Goal: Task Accomplishment & Management: Manage account settings

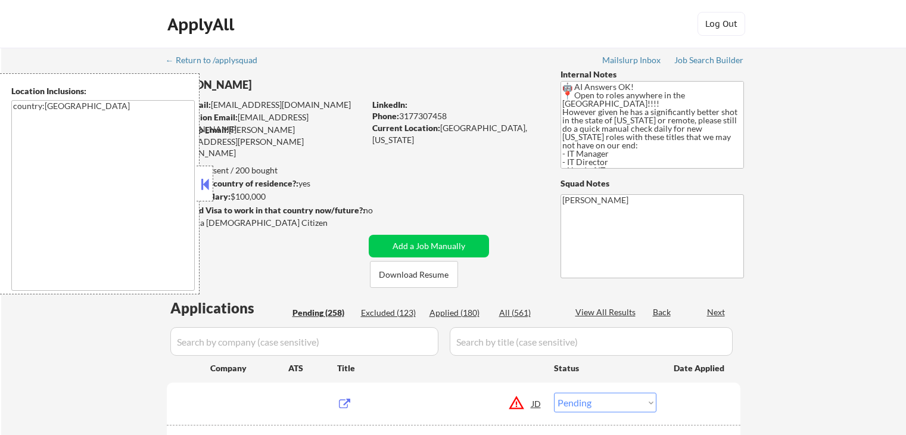
select select ""pending""
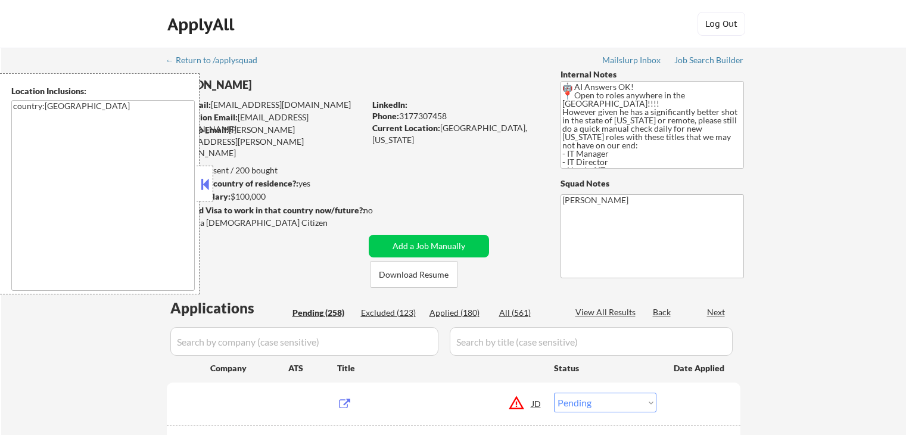
select select ""pending""
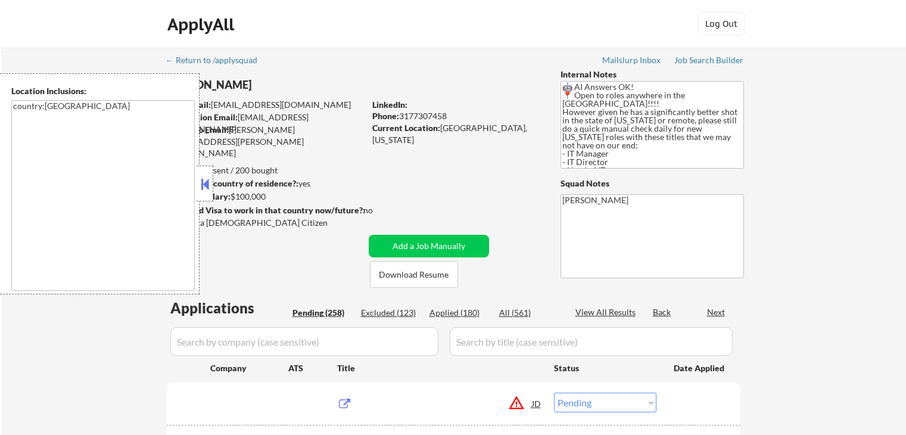
select select ""pending""
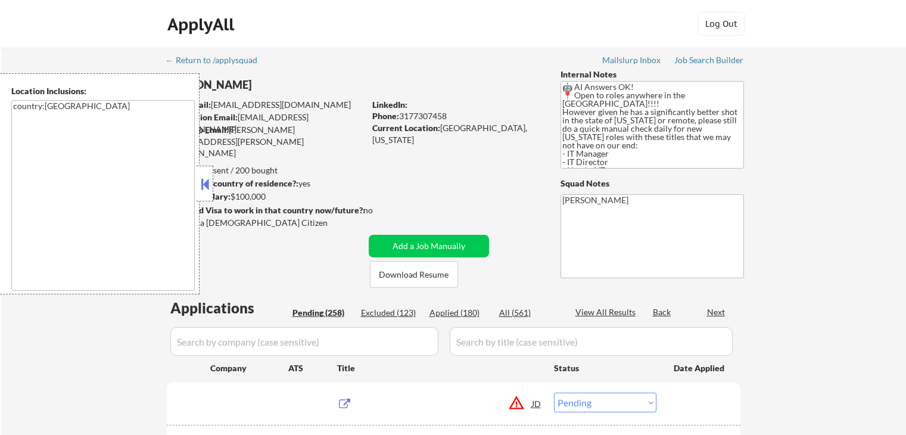
select select ""pending""
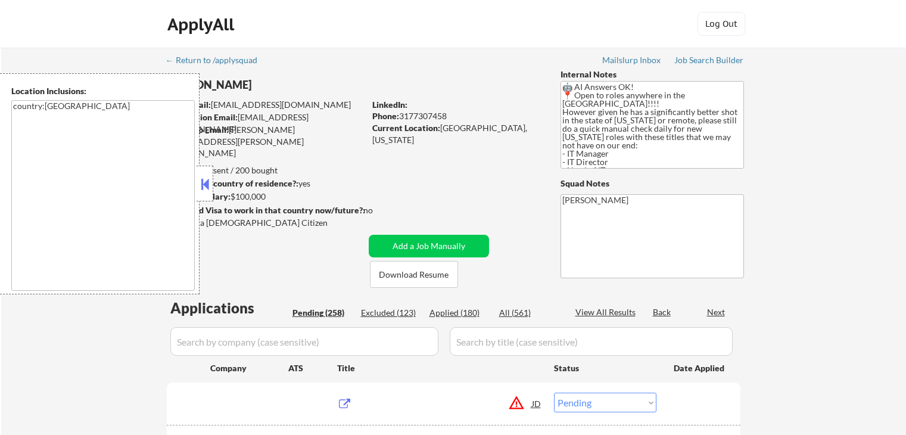
select select ""pending""
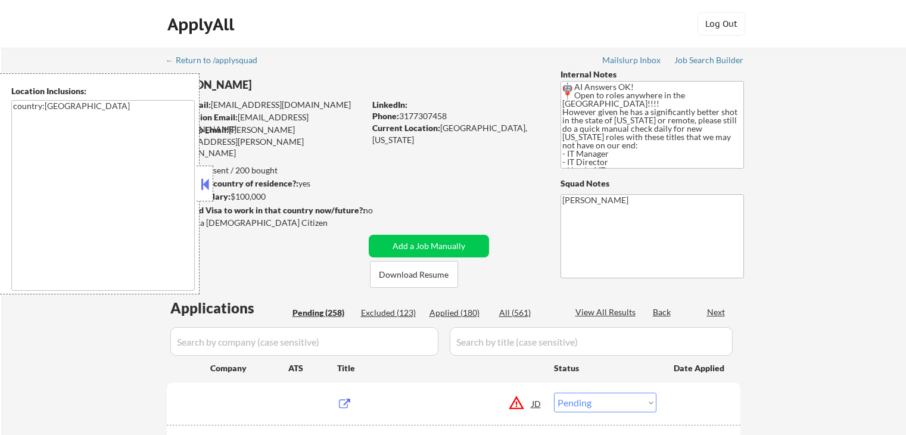
select select ""pending""
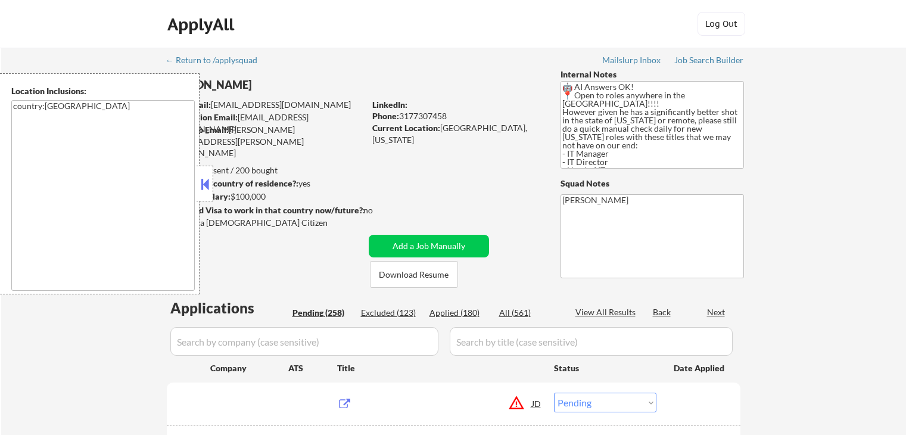
select select ""pending""
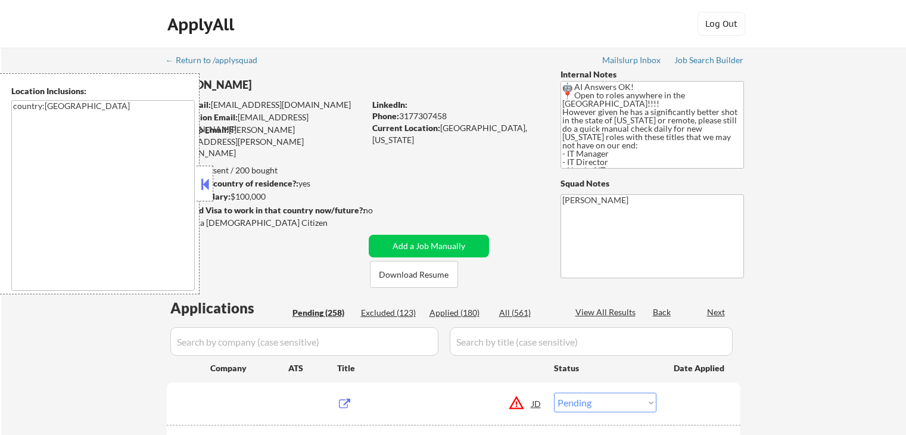
select select ""pending""
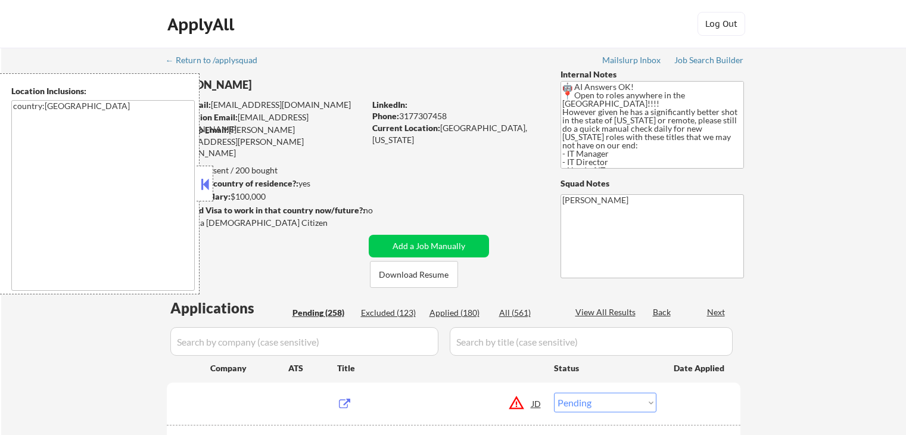
select select ""pending""
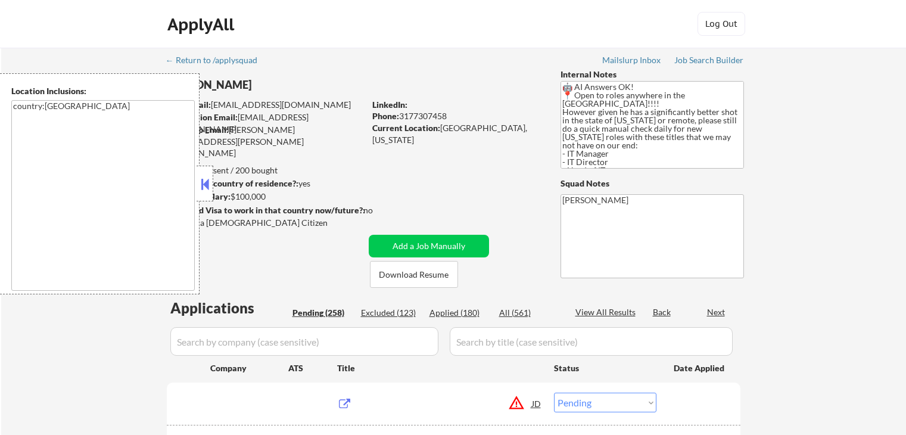
select select ""pending""
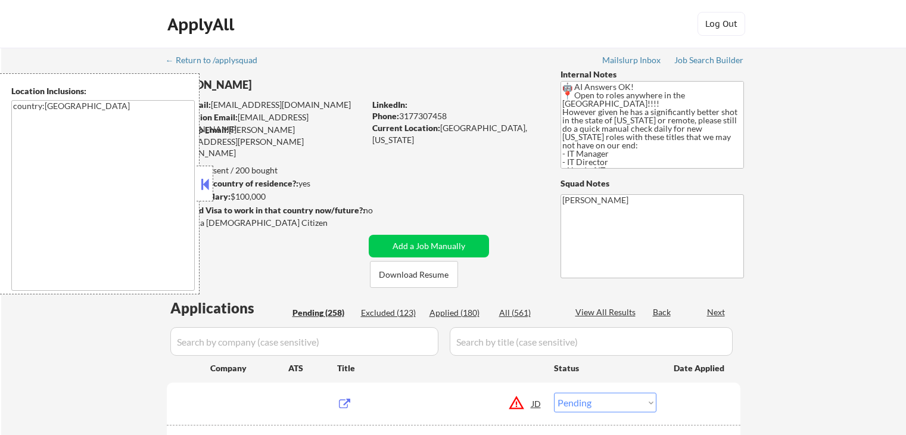
select select ""pending""
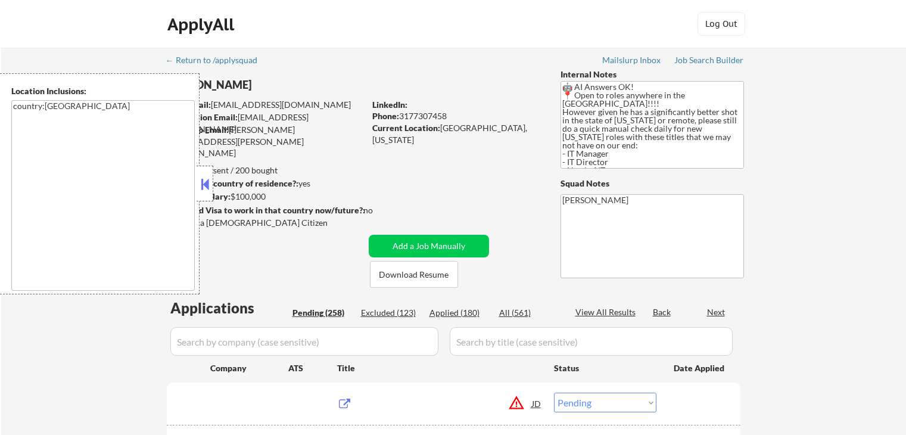
select select ""pending""
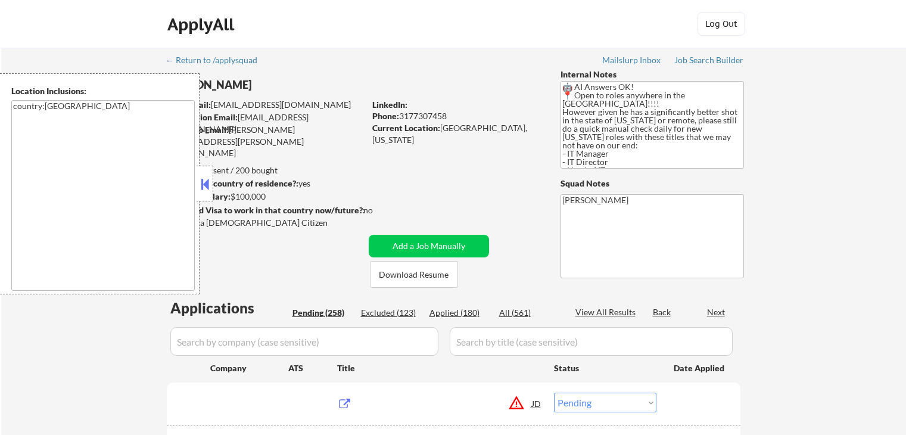
select select ""pending""
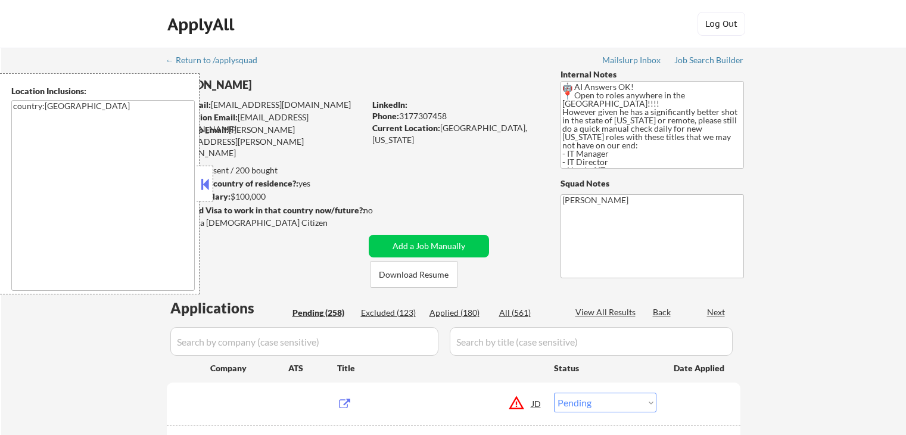
select select ""pending""
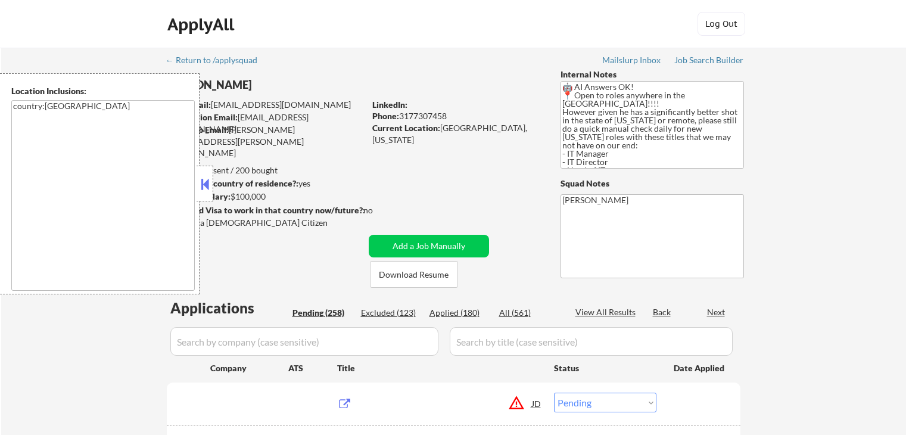
select select ""pending""
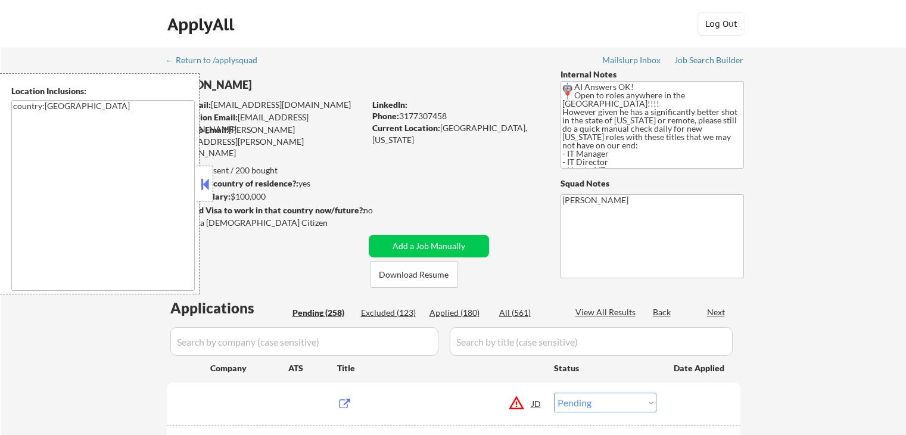
select select ""pending""
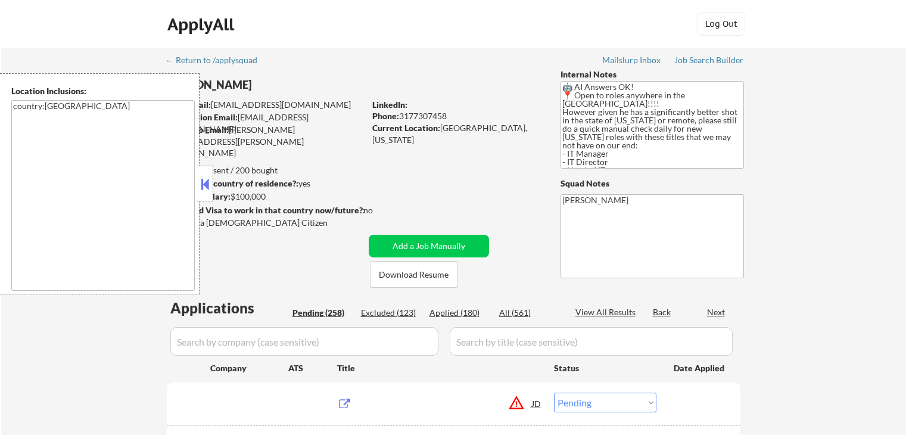
select select ""pending""
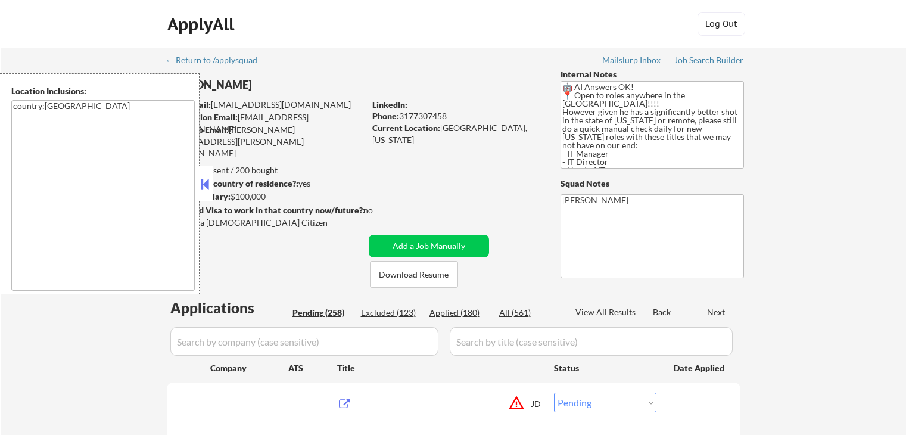
select select ""pending""
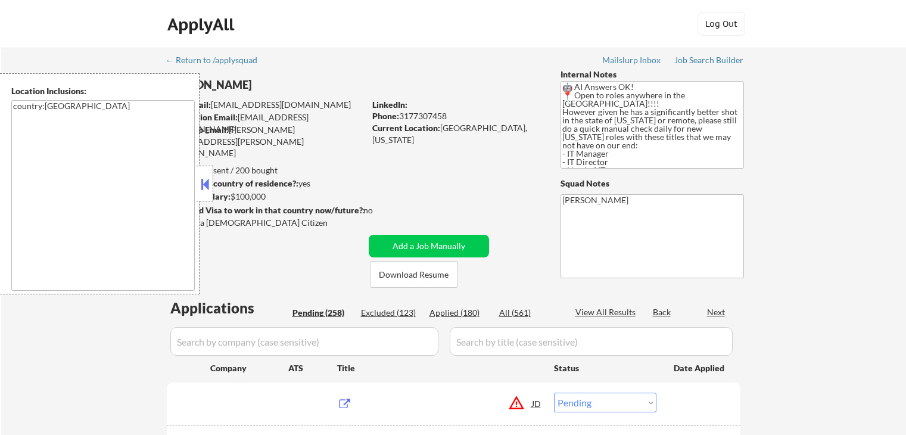
select select ""pending""
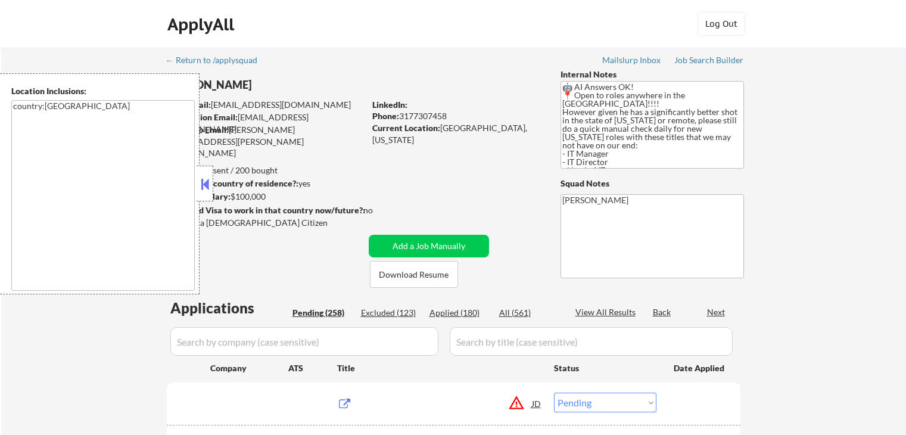
select select ""pending""
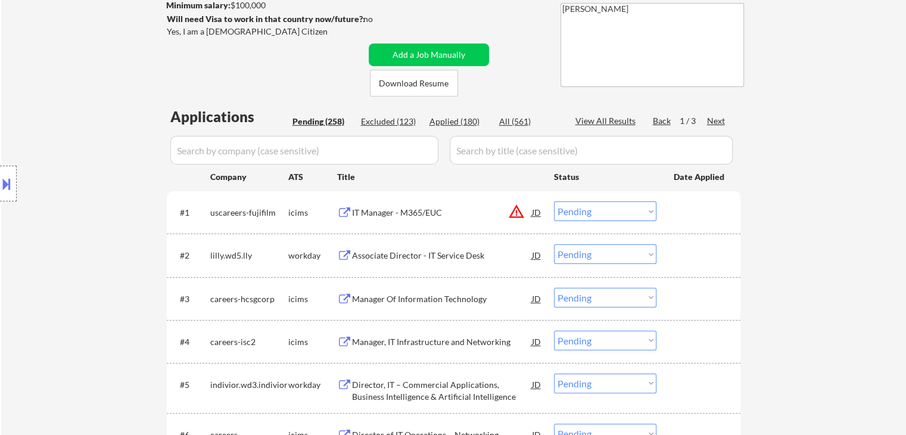
scroll to position [179, 0]
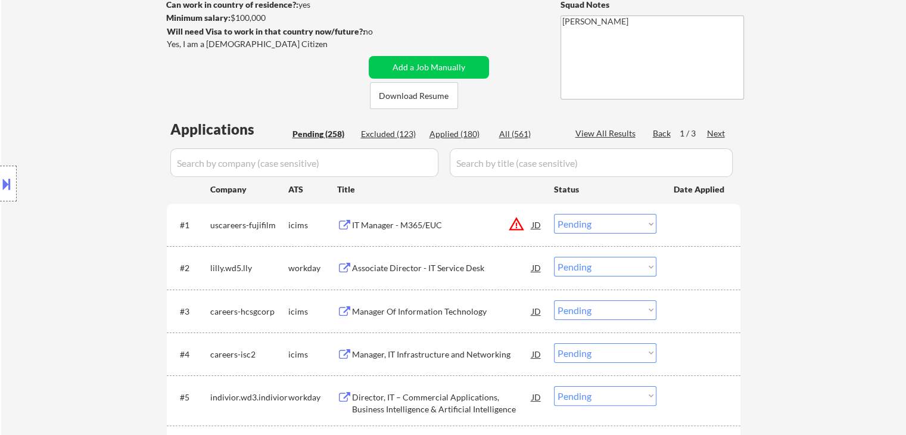
click at [717, 138] on div "Next" at bounding box center [716, 133] width 19 height 12
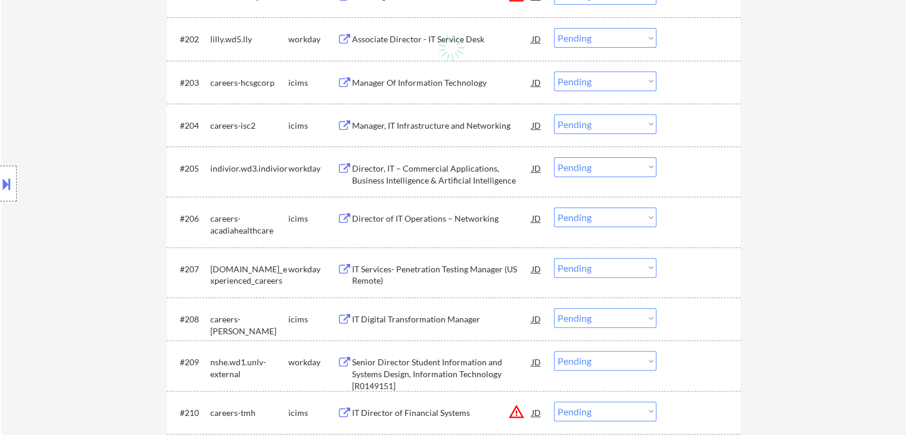
scroll to position [417, 0]
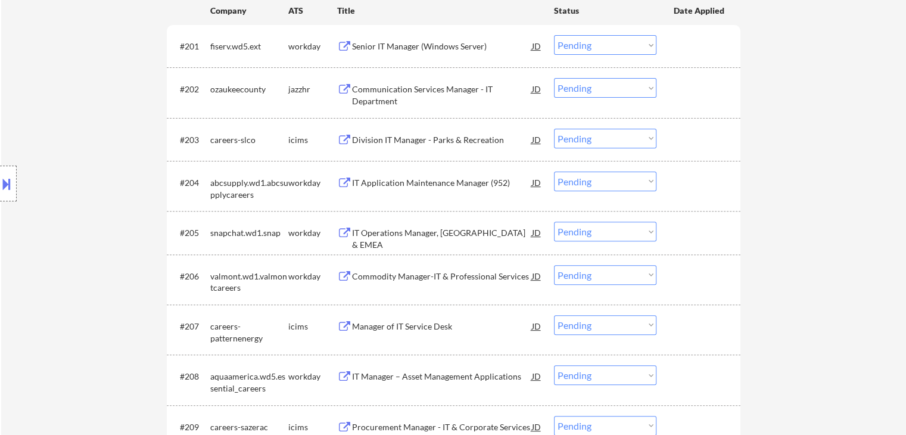
click at [82, 282] on div "Location Inclusions: country:[GEOGRAPHIC_DATA]" at bounding box center [106, 183] width 213 height 221
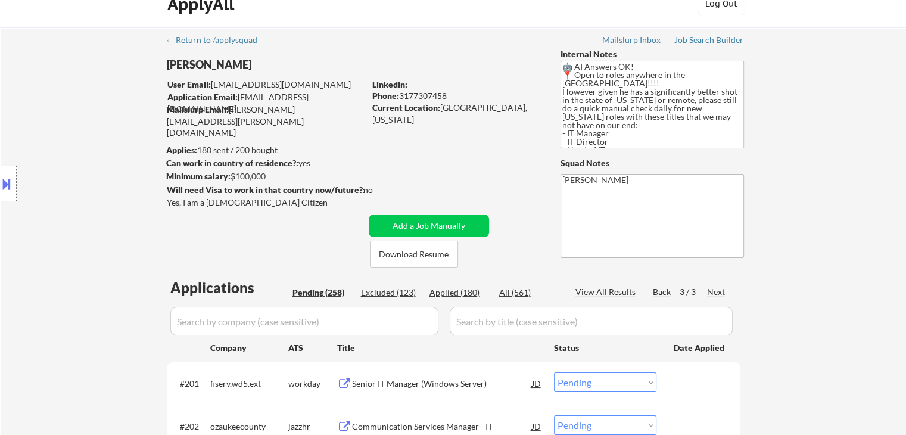
scroll to position [0, 0]
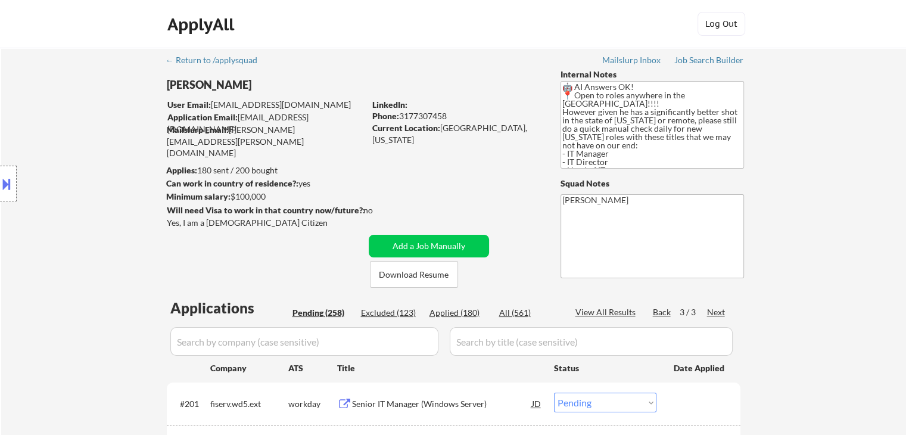
click at [667, 314] on div "Back" at bounding box center [662, 312] width 19 height 12
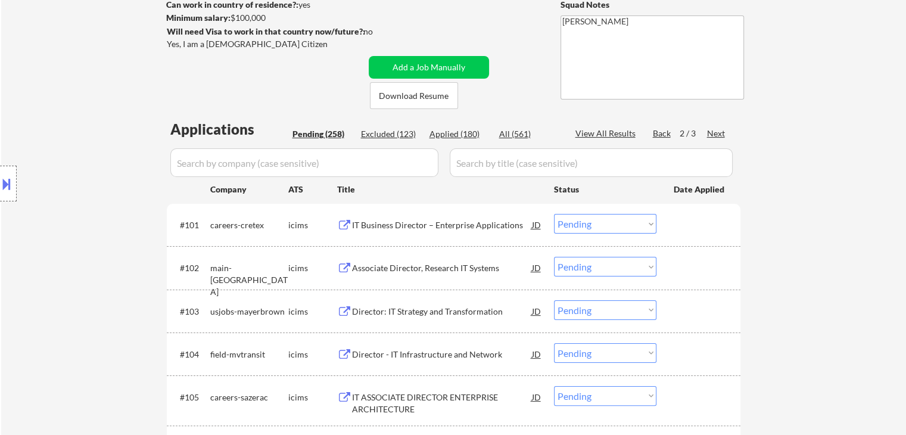
click at [109, 241] on div "Location Inclusions: country:[GEOGRAPHIC_DATA]" at bounding box center [106, 183] width 213 height 221
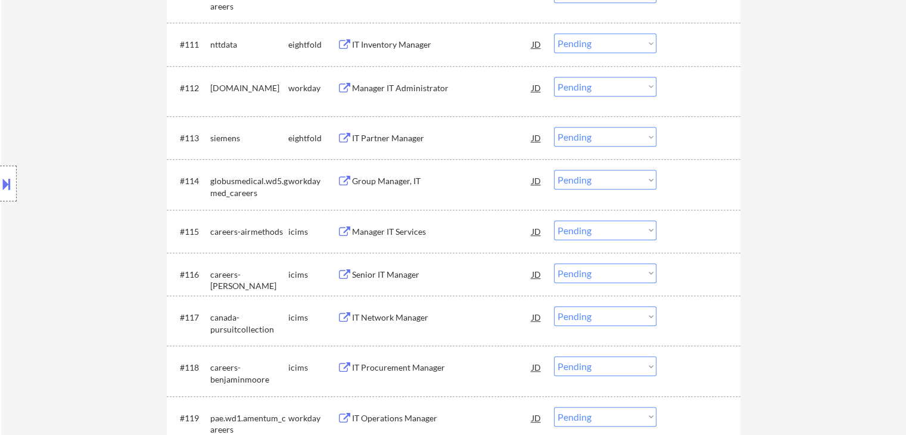
scroll to position [1013, 0]
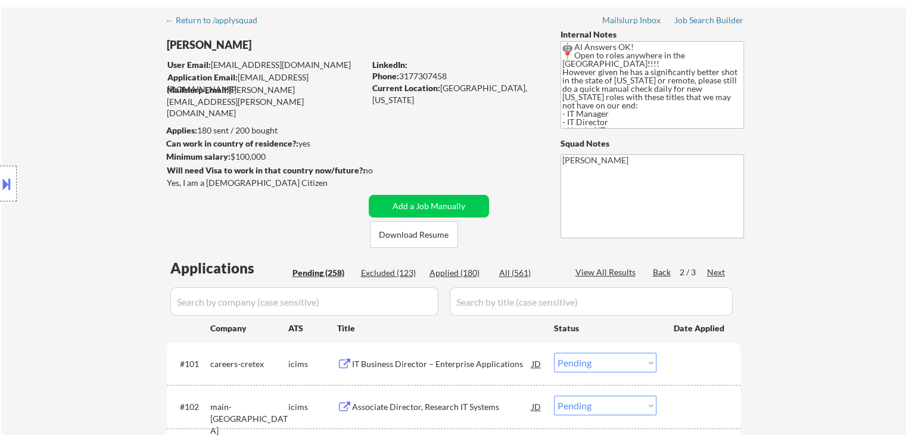
scroll to position [0, 0]
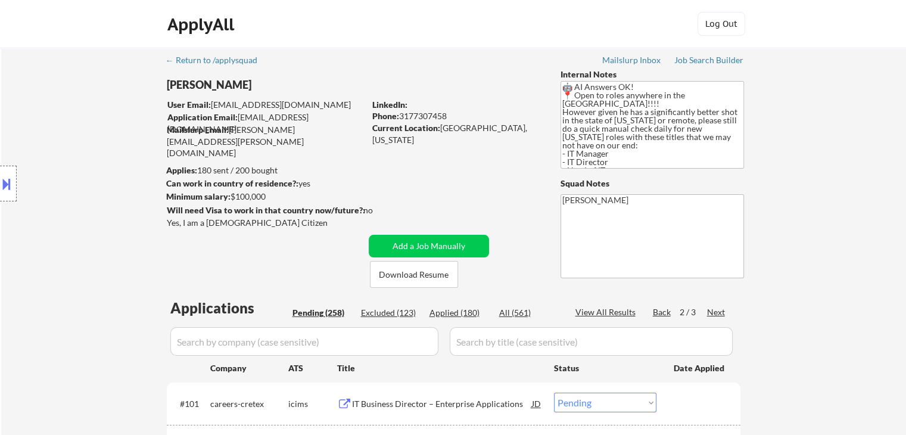
click at [662, 313] on div "Back" at bounding box center [662, 312] width 19 height 12
click at [593, 92] on textarea "🤖 AI Answers OK! 📍 Open to roles anywhere in the [GEOGRAPHIC_DATA]!!!! However …" at bounding box center [651, 125] width 183 height 88
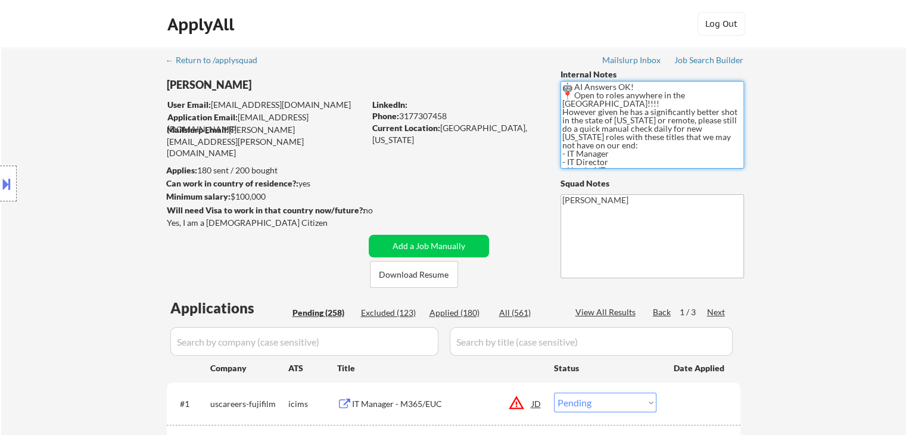
drag, startPoint x: 586, startPoint y: 93, endPoint x: 720, endPoint y: 93, distance: 133.4
click at [720, 93] on textarea "🤖 AI Answers OK! 📍 Open to roles anywhere in the [GEOGRAPHIC_DATA]!!!! However …" at bounding box center [651, 125] width 183 height 88
click at [586, 132] on textarea "🤖 AI Answers OK! 📍 Open to roles anywhere in the [GEOGRAPHIC_DATA]!!!! However …" at bounding box center [651, 125] width 183 height 88
click at [2, 188] on button at bounding box center [6, 184] width 13 height 20
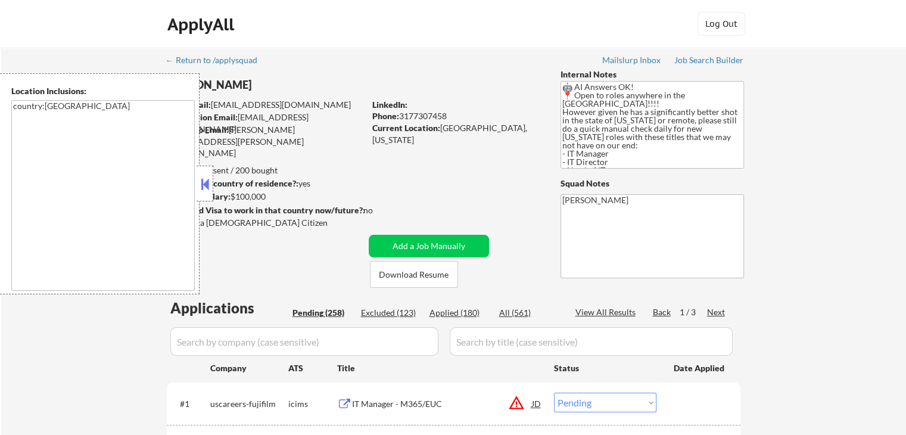
drag, startPoint x: 559, startPoint y: 99, endPoint x: 717, endPoint y: 96, distance: 157.9
drag, startPoint x: 719, startPoint y: 101, endPoint x: 608, endPoint y: 96, distance: 110.9
click at [608, 96] on textarea "🤖 AI Answers OK! 📍 Open to roles anywhere in the [GEOGRAPHIC_DATA]!!!! However …" at bounding box center [651, 125] width 183 height 88
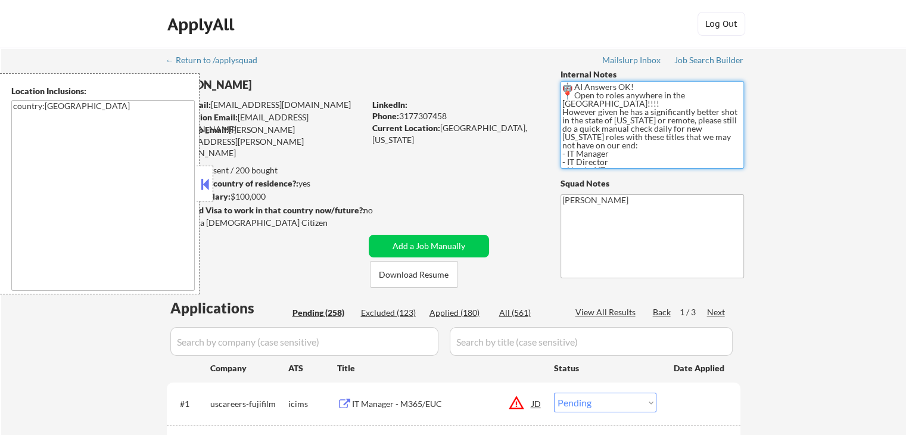
click at [608, 115] on textarea "🤖 AI Answers OK! 📍 Open to roles anywhere in the [GEOGRAPHIC_DATA]!!!! However …" at bounding box center [651, 125] width 183 height 88
drag, startPoint x: 605, startPoint y: 114, endPoint x: 727, endPoint y: 112, distance: 122.1
click at [727, 112] on textarea "🤖 AI Answers OK! 📍 Open to roles anywhere in the [GEOGRAPHIC_DATA]!!!! However …" at bounding box center [651, 125] width 183 height 88
click at [631, 145] on textarea "🤖 AI Answers OK! 📍 Open to roles anywhere in the [GEOGRAPHIC_DATA]!!!! However …" at bounding box center [651, 125] width 183 height 88
drag, startPoint x: 628, startPoint y: 109, endPoint x: 677, endPoint y: 111, distance: 49.5
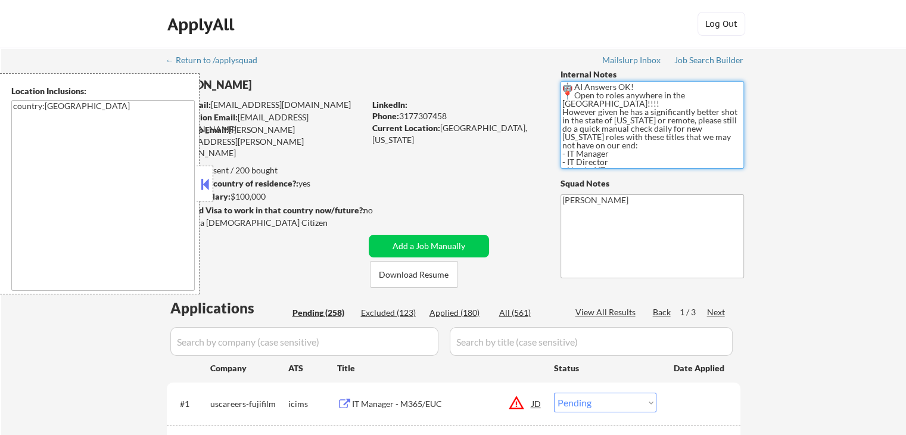
click at [677, 110] on textarea "🤖 AI Answers OK! 📍 Open to roles anywhere in the [GEOGRAPHIC_DATA]!!!! However …" at bounding box center [651, 125] width 183 height 88
click at [678, 117] on textarea "🤖 AI Answers OK! 📍 Open to roles anywhere in the [GEOGRAPHIC_DATA]!!!! However …" at bounding box center [651, 125] width 183 height 88
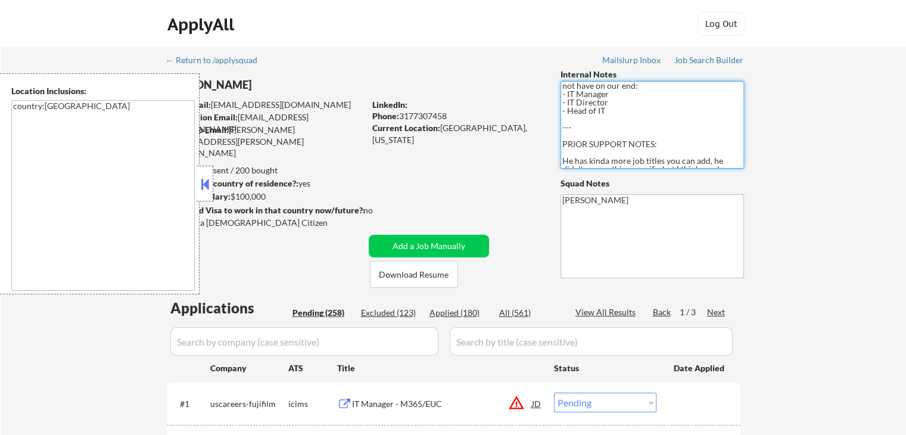
scroll to position [116, 0]
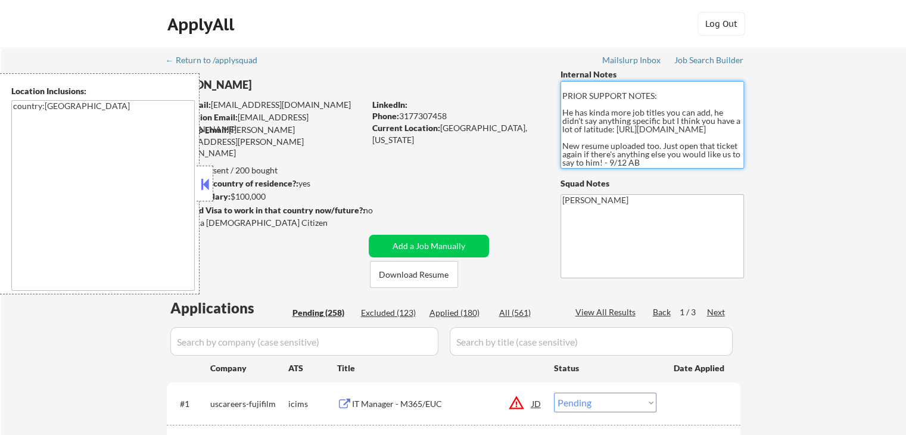
click at [629, 152] on textarea "🤖 AI Answers OK! 📍 Open to roles anywhere in the [GEOGRAPHIC_DATA]!!!! However …" at bounding box center [651, 125] width 183 height 88
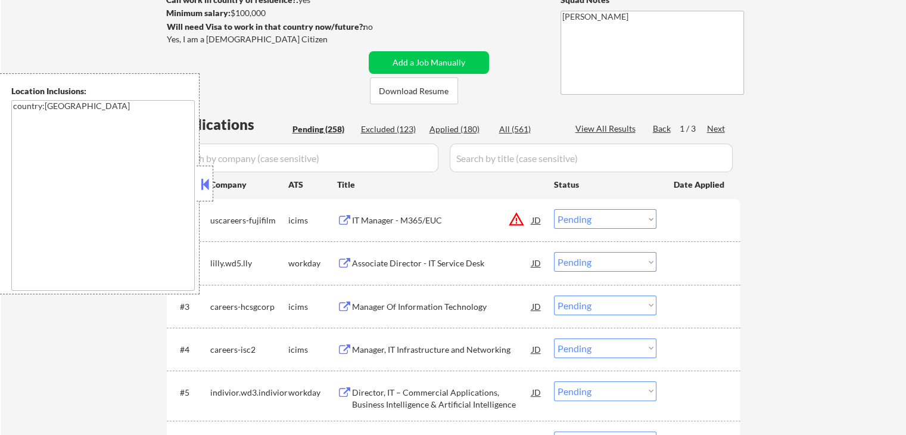
scroll to position [298, 0]
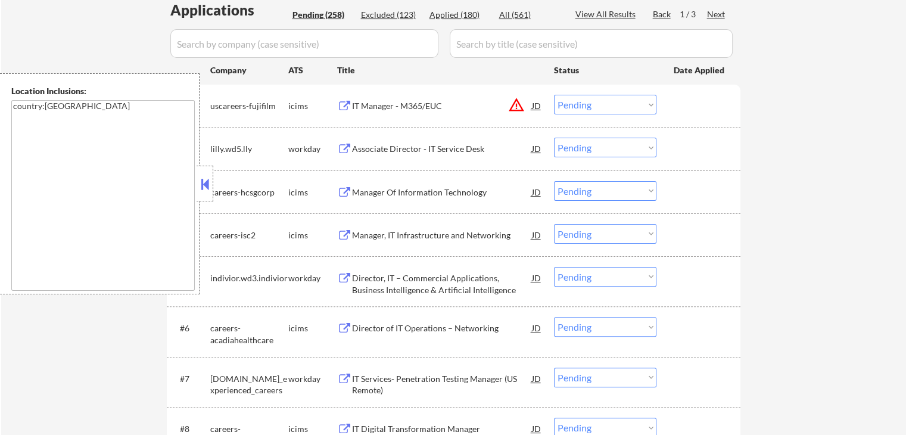
click at [204, 176] on button at bounding box center [204, 184] width 13 height 18
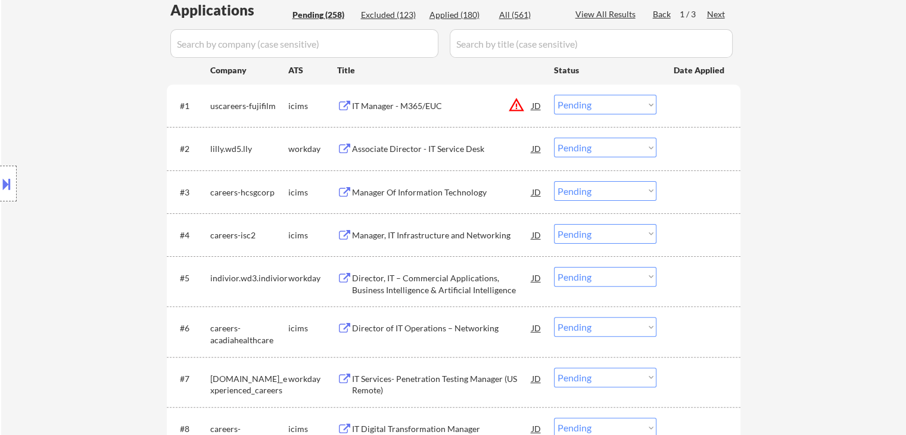
click at [93, 169] on div "Location Inclusions: country:[GEOGRAPHIC_DATA]" at bounding box center [106, 183] width 213 height 221
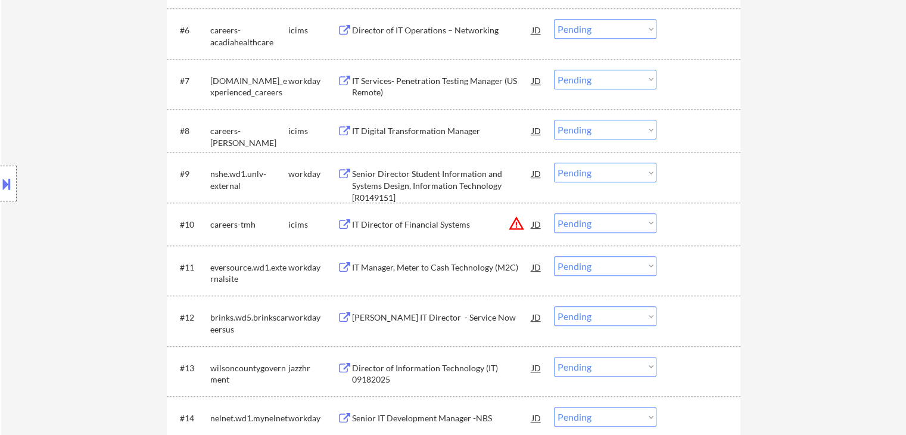
click at [88, 155] on div "Location Inclusions: country:[GEOGRAPHIC_DATA]" at bounding box center [106, 183] width 213 height 221
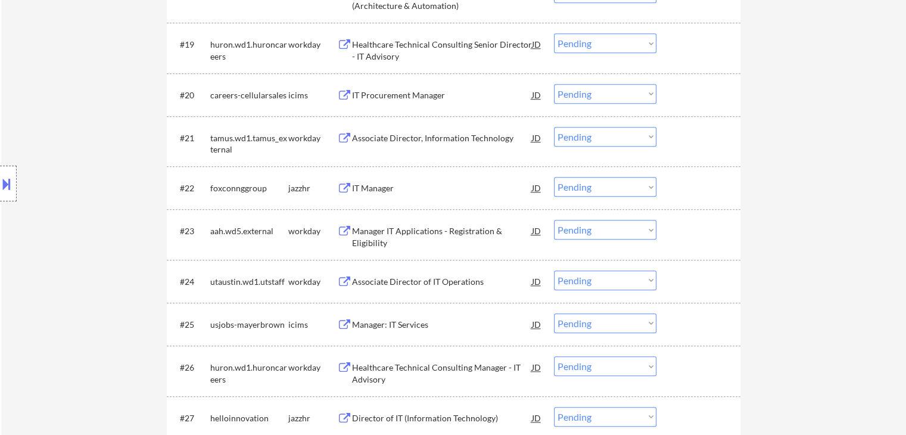
click at [124, 127] on div "Location Inclusions: country:[GEOGRAPHIC_DATA]" at bounding box center [106, 183] width 213 height 221
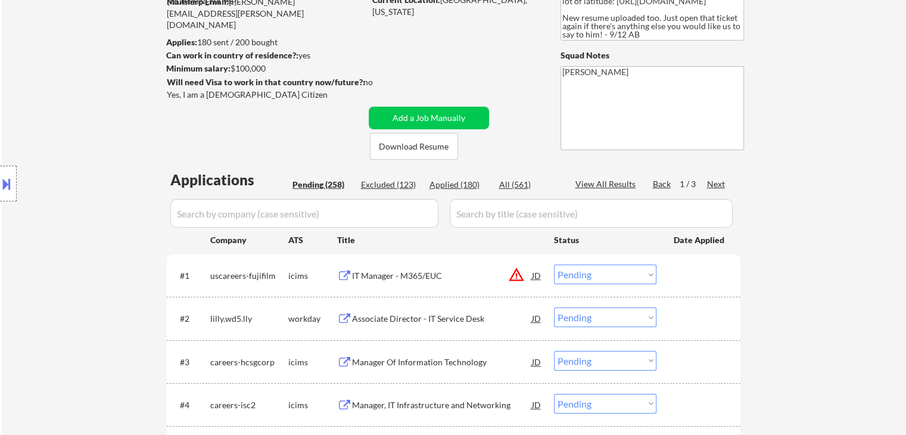
scroll to position [60, 0]
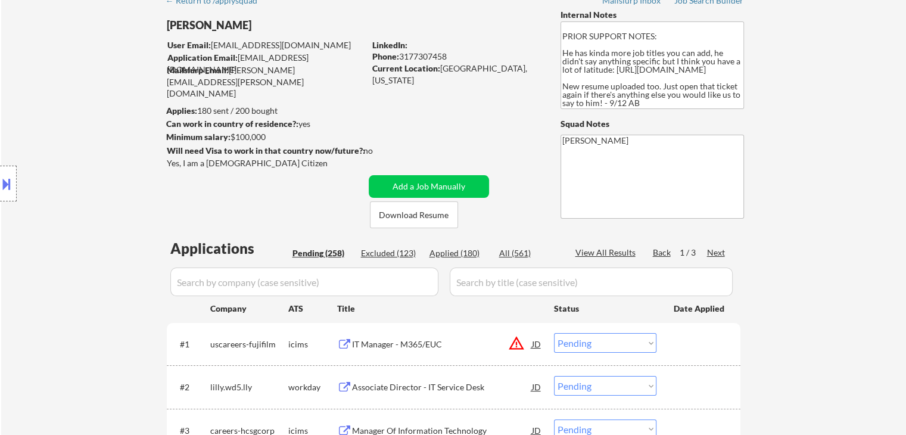
click at [26, 81] on div "Location Inclusions: country:[GEOGRAPHIC_DATA]" at bounding box center [106, 183] width 213 height 221
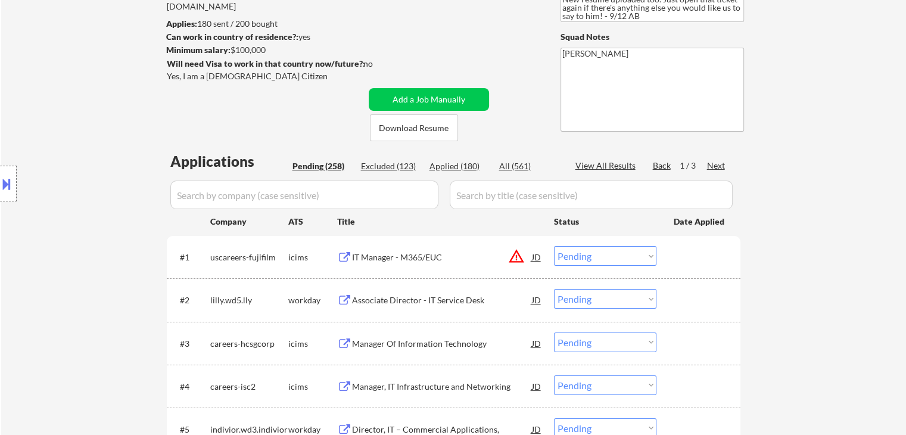
scroll to position [119, 0]
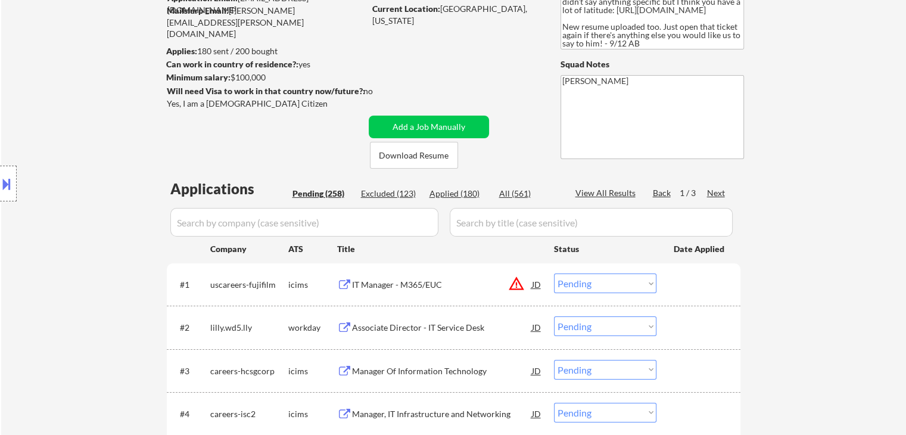
drag, startPoint x: 886, startPoint y: 110, endPoint x: 767, endPoint y: 136, distance: 122.7
click at [640, 21] on textarea "🤖 AI Answers OK! 📍 Open to roles anywhere in the [GEOGRAPHIC_DATA]!!!! However …" at bounding box center [651, 6] width 183 height 88
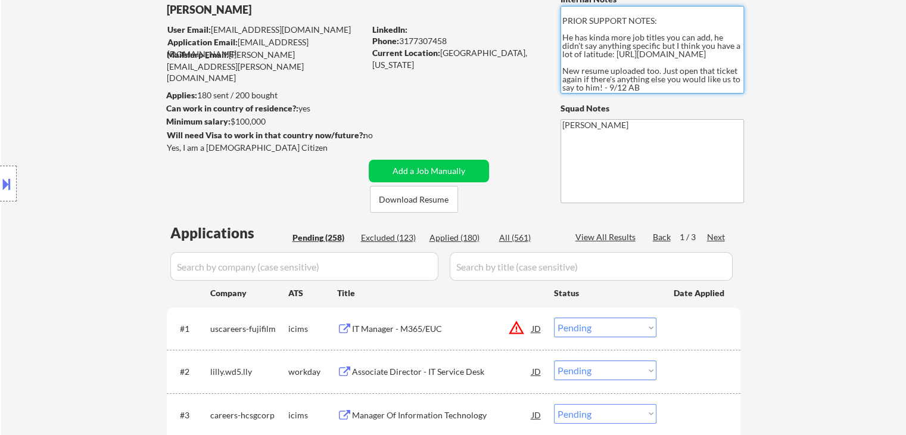
scroll to position [0, 0]
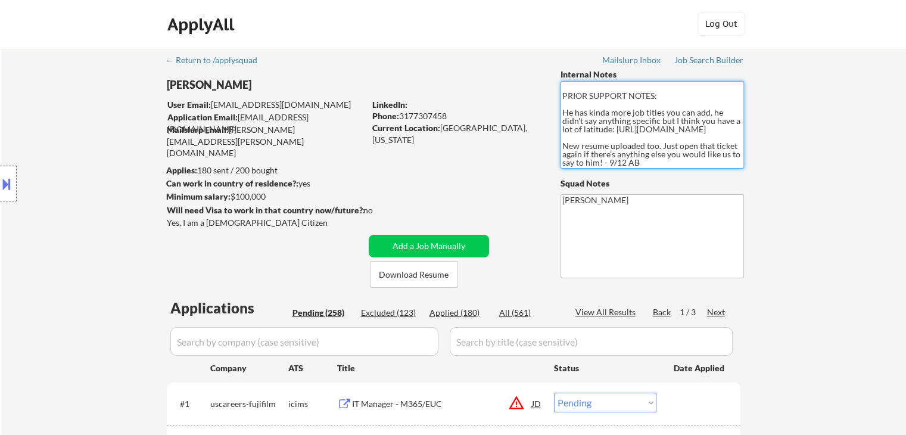
drag, startPoint x: 868, startPoint y: 189, endPoint x: 849, endPoint y: 186, distance: 19.3
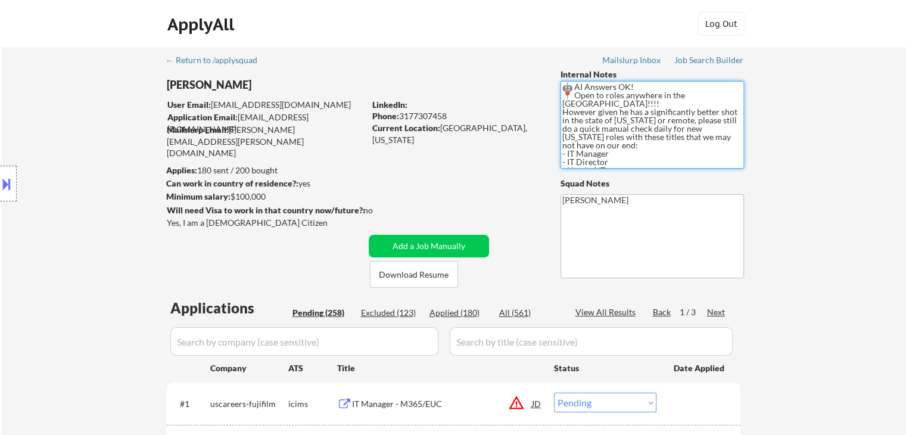
drag, startPoint x: 576, startPoint y: 95, endPoint x: 602, endPoint y: 139, distance: 50.5
click at [602, 139] on textarea "🤖 AI Answers OK! 📍 Open to roles anywhere in the [GEOGRAPHIC_DATA]!!!! However …" at bounding box center [651, 125] width 183 height 88
click at [650, 151] on textarea "🤖 AI Answers OK! 📍 Open to roles anywhere in the [GEOGRAPHIC_DATA]!!!! However …" at bounding box center [651, 125] width 183 height 88
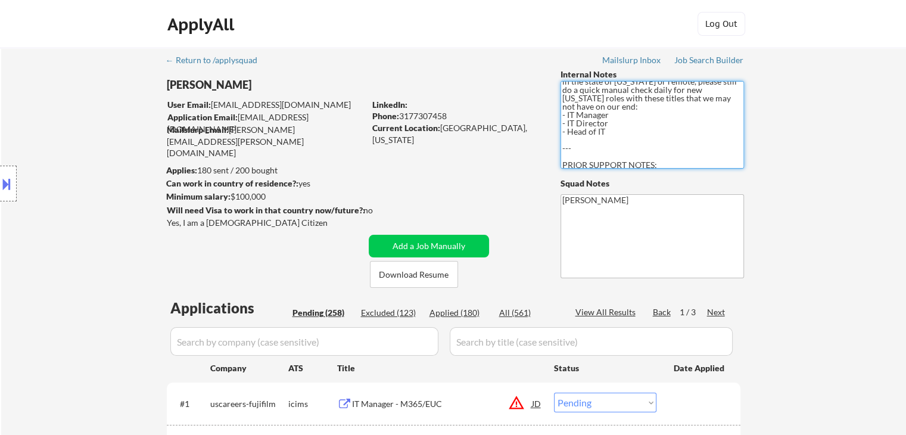
scroll to position [60, 0]
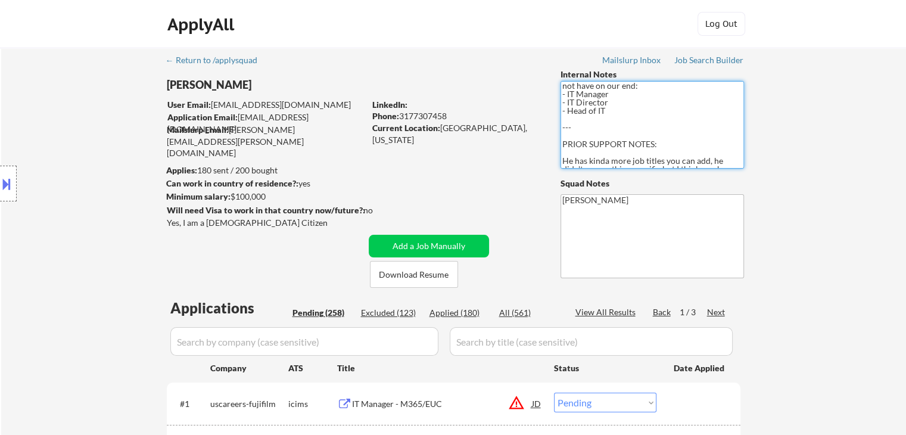
click at [609, 99] on textarea "🤖 AI Answers OK! 📍 Open to roles anywhere in the [GEOGRAPHIC_DATA]!!!! However …" at bounding box center [651, 125] width 183 height 88
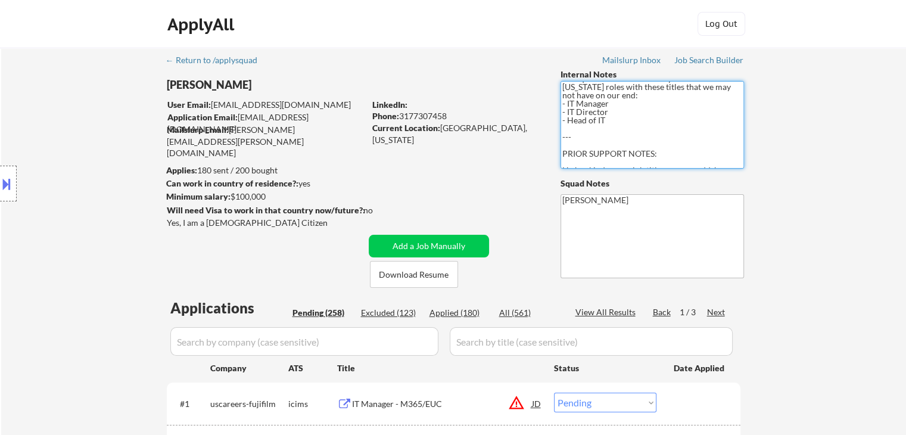
scroll to position [0, 0]
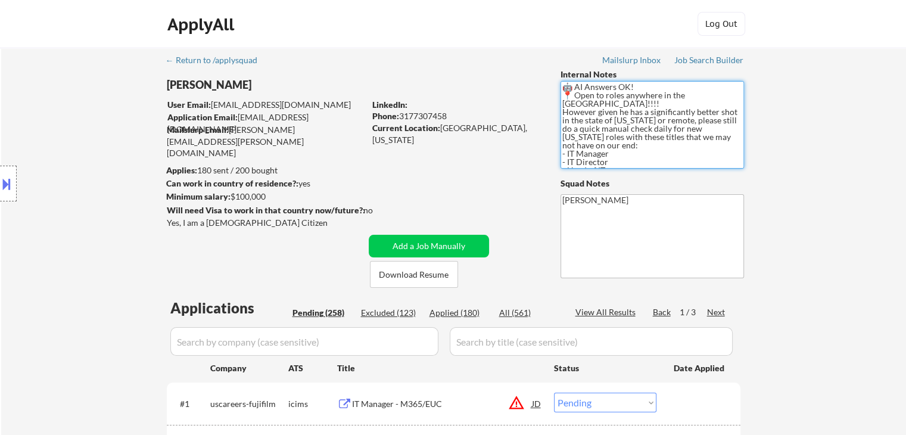
click at [630, 152] on textarea "🤖 AI Answers OK! 📍 Open to roles anywhere in the [GEOGRAPHIC_DATA]!!!! However …" at bounding box center [651, 125] width 183 height 88
click at [717, 60] on div "Job Search Builder" at bounding box center [709, 60] width 70 height 8
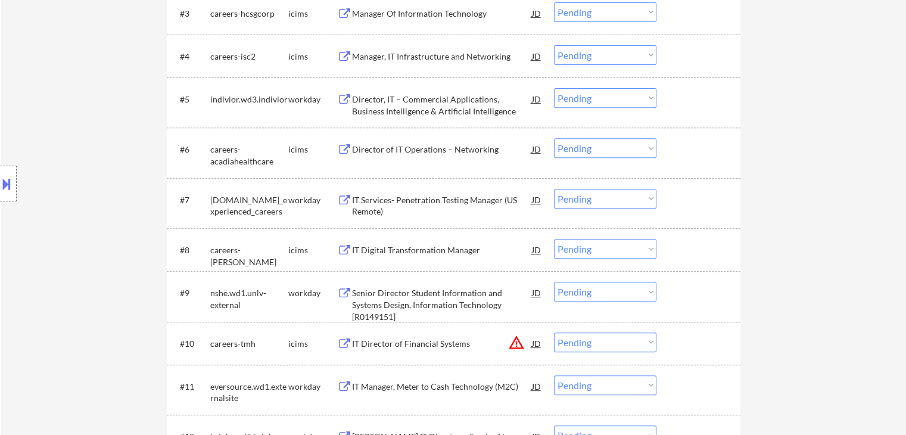
click at [64, 228] on div "Location Inclusions: country:[GEOGRAPHIC_DATA]" at bounding box center [106, 183] width 213 height 221
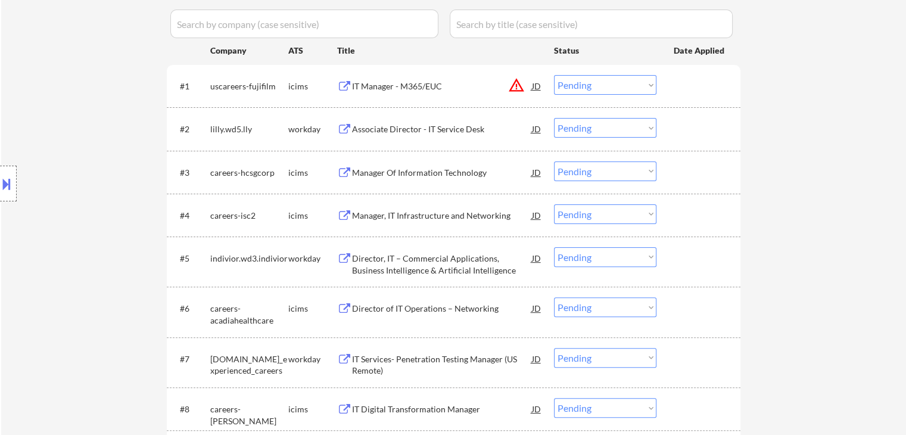
scroll to position [298, 0]
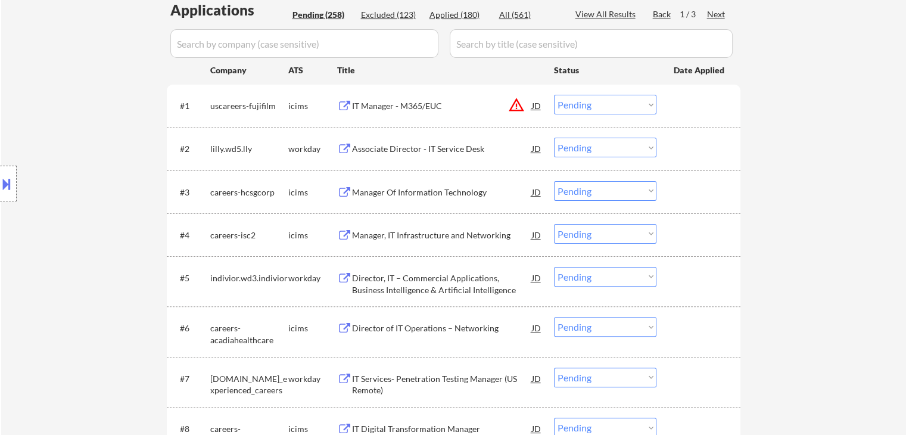
drag, startPoint x: 424, startPoint y: 147, endPoint x: 472, endPoint y: 142, distance: 47.9
click at [424, 145] on div "Associate Director - IT Service Desk" at bounding box center [442, 149] width 180 height 12
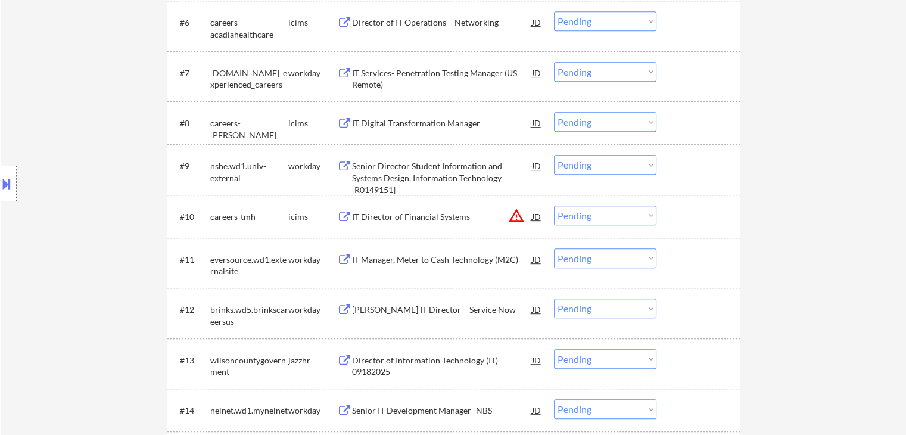
scroll to position [655, 0]
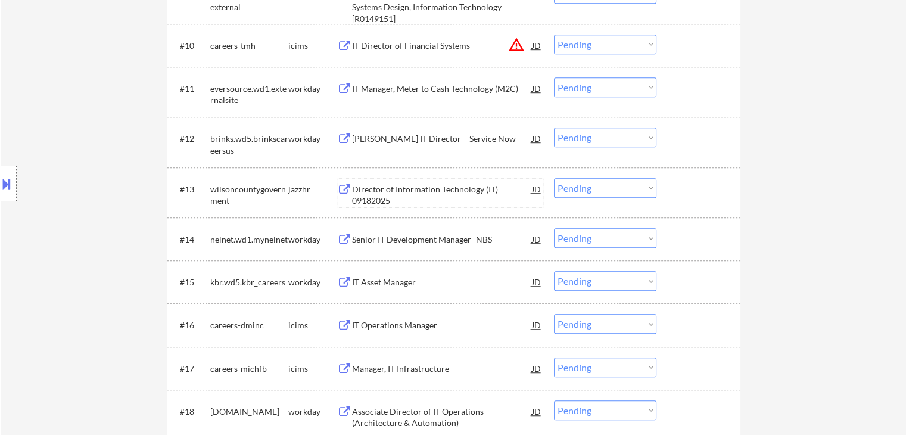
click at [407, 189] on div "Director of Information Technology (IT) 09182025" at bounding box center [442, 194] width 180 height 23
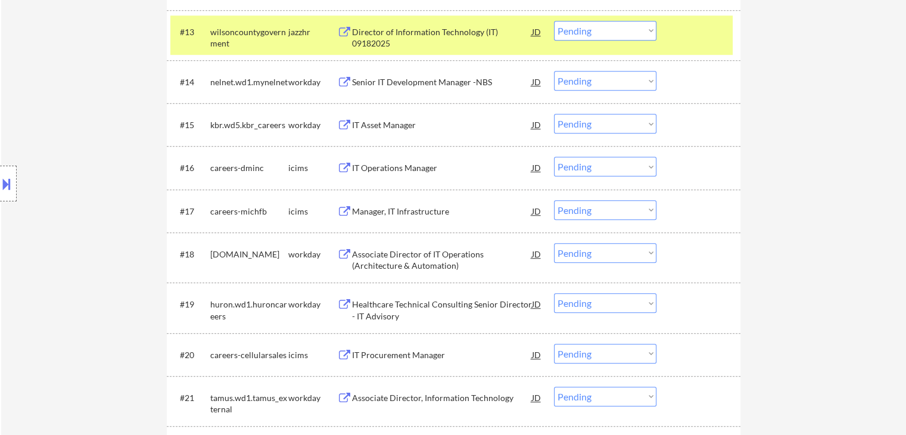
scroll to position [953, 0]
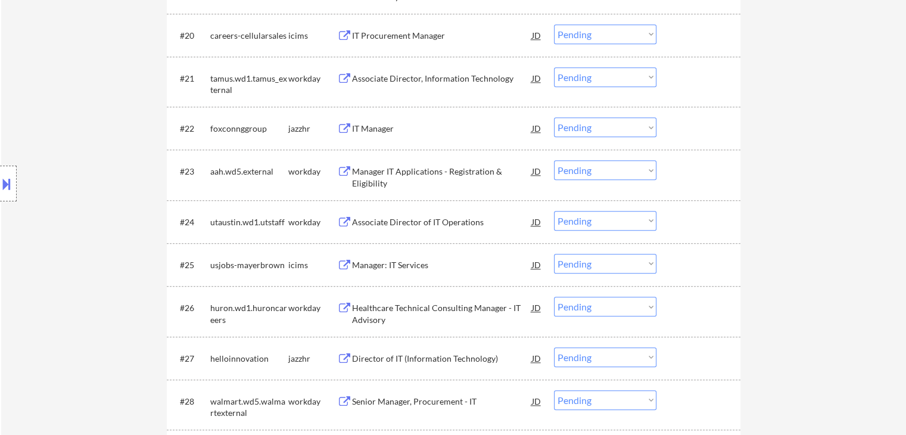
click at [382, 131] on div "IT Manager" at bounding box center [442, 129] width 180 height 12
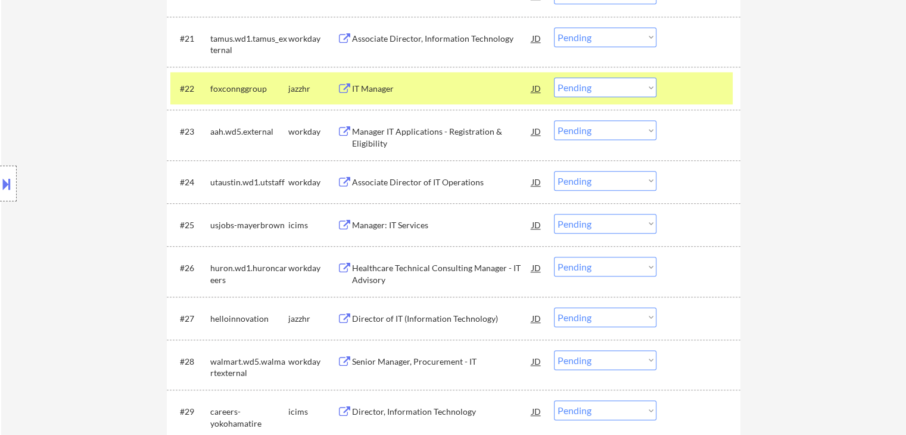
scroll to position [1310, 0]
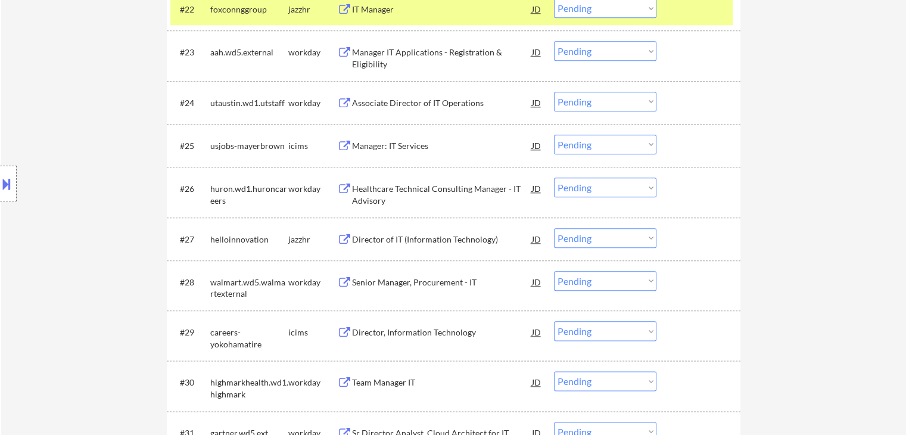
click at [394, 235] on div "Director of IT (Information Technology)" at bounding box center [442, 239] width 180 height 12
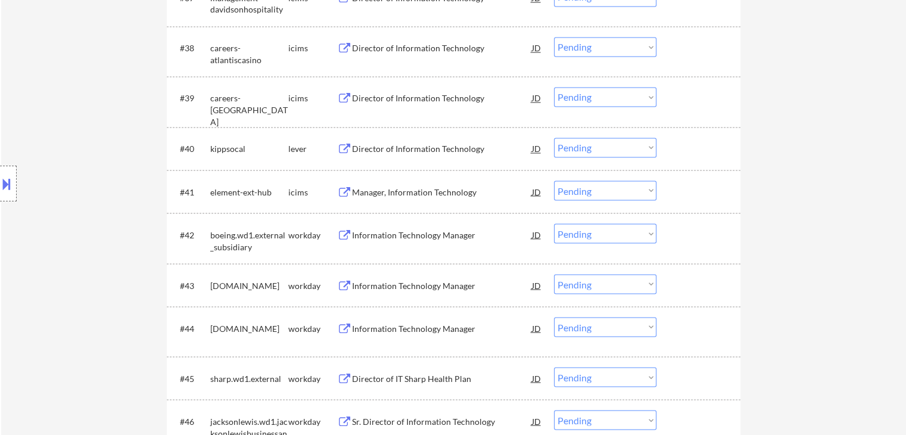
click at [384, 143] on div "Director of Information Technology" at bounding box center [442, 149] width 180 height 12
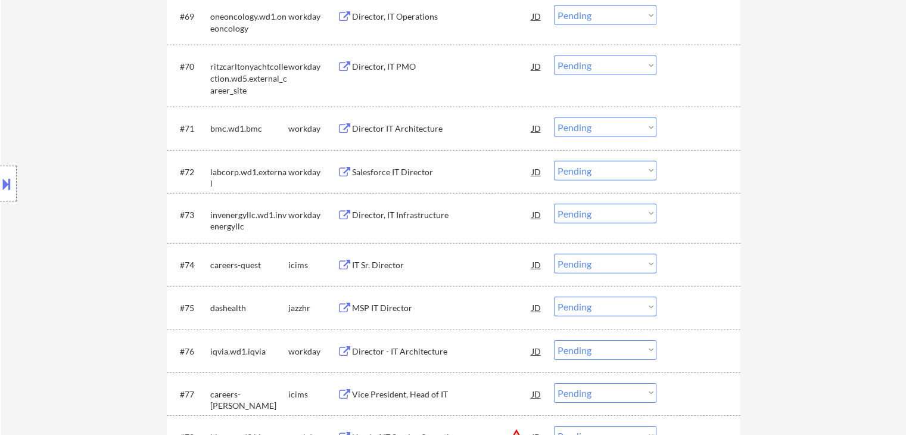
scroll to position [3752, 0]
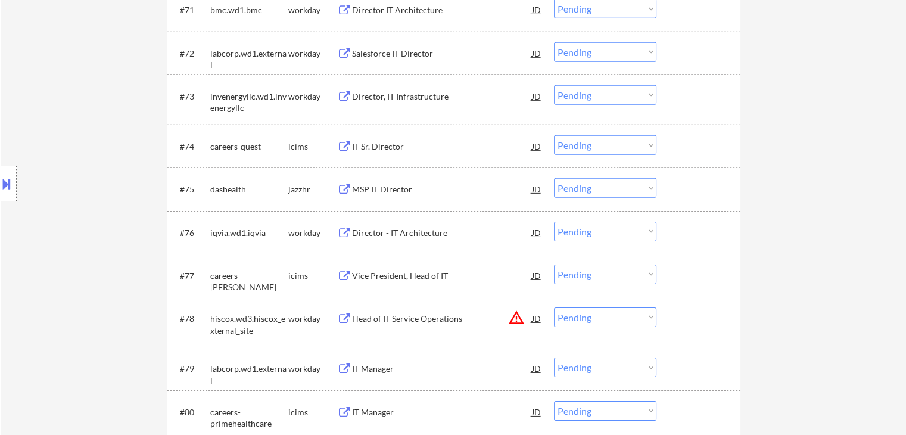
click at [382, 192] on div "MSP IT Director" at bounding box center [442, 189] width 180 height 12
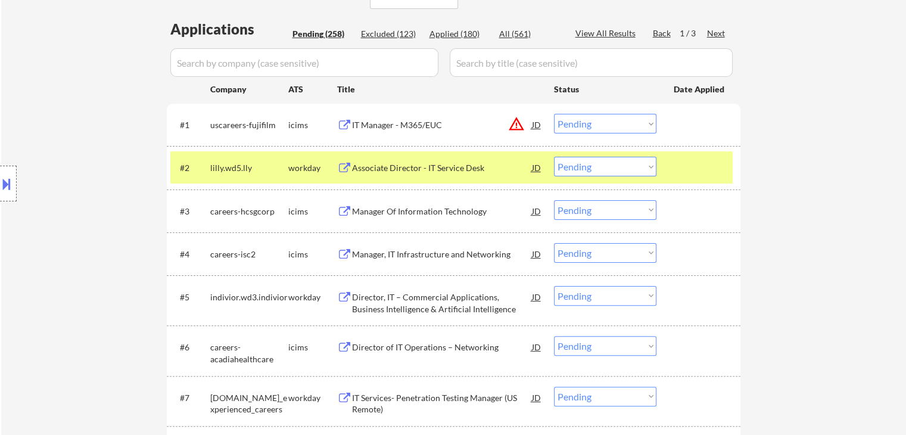
scroll to position [298, 0]
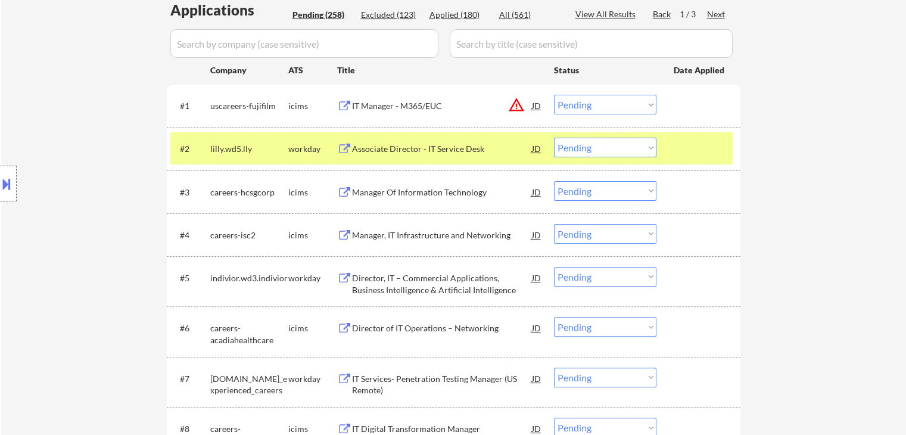
click at [717, 16] on div "Next" at bounding box center [716, 14] width 19 height 12
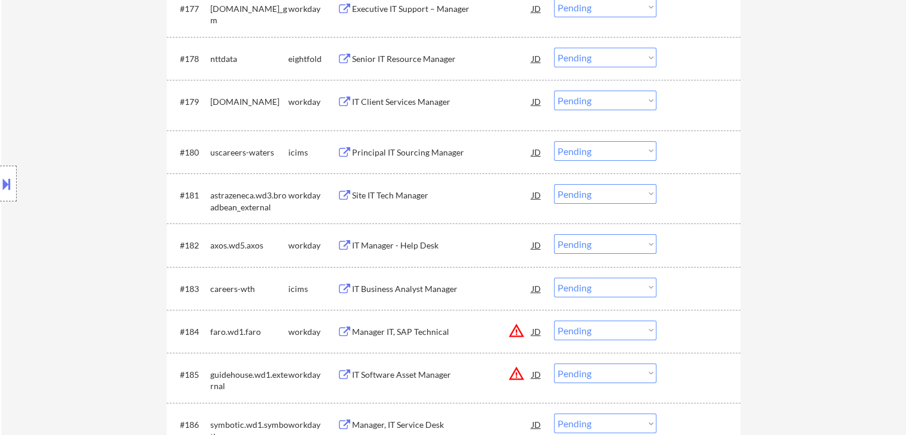
scroll to position [3872, 0]
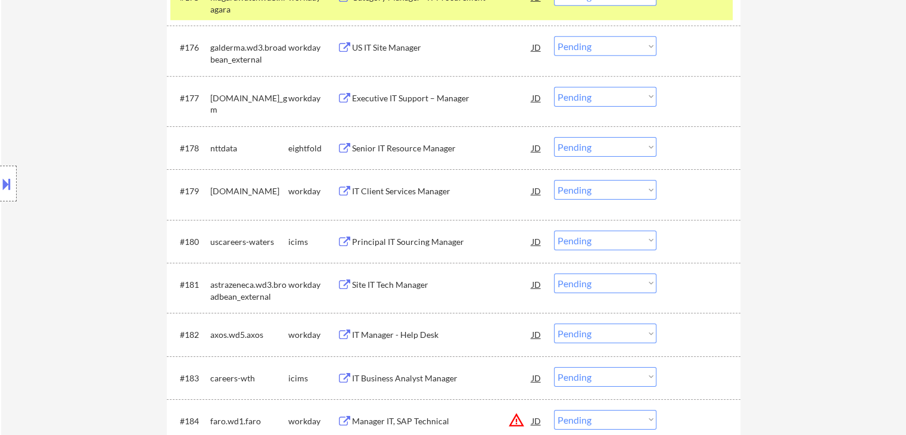
click at [79, 89] on div "Location Inclusions: country:[GEOGRAPHIC_DATA]" at bounding box center [106, 183] width 213 height 221
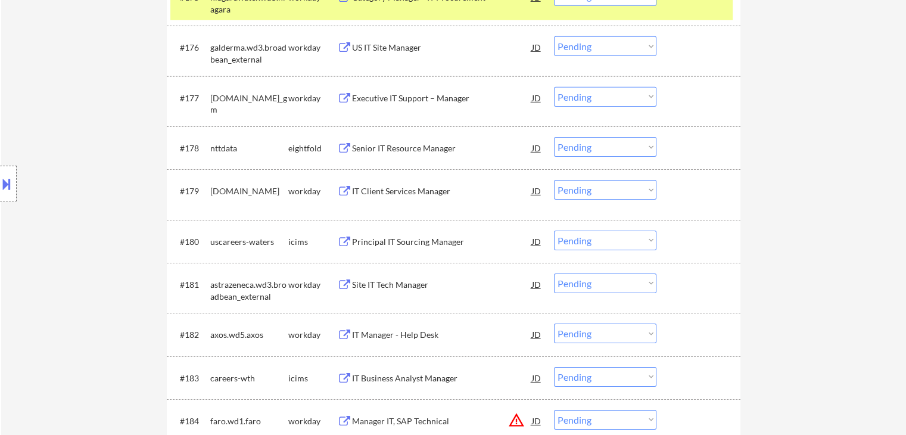
click at [79, 89] on div "Location Inclusions: country:[GEOGRAPHIC_DATA]" at bounding box center [106, 183] width 213 height 221
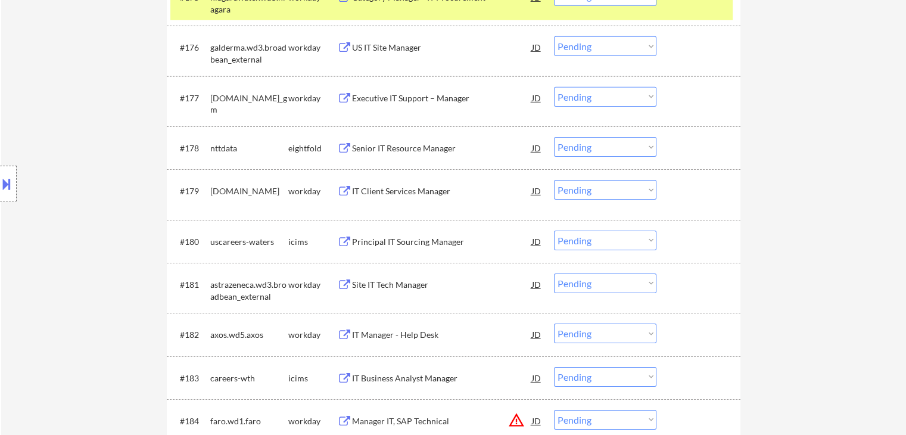
click at [79, 89] on div "Location Inclusions: country:[GEOGRAPHIC_DATA]" at bounding box center [106, 183] width 213 height 221
click at [82, 95] on div "Location Inclusions: country:[GEOGRAPHIC_DATA]" at bounding box center [106, 183] width 213 height 221
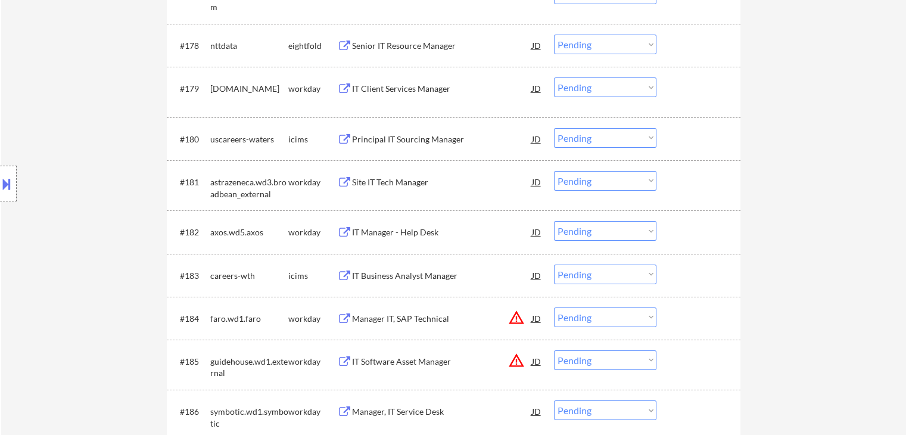
scroll to position [3991, 0]
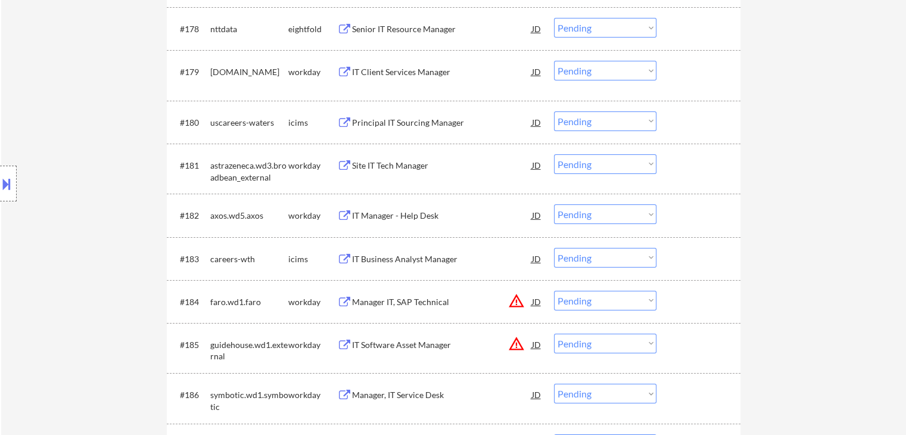
click at [123, 92] on div "Location Inclusions: country:[GEOGRAPHIC_DATA]" at bounding box center [106, 183] width 213 height 221
click at [56, 85] on div "Location Inclusions: country:[GEOGRAPHIC_DATA]" at bounding box center [106, 183] width 213 height 221
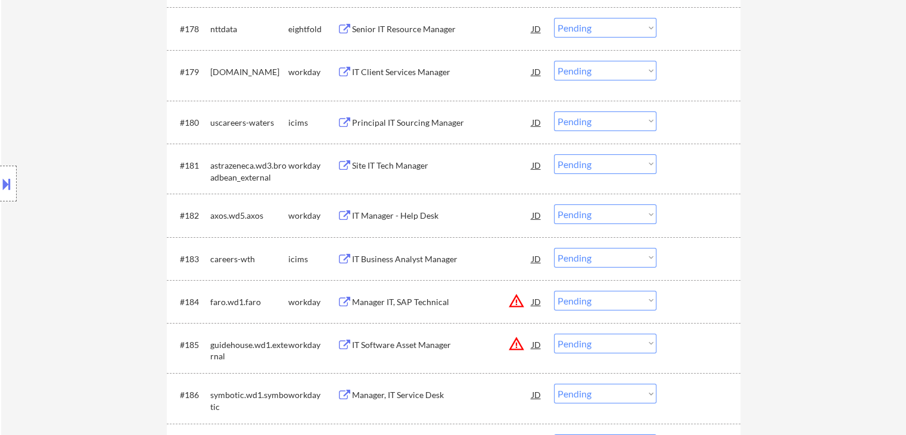
click at [57, 81] on div "Location Inclusions: country:[GEOGRAPHIC_DATA]" at bounding box center [106, 183] width 213 height 221
click at [52, 81] on div "Location Inclusions: country:[GEOGRAPHIC_DATA]" at bounding box center [106, 183] width 213 height 221
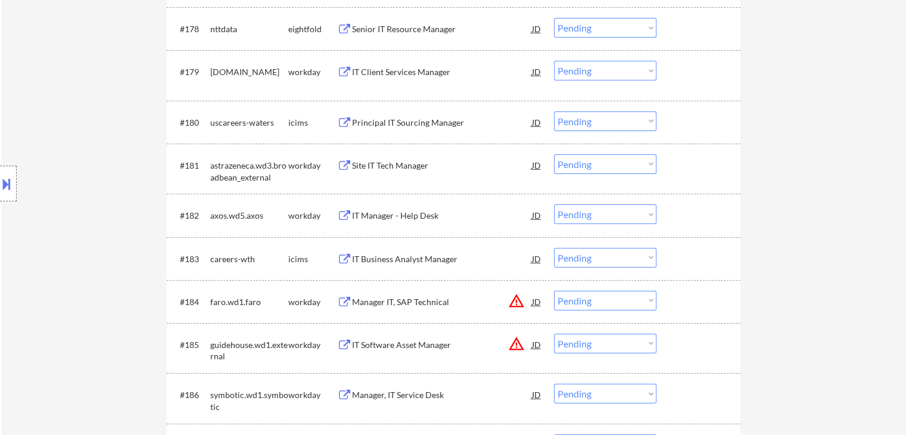
click at [70, 96] on div "Location Inclusions: country:[GEOGRAPHIC_DATA]" at bounding box center [106, 183] width 213 height 221
click at [69, 95] on div "Location Inclusions: country:[GEOGRAPHIC_DATA]" at bounding box center [106, 183] width 213 height 221
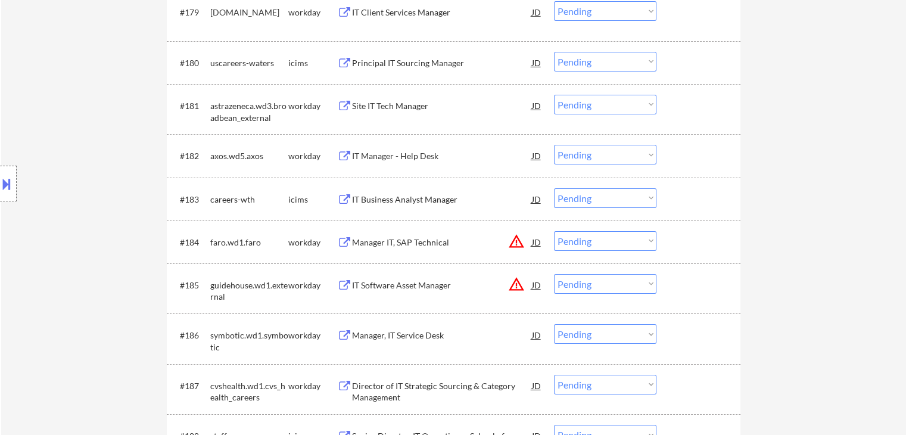
click at [69, 95] on div "Location Inclusions: country:[GEOGRAPHIC_DATA]" at bounding box center [106, 183] width 213 height 221
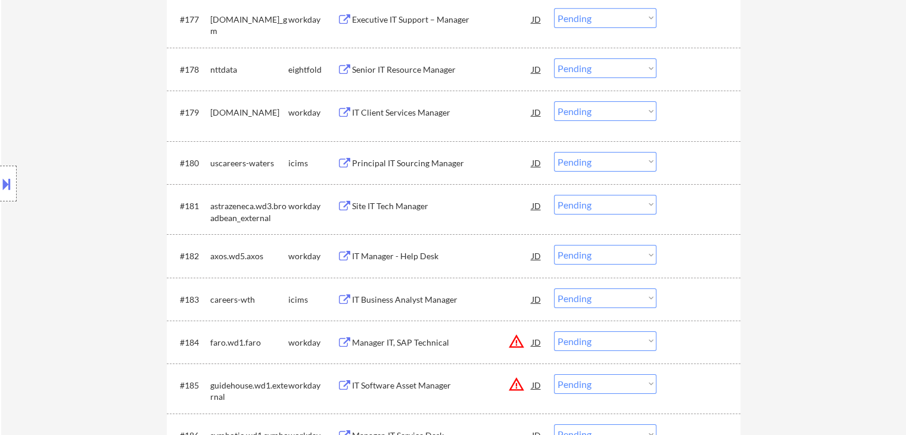
scroll to position [3931, 0]
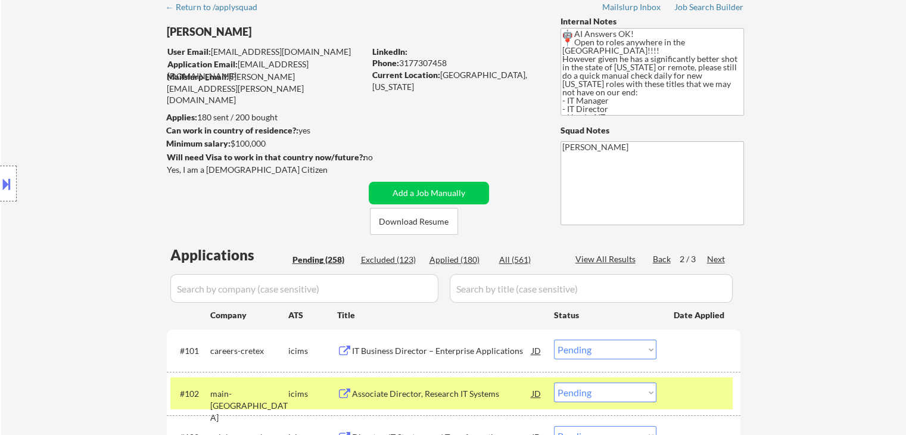
scroll to position [0, 0]
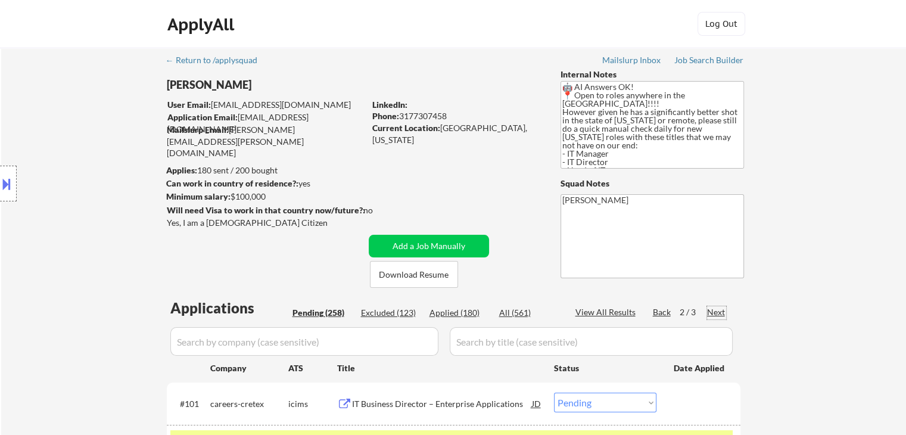
click at [712, 310] on div "Next" at bounding box center [716, 312] width 19 height 12
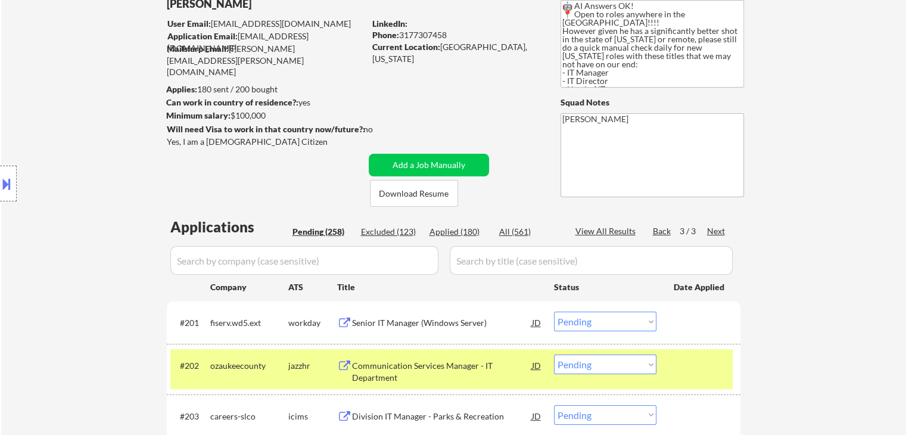
scroll to position [298, 0]
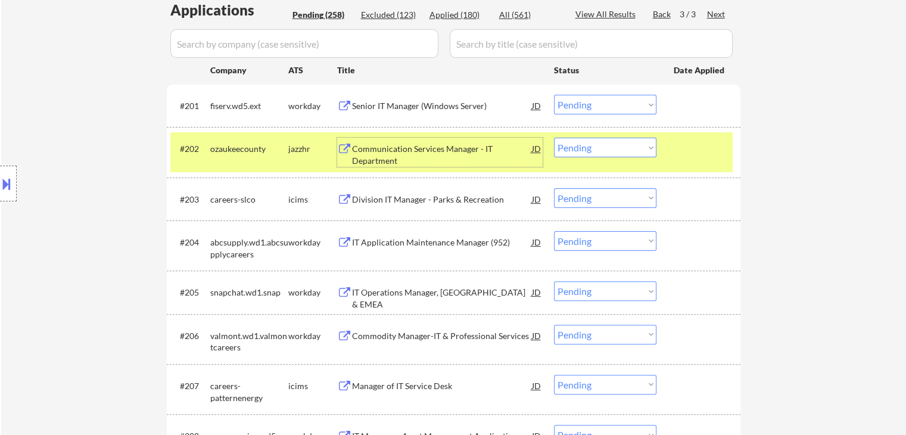
click at [385, 157] on div "Communication Services Manager - IT Department" at bounding box center [442, 154] width 180 height 23
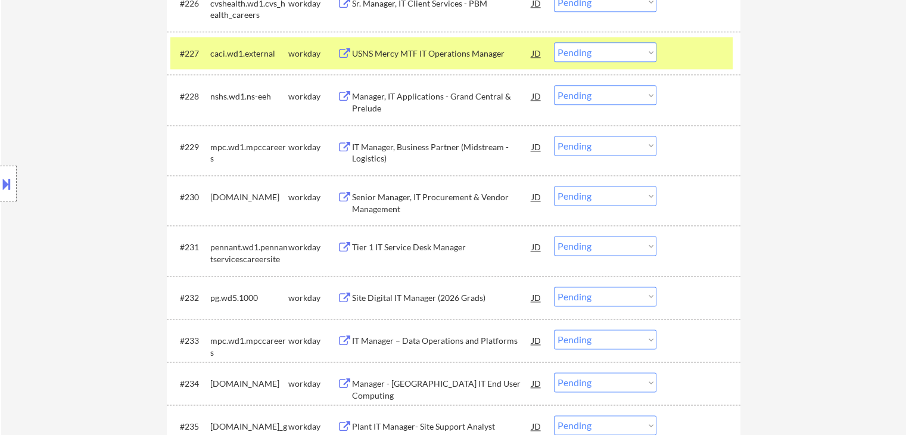
scroll to position [1608, 0]
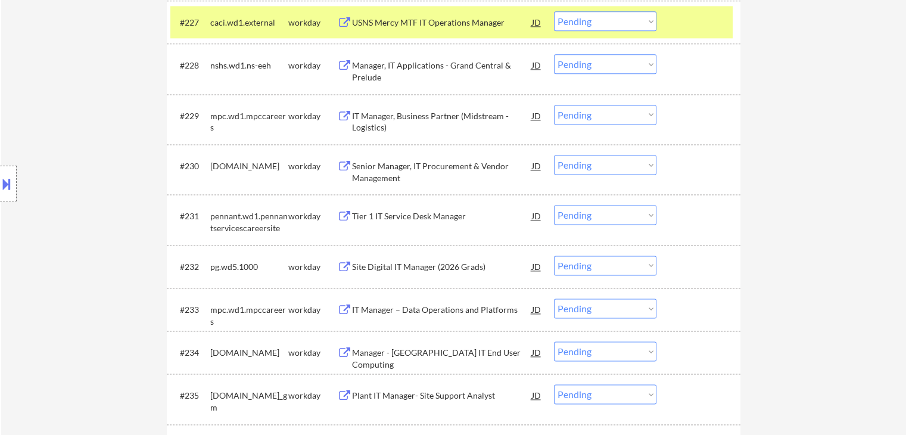
click at [117, 144] on div "Location Inclusions: country:[GEOGRAPHIC_DATA]" at bounding box center [106, 183] width 213 height 221
click at [69, 174] on div "Location Inclusions: country:[GEOGRAPHIC_DATA]" at bounding box center [106, 183] width 213 height 221
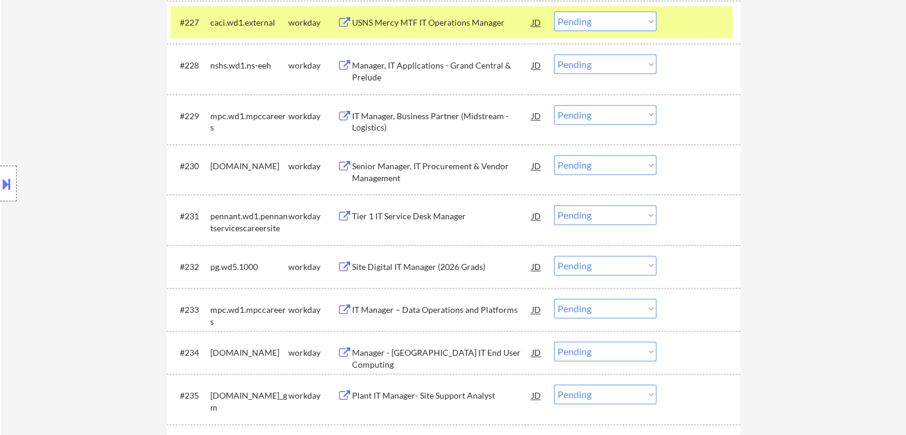
click at [69, 174] on div "Location Inclusions: country:[GEOGRAPHIC_DATA]" at bounding box center [106, 183] width 213 height 221
click at [48, 143] on div "Location Inclusions: country:[GEOGRAPHIC_DATA]" at bounding box center [106, 183] width 213 height 221
click at [48, 139] on div "Location Inclusions: country:[GEOGRAPHIC_DATA]" at bounding box center [106, 183] width 213 height 221
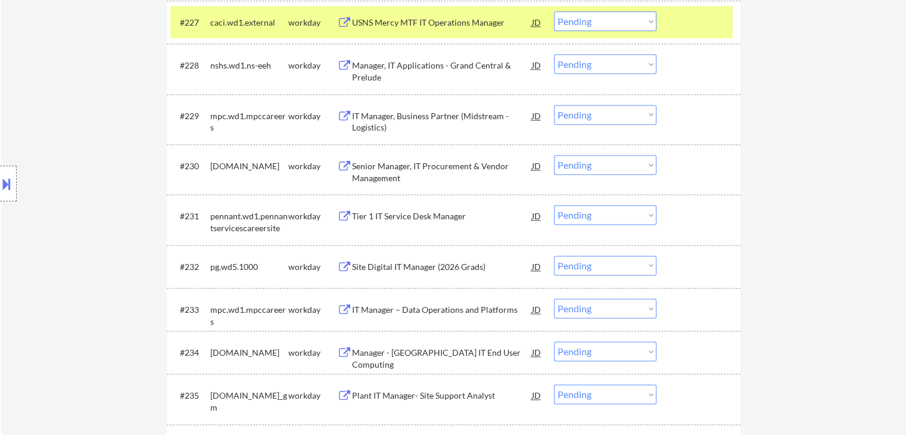
click at [48, 139] on div "Location Inclusions: country:[GEOGRAPHIC_DATA]" at bounding box center [106, 183] width 213 height 221
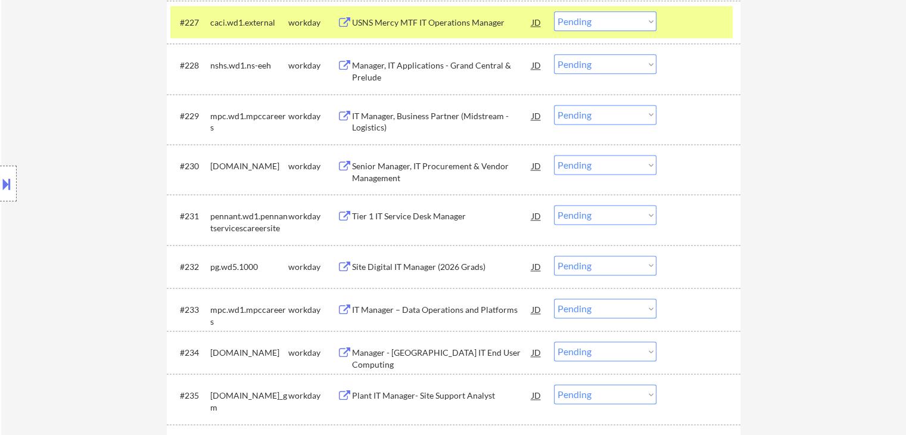
click at [48, 139] on div "Location Inclusions: country:[GEOGRAPHIC_DATA]" at bounding box center [106, 183] width 213 height 221
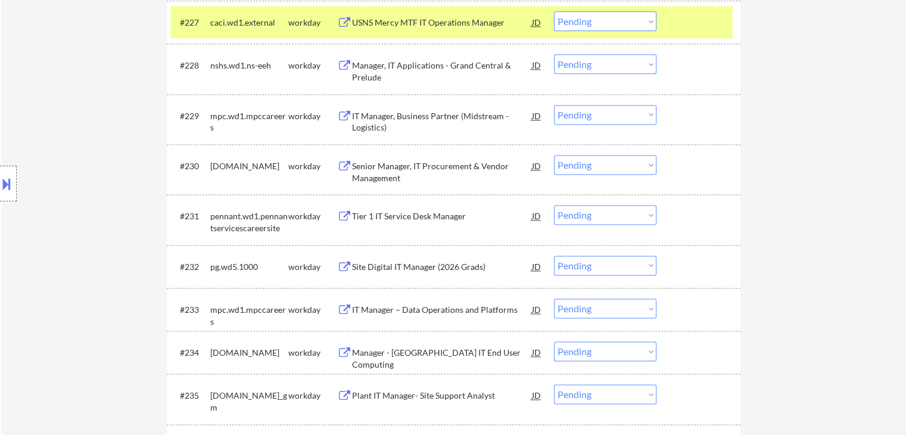
click at [48, 139] on div "Location Inclusions: country:[GEOGRAPHIC_DATA]" at bounding box center [106, 183] width 213 height 221
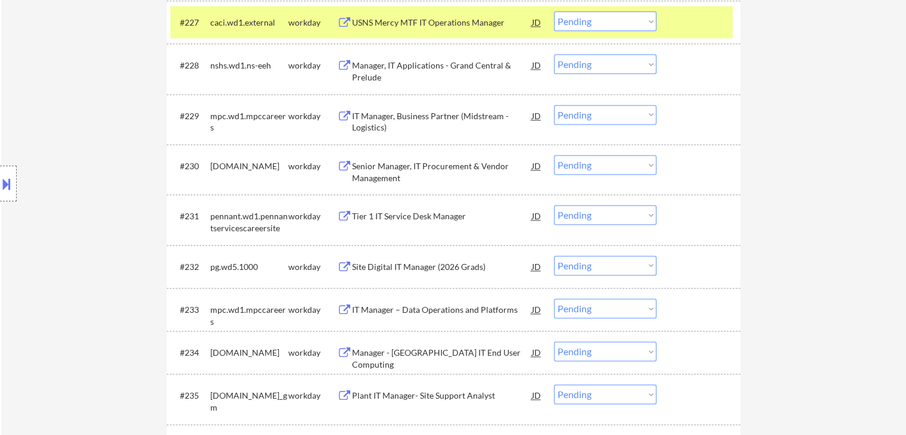
click at [48, 139] on div "Location Inclusions: country:[GEOGRAPHIC_DATA]" at bounding box center [106, 183] width 213 height 221
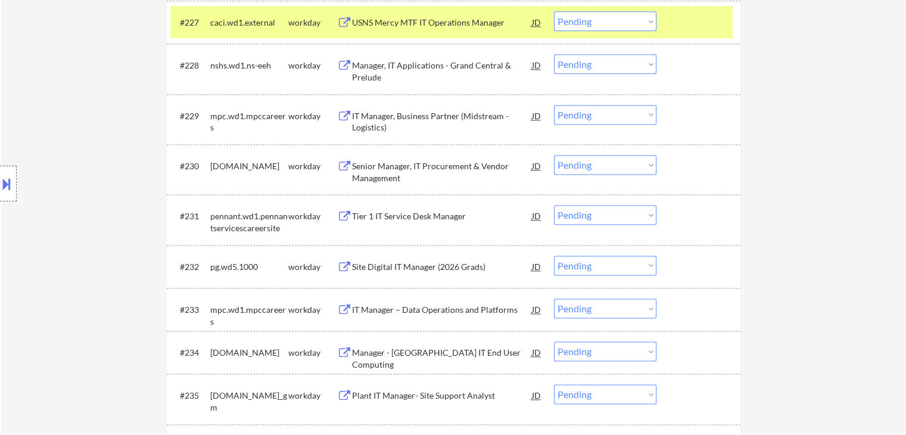
click at [48, 139] on div "Location Inclusions: country:[GEOGRAPHIC_DATA]" at bounding box center [106, 183] width 213 height 221
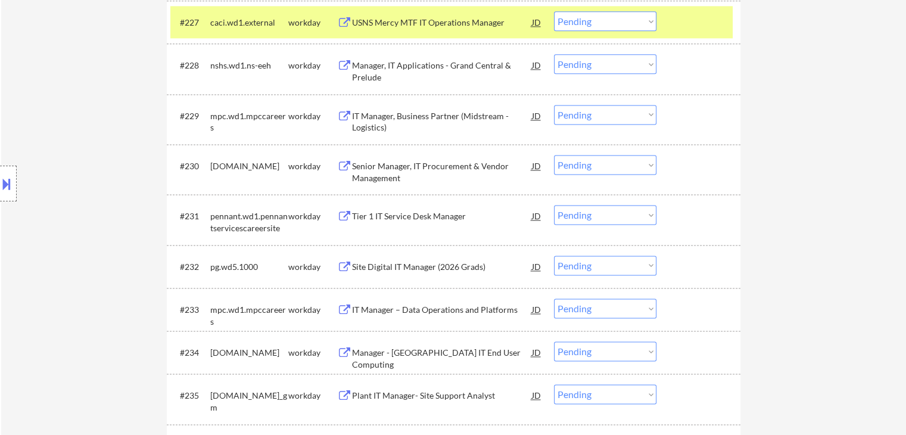
click at [48, 139] on div "Location Inclusions: country:[GEOGRAPHIC_DATA]" at bounding box center [106, 183] width 213 height 221
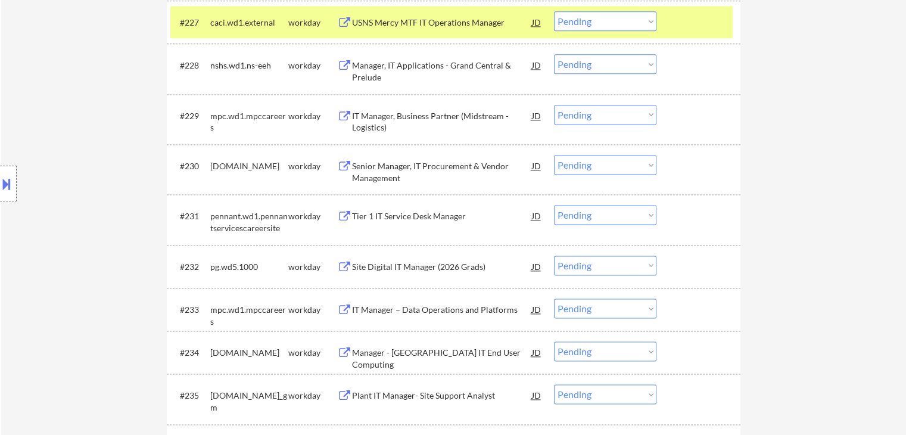
click at [48, 155] on div "Location Inclusions: country:[GEOGRAPHIC_DATA]" at bounding box center [106, 183] width 213 height 221
click at [781, 117] on div "← Return to /applysquad Mailslurp Inbox Job Search Builder [PERSON_NAME] User E…" at bounding box center [453, 34] width 905 height 3190
click at [784, 117] on div "← Return to /applysquad Mailslurp Inbox Job Search Builder [PERSON_NAME] User E…" at bounding box center [453, 34] width 905 height 3190
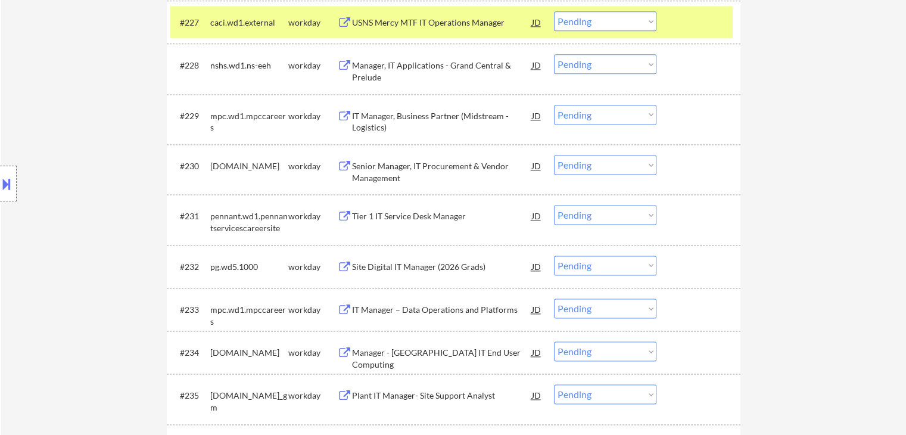
click at [841, 126] on div "← Return to /applysquad Mailslurp Inbox Job Search Builder [PERSON_NAME] User E…" at bounding box center [453, 34] width 905 height 3190
click at [840, 126] on div "← Return to /applysquad Mailslurp Inbox Job Search Builder [PERSON_NAME] User E…" at bounding box center [453, 34] width 905 height 3190
click at [854, 133] on div "← Return to /applysquad Mailslurp Inbox Job Search Builder [PERSON_NAME] User E…" at bounding box center [453, 34] width 905 height 3190
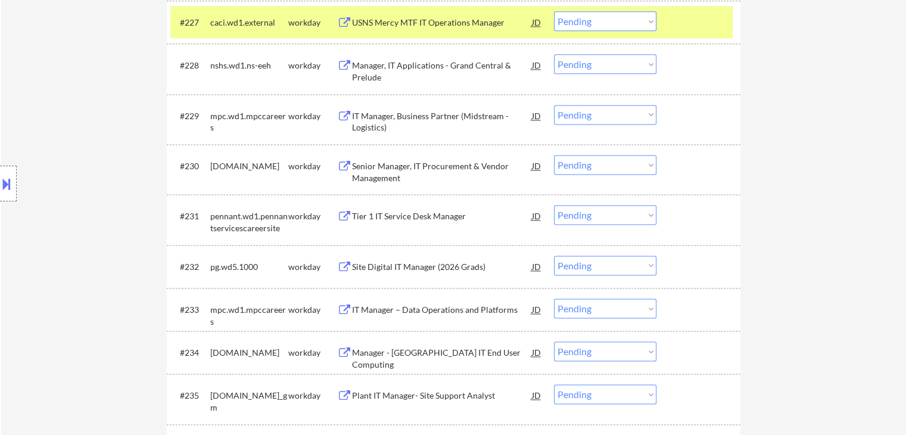
click at [854, 133] on div "← Return to /applysquad Mailslurp Inbox Job Search Builder [PERSON_NAME] User E…" at bounding box center [453, 34] width 905 height 3190
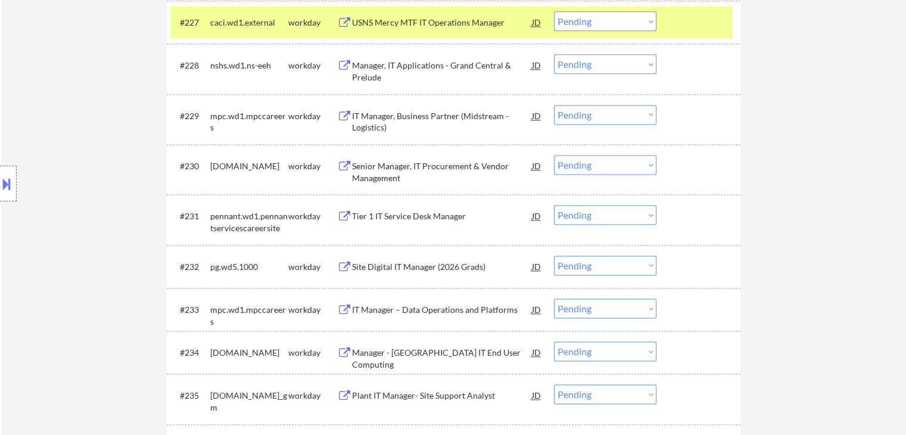
click at [854, 133] on div "← Return to /applysquad Mailslurp Inbox Job Search Builder [PERSON_NAME] User E…" at bounding box center [453, 34] width 905 height 3190
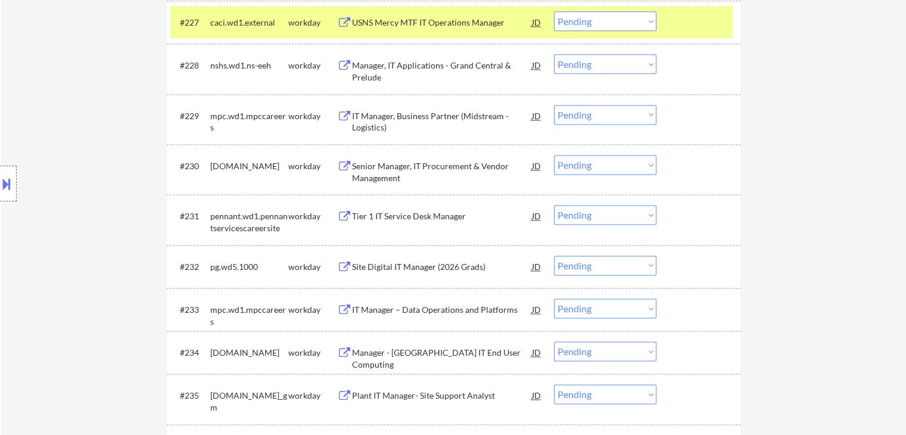
click at [854, 133] on div "← Return to /applysquad Mailslurp Inbox Job Search Builder [PERSON_NAME] User E…" at bounding box center [453, 34] width 905 height 3190
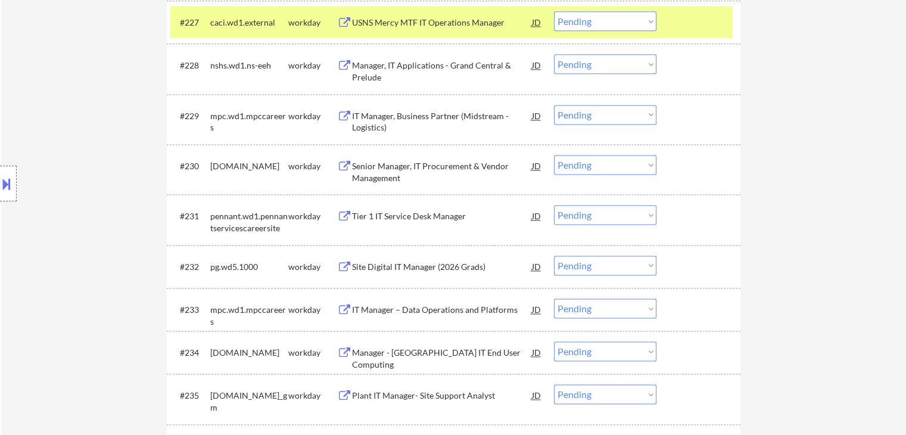
scroll to position [1430, 0]
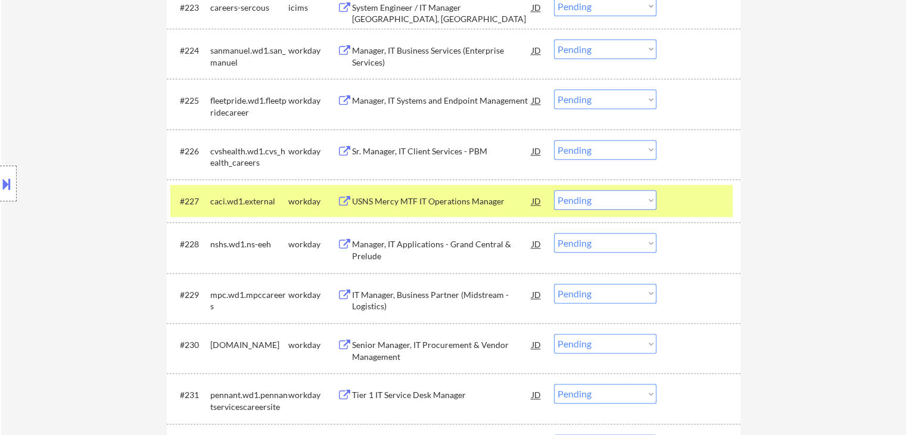
click at [851, 139] on div "← Return to /applysquad Mailslurp Inbox Job Search Builder [PERSON_NAME] User E…" at bounding box center [453, 213] width 905 height 3190
drag, startPoint x: 855, startPoint y: 139, endPoint x: 872, endPoint y: 135, distance: 17.8
click at [870, 136] on div "← Return to /applysquad Mailslurp Inbox Job Search Builder [PERSON_NAME] User E…" at bounding box center [453, 213] width 905 height 3190
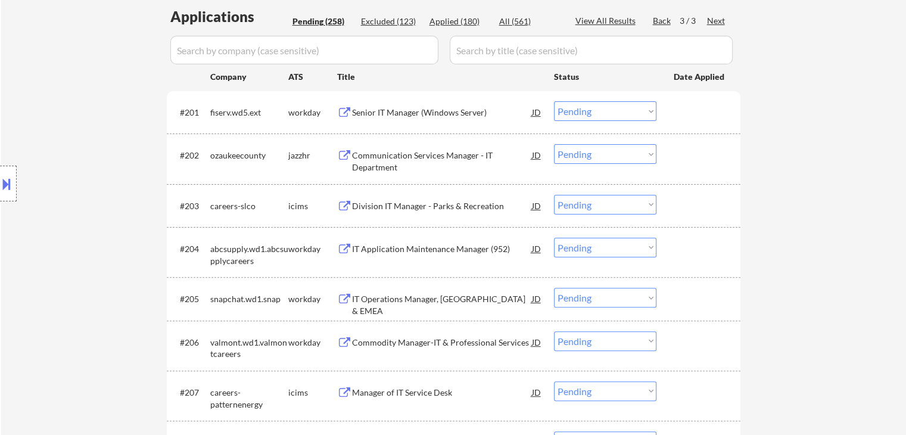
scroll to position [298, 0]
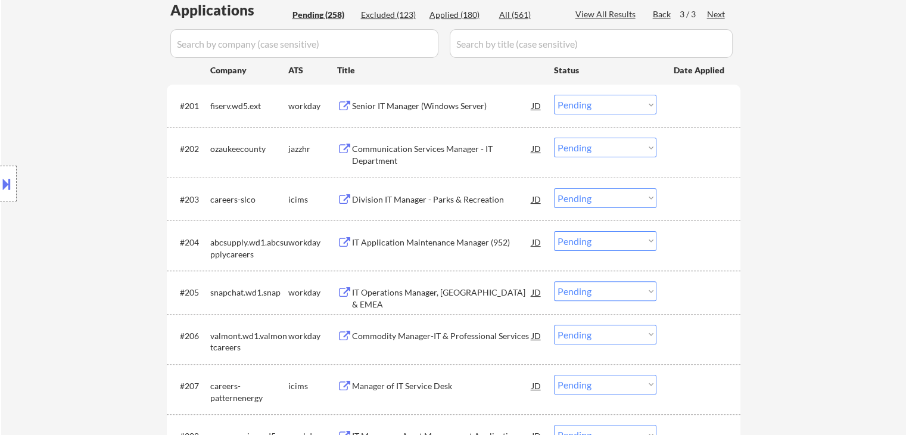
click at [662, 16] on div "Back" at bounding box center [662, 14] width 19 height 12
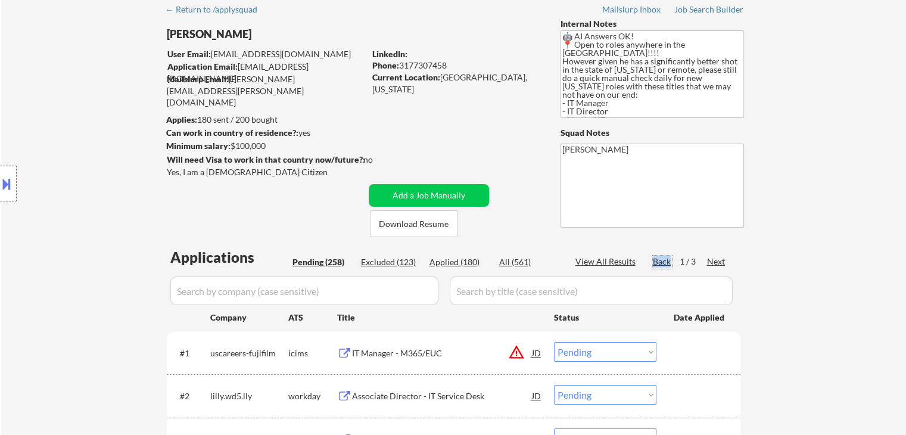
scroll to position [0, 0]
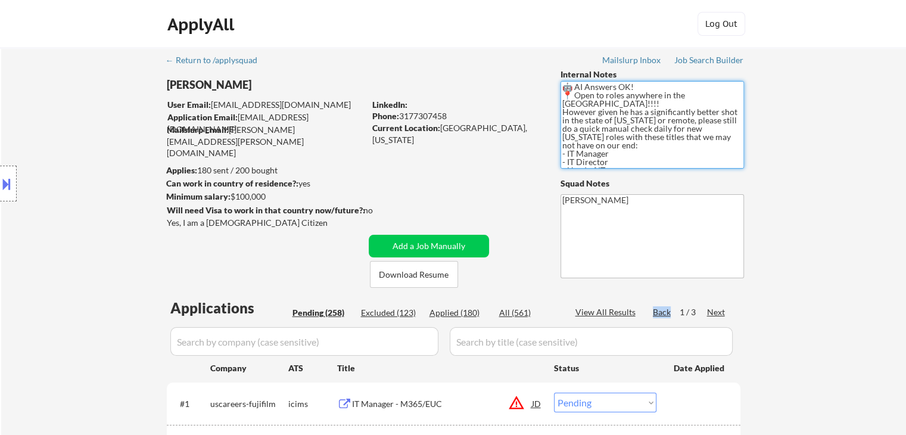
click at [622, 139] on textarea "🤖 AI Answers OK! 📍 Open to roles anywhere in the [GEOGRAPHIC_DATA]!!!! However …" at bounding box center [651, 125] width 183 height 88
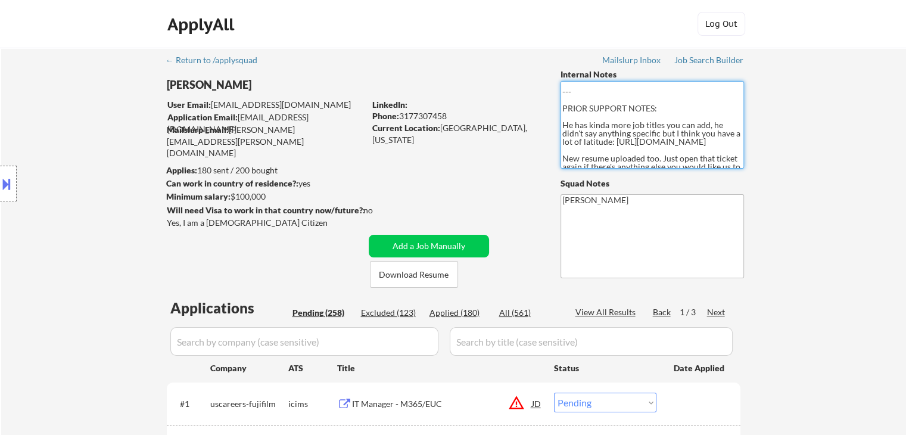
scroll to position [116, 0]
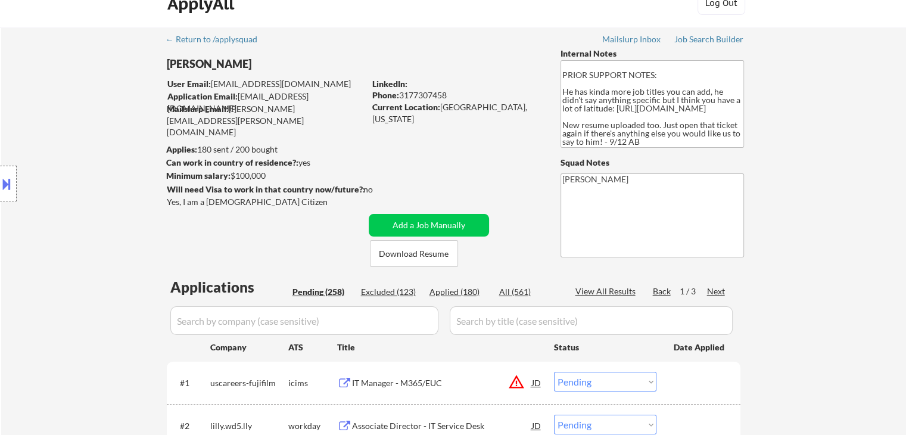
scroll to position [0, 0]
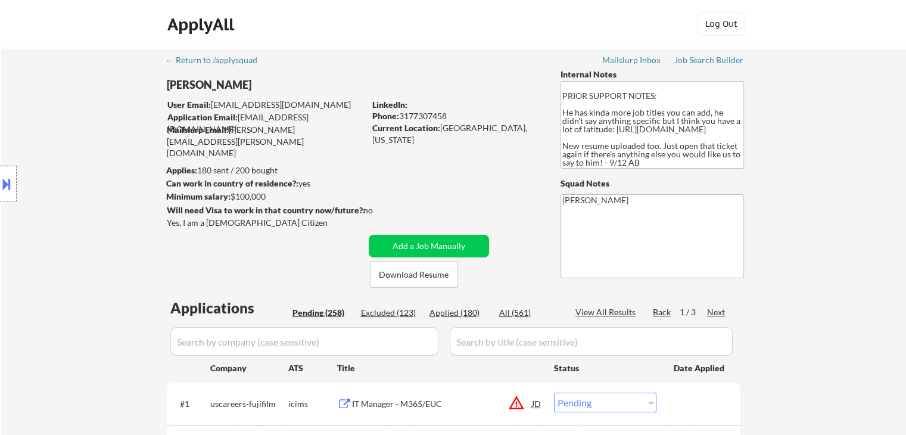
drag, startPoint x: 236, startPoint y: 189, endPoint x: 295, endPoint y: 191, distance: 59.0
click at [295, 191] on div "[PERSON_NAME] User Email: [EMAIL_ADDRESS][DOMAIN_NAME] Application Email: [EMAI…" at bounding box center [361, 177] width 390 height 219
click at [79, 140] on div "Location Inclusions: country:[GEOGRAPHIC_DATA]" at bounding box center [106, 183] width 213 height 221
click at [44, 144] on div "Location Inclusions: country:[GEOGRAPHIC_DATA]" at bounding box center [106, 183] width 213 height 221
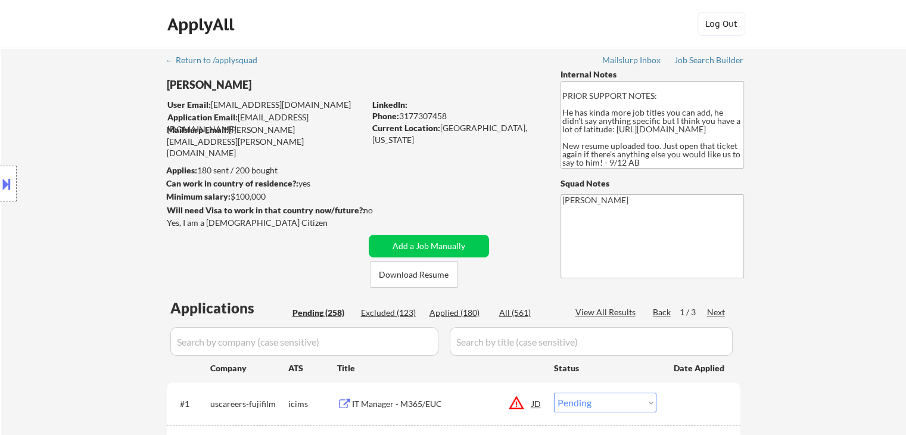
click at [55, 151] on div "Location Inclusions: country:[GEOGRAPHIC_DATA]" at bounding box center [106, 183] width 213 height 221
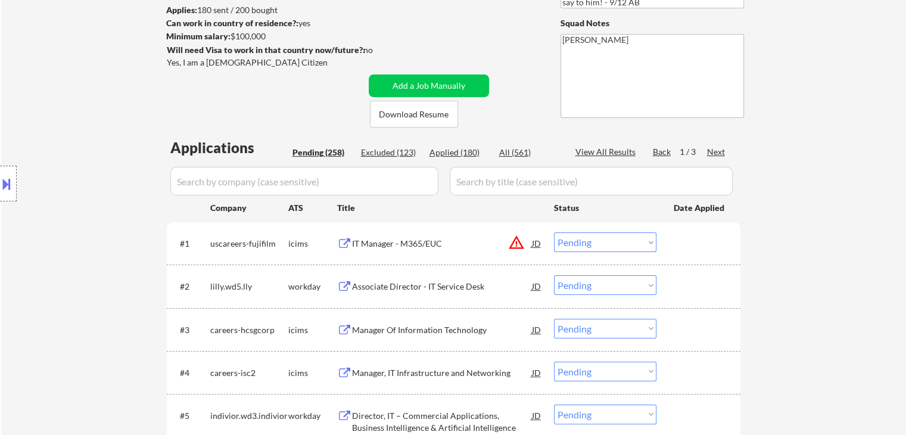
scroll to position [179, 0]
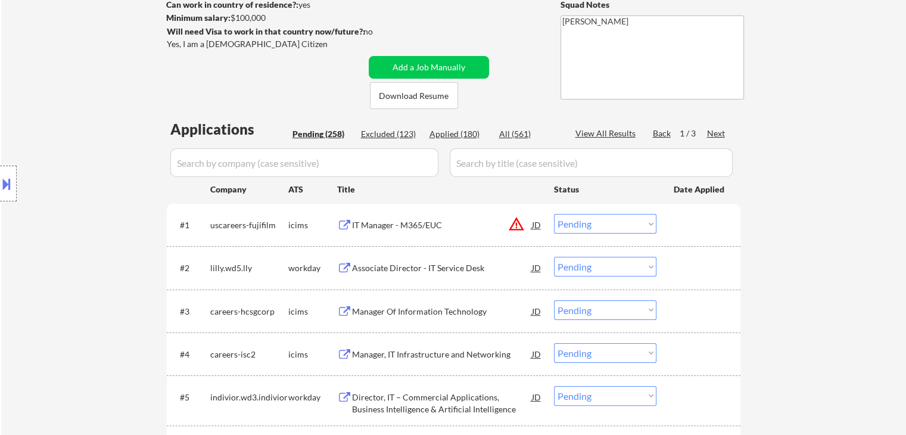
click at [704, 133] on div "1 / 3" at bounding box center [693, 133] width 27 height 12
click at [717, 130] on div "Next" at bounding box center [716, 133] width 19 height 12
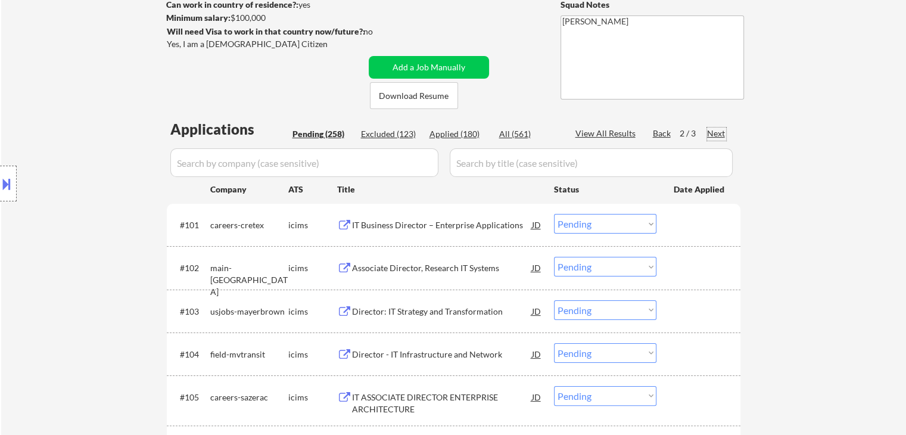
click at [720, 132] on div "Next" at bounding box center [716, 133] width 19 height 12
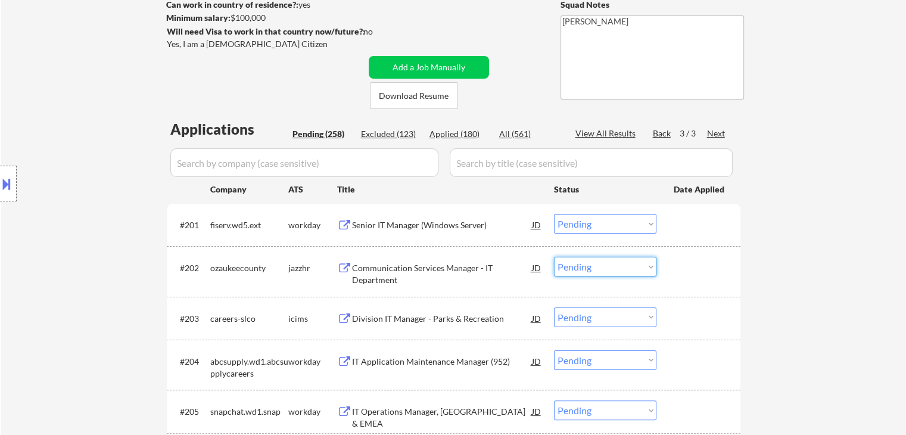
drag, startPoint x: 594, startPoint y: 274, endPoint x: 574, endPoint y: 269, distance: 20.9
click at [594, 274] on select "Choose an option... Pending Applied Excluded (Questions) Excluded (Expired) Exc…" at bounding box center [605, 267] width 102 height 20
click at [554, 257] on select "Choose an option... Pending Applied Excluded (Questions) Excluded (Expired) Exc…" at bounding box center [605, 267] width 102 height 20
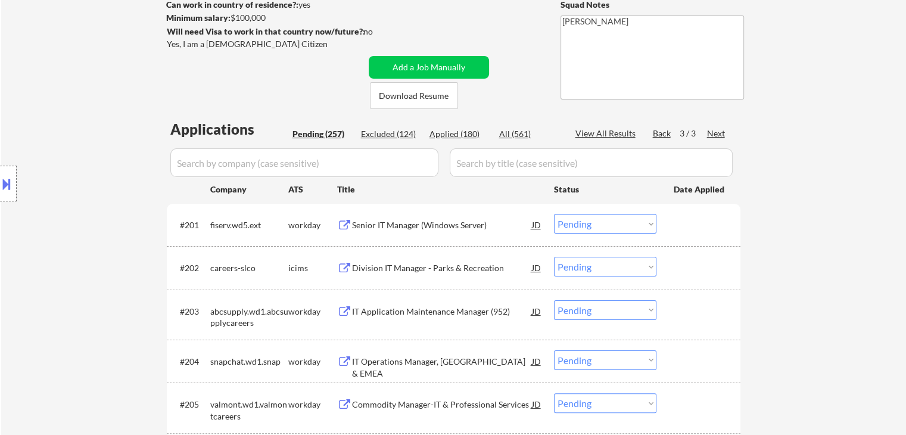
click at [660, 134] on div "Back" at bounding box center [662, 133] width 19 height 12
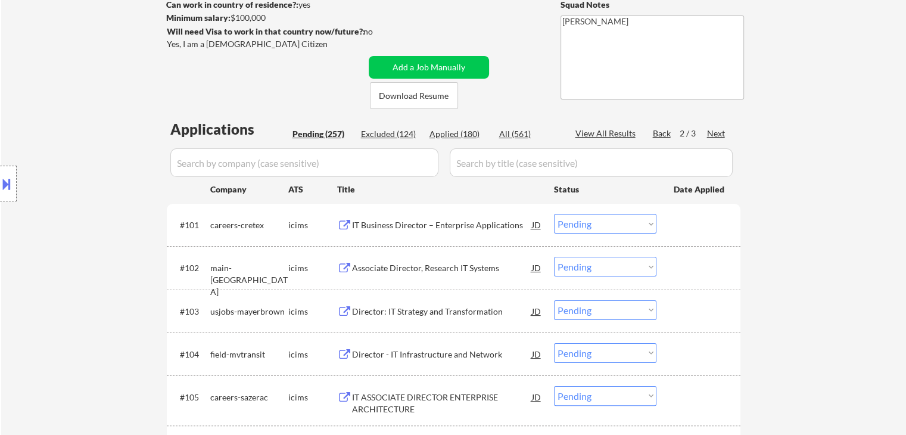
scroll to position [1771, 0]
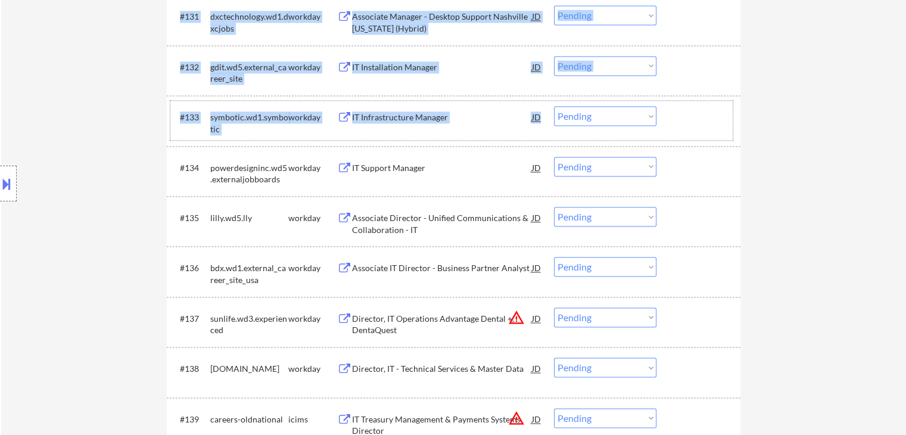
drag, startPoint x: 659, startPoint y: 132, endPoint x: 762, endPoint y: 215, distance: 132.2
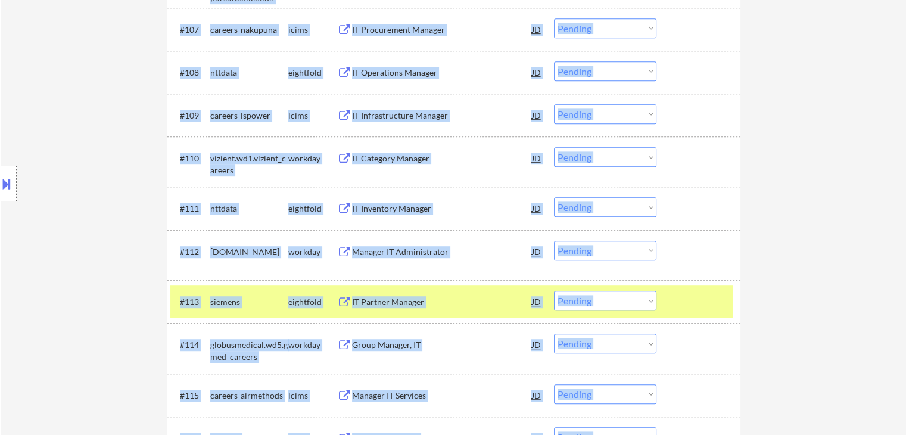
drag, startPoint x: 808, startPoint y: 189, endPoint x: 805, endPoint y: 175, distance: 14.7
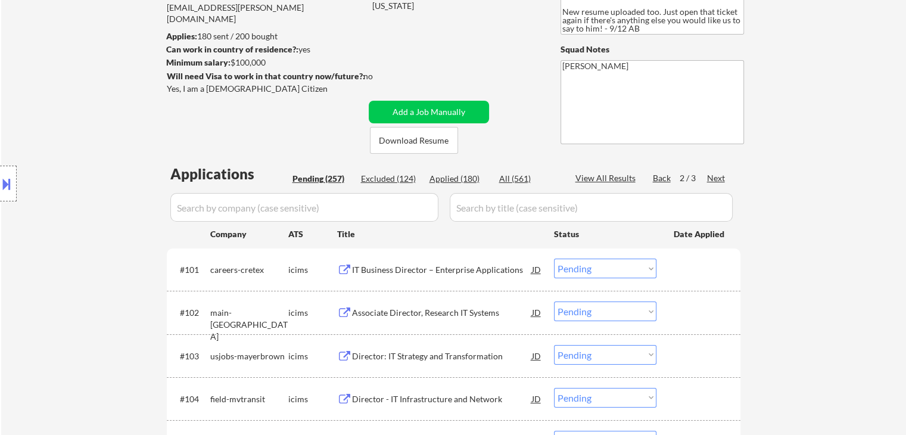
scroll to position [0, 0]
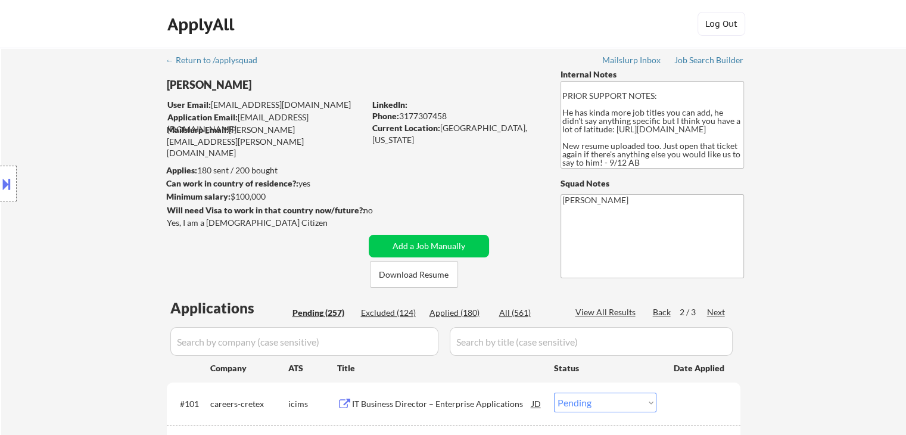
click at [658, 313] on div "Back" at bounding box center [662, 312] width 19 height 12
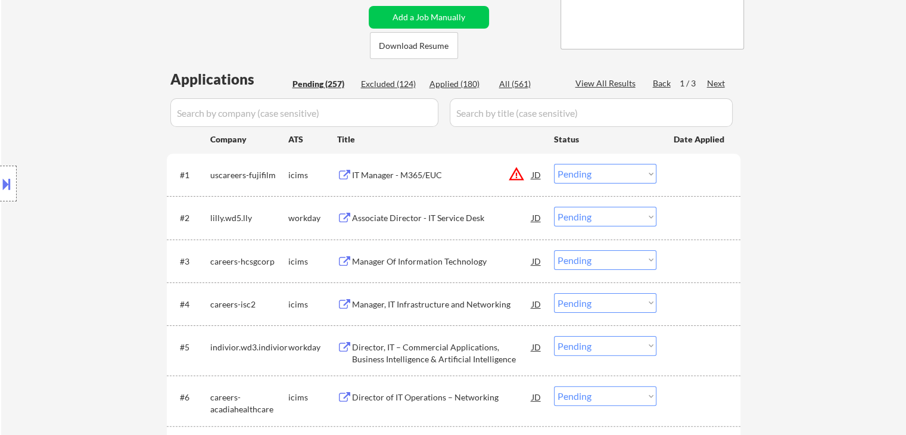
drag, startPoint x: 610, startPoint y: 225, endPoint x: 595, endPoint y: 179, distance: 47.7
click at [610, 222] on select "Choose an option... Pending Applied Excluded (Questions) Excluded (Expired) Exc…" at bounding box center [605, 217] width 102 height 20
click at [554, 207] on select "Choose an option... Pending Applied Excluded (Questions) Excluded (Expired) Exc…" at bounding box center [605, 217] width 102 height 20
select select ""pending""
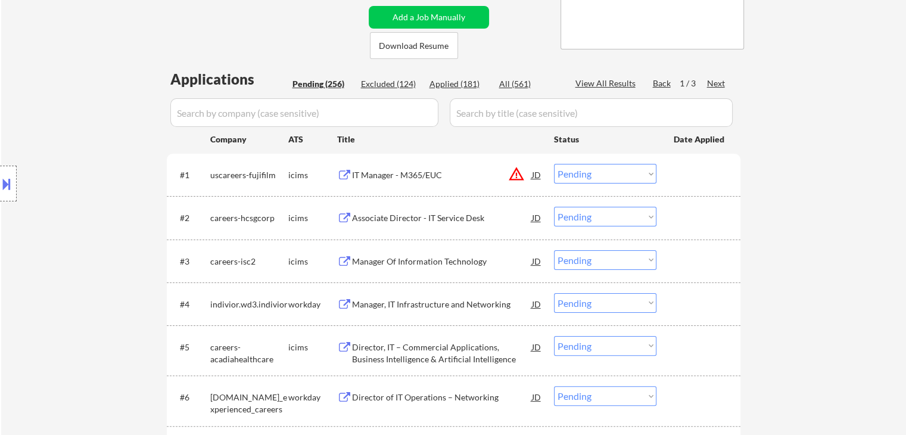
scroll to position [715, 0]
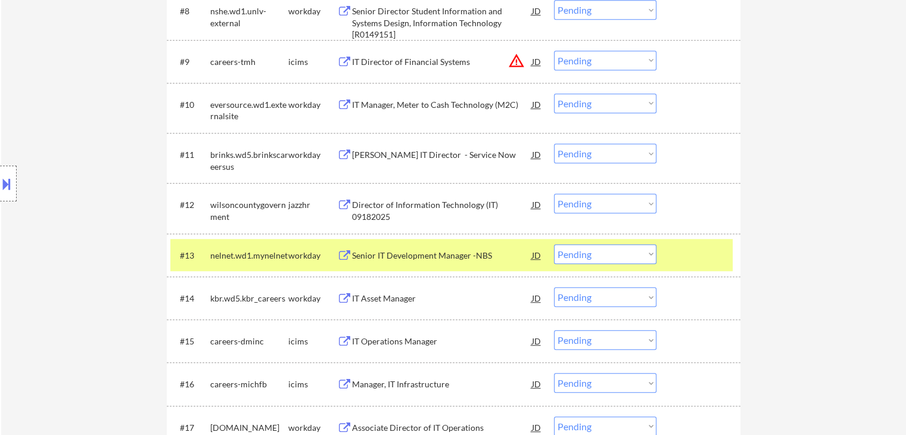
click at [616, 203] on select "Choose an option... Pending Applied Excluded (Questions) Excluded (Expired) Exc…" at bounding box center [605, 204] width 102 height 20
click at [554, 194] on select "Choose an option... Pending Applied Excluded (Questions) Excluded (Expired) Exc…" at bounding box center [605, 204] width 102 height 20
select select ""pending""
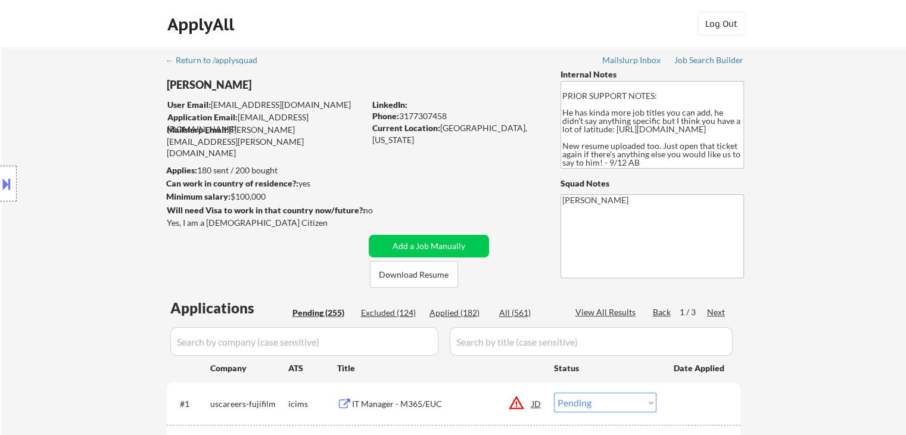
scroll to position [1069, 0]
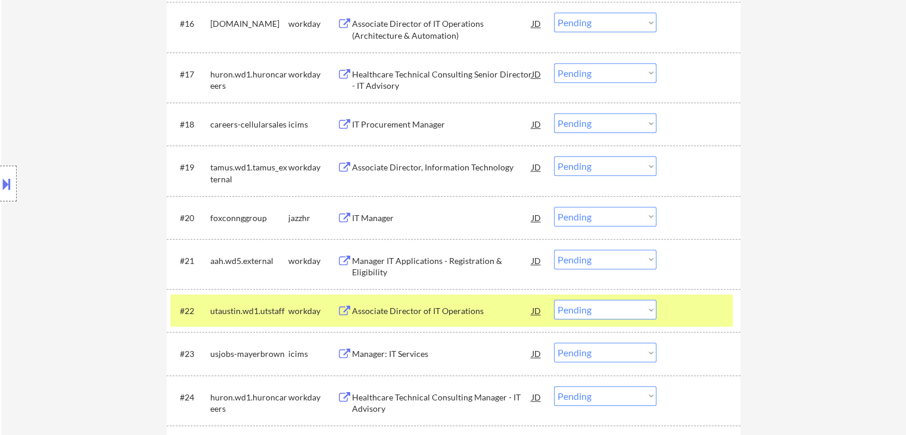
click at [609, 213] on select "Choose an option... Pending Applied Excluded (Questions) Excluded (Expired) Exc…" at bounding box center [605, 217] width 102 height 20
click at [554, 207] on select "Choose an option... Pending Applied Excluded (Questions) Excluded (Expired) Exc…" at bounding box center [605, 217] width 102 height 20
select select ""pending""
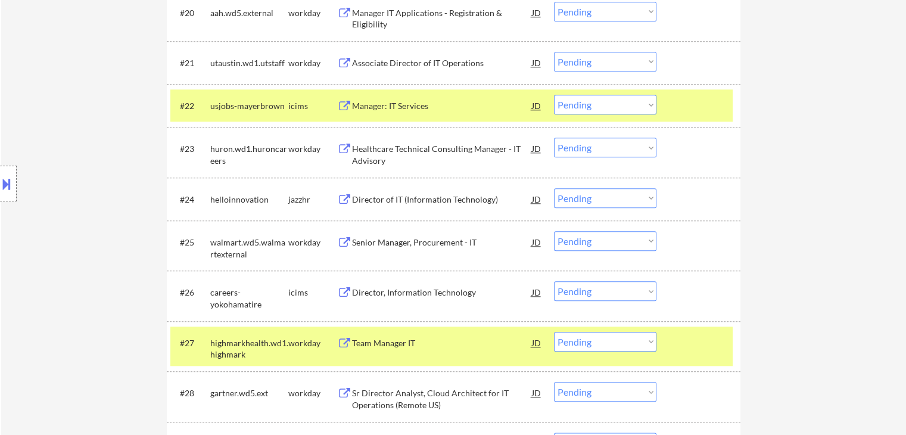
scroll to position [1307, 0]
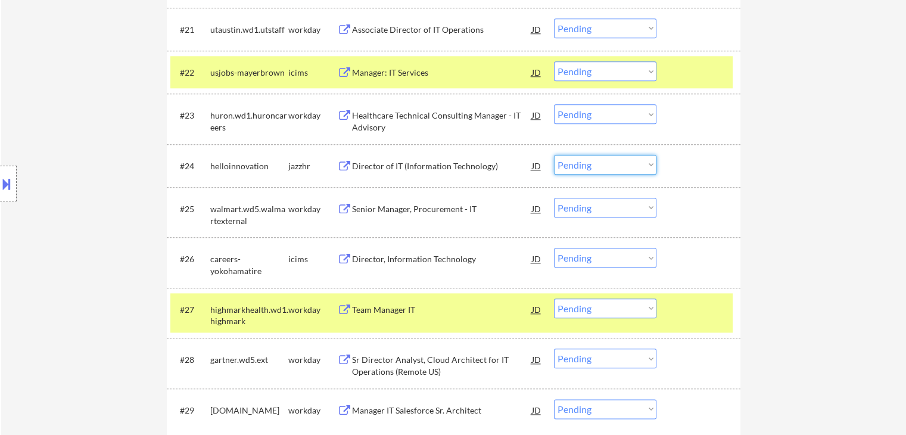
drag, startPoint x: 599, startPoint y: 155, endPoint x: 601, endPoint y: 167, distance: 12.0
click at [600, 157] on select "Choose an option... Pending Applied Excluded (Questions) Excluded (Expired) Exc…" at bounding box center [605, 165] width 102 height 20
click at [554, 155] on select "Choose an option... Pending Applied Excluded (Questions) Excluded (Expired) Exc…" at bounding box center [605, 165] width 102 height 20
select select ""pending""
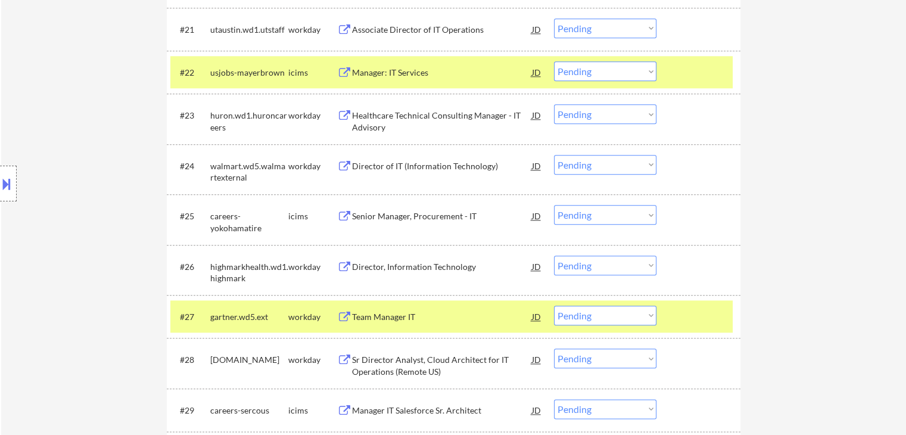
scroll to position [3574, 0]
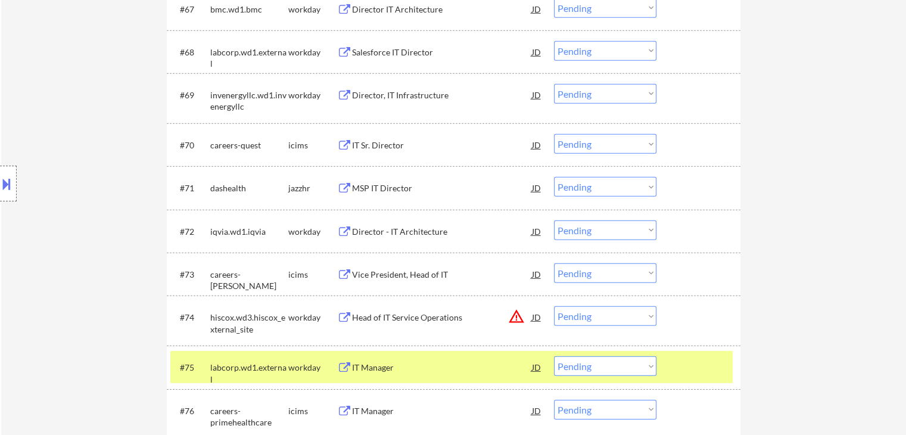
click at [602, 191] on select "Choose an option... Pending Applied Excluded (Questions) Excluded (Expired) Exc…" at bounding box center [605, 187] width 102 height 20
click at [554, 177] on select "Choose an option... Pending Applied Excluded (Questions) Excluded (Expired) Exc…" at bounding box center [605, 187] width 102 height 20
select select ""pending""
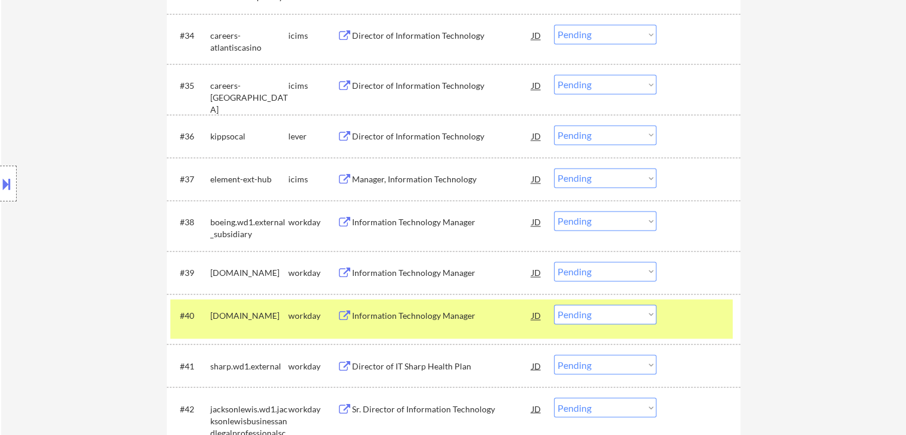
scroll to position [1955, 0]
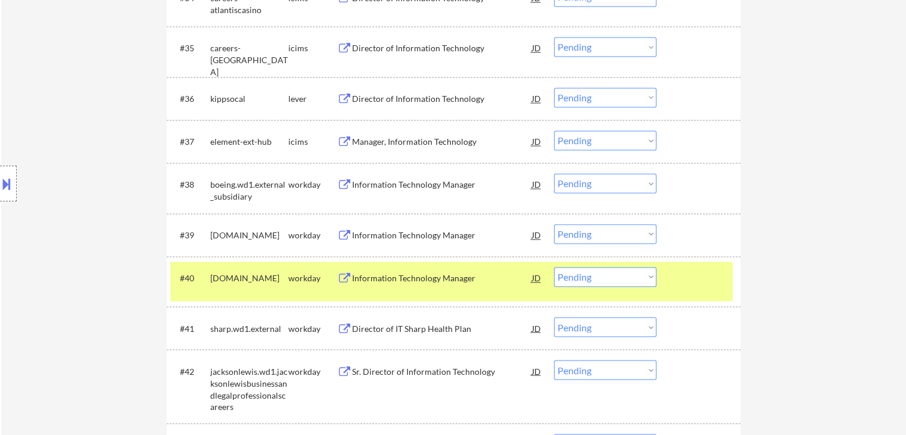
click at [580, 103] on select "Choose an option... Pending Applied Excluded (Questions) Excluded (Expired) Exc…" at bounding box center [605, 98] width 102 height 20
click at [554, 88] on select "Choose an option... Pending Applied Excluded (Questions) Excluded (Expired) Exc…" at bounding box center [605, 98] width 102 height 20
select select ""pending""
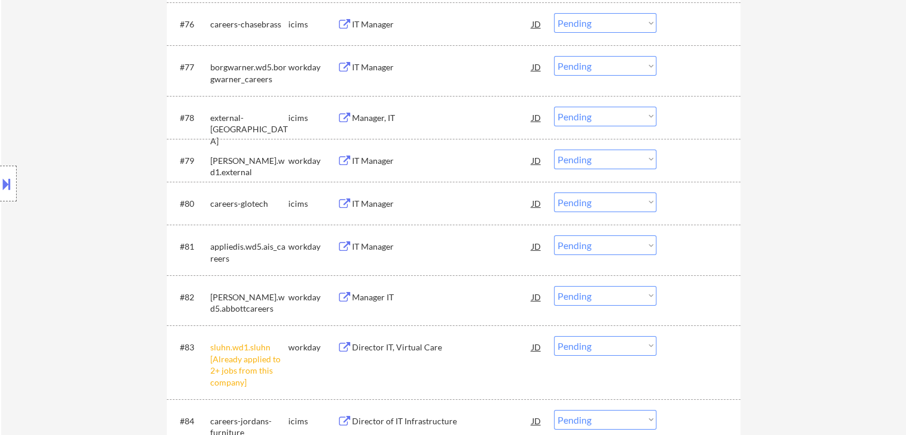
scroll to position [3981, 0]
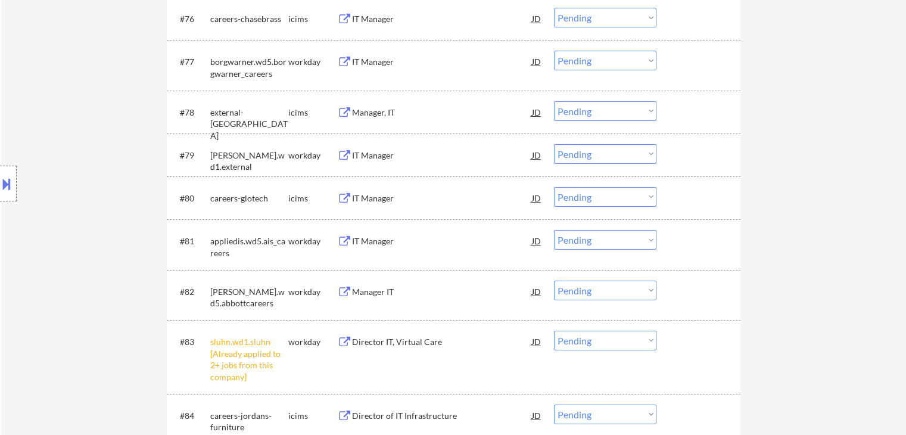
click at [58, 194] on div "Location Inclusions: country:[GEOGRAPHIC_DATA]" at bounding box center [106, 183] width 213 height 221
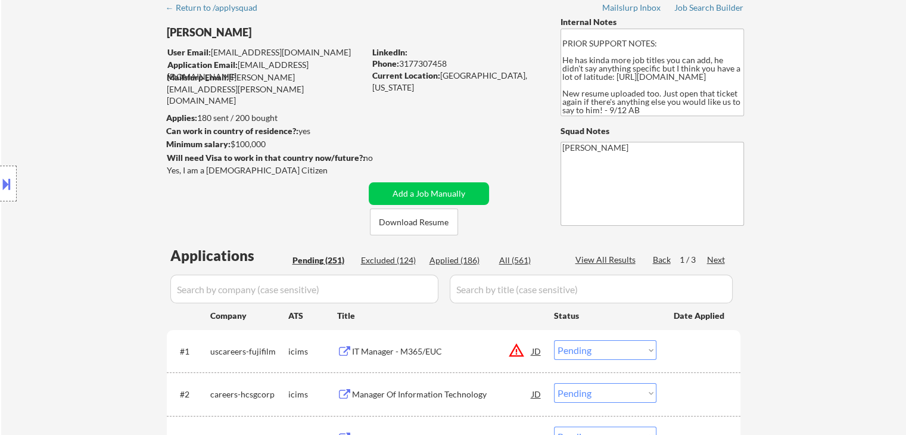
scroll to position [0, 0]
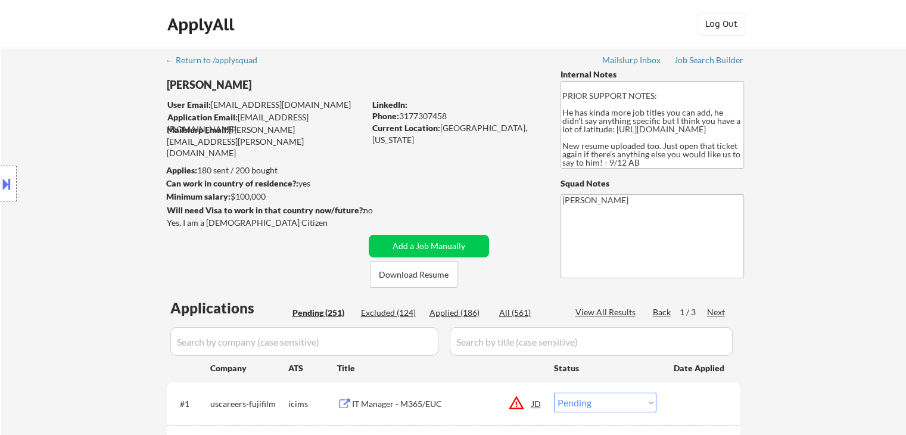
click at [713, 314] on div "Next" at bounding box center [716, 312] width 19 height 12
click at [58, 233] on div "Location Inclusions: country:[GEOGRAPHIC_DATA]" at bounding box center [106, 183] width 213 height 221
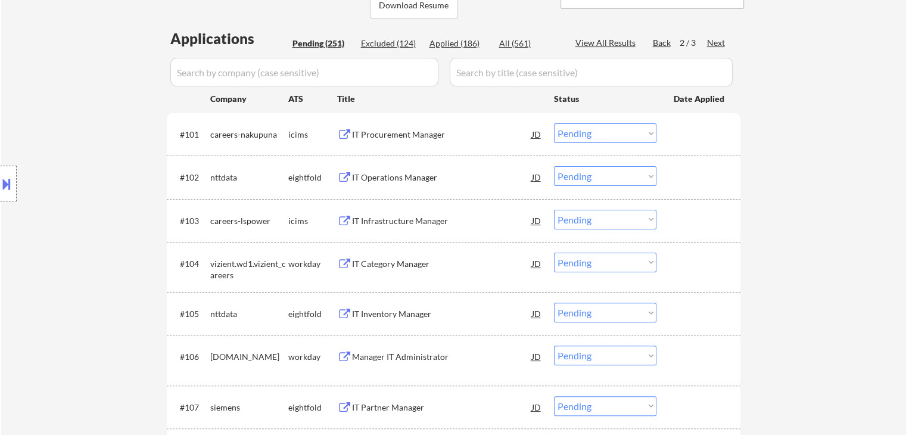
scroll to position [298, 0]
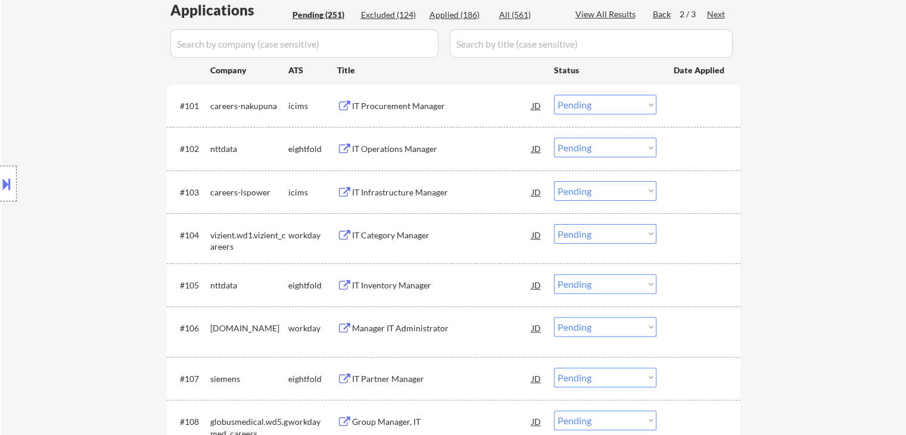
click at [392, 233] on div "IT Category Manager" at bounding box center [442, 235] width 180 height 12
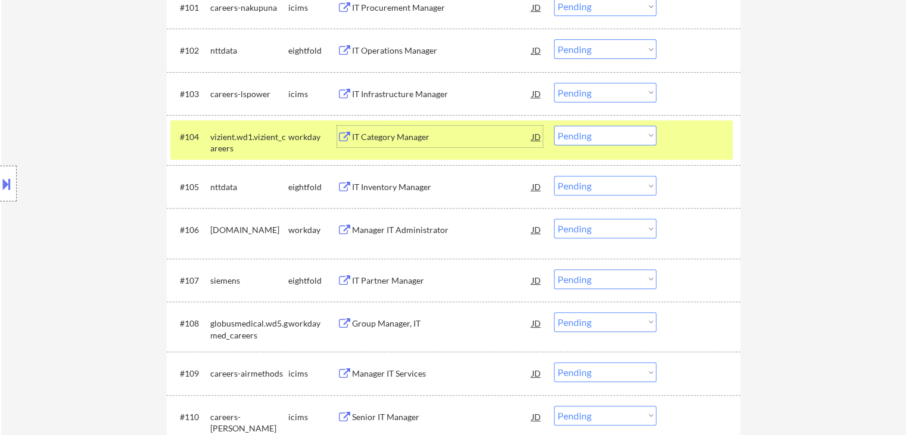
scroll to position [417, 0]
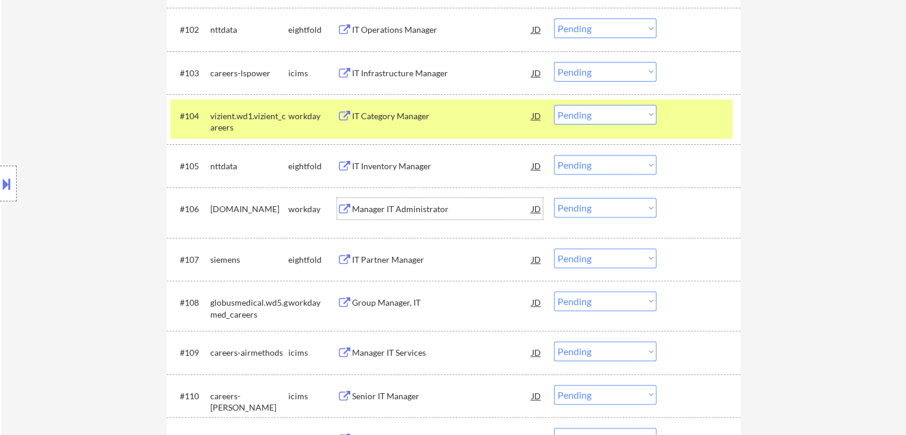
click at [420, 207] on div "Manager IT Administrator" at bounding box center [442, 209] width 180 height 12
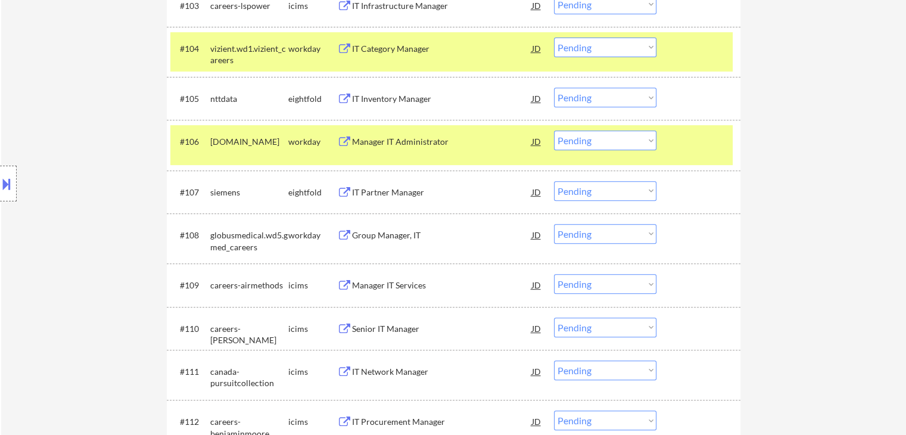
scroll to position [536, 0]
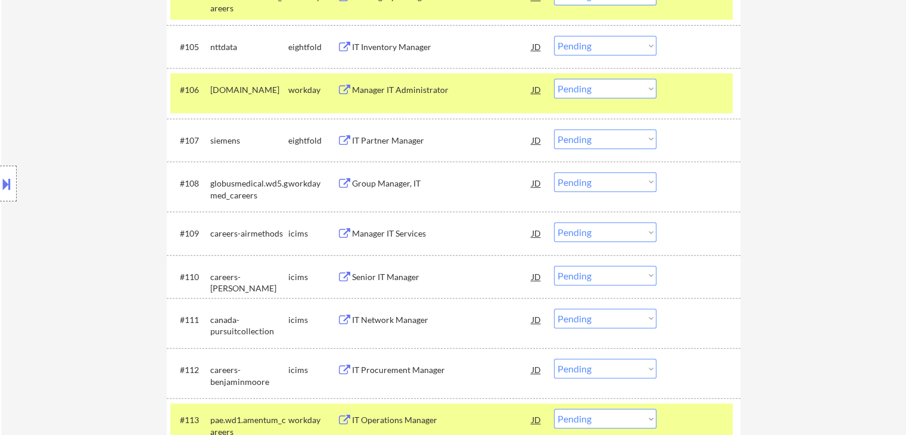
click at [391, 191] on div "Group Manager, IT" at bounding box center [442, 182] width 180 height 21
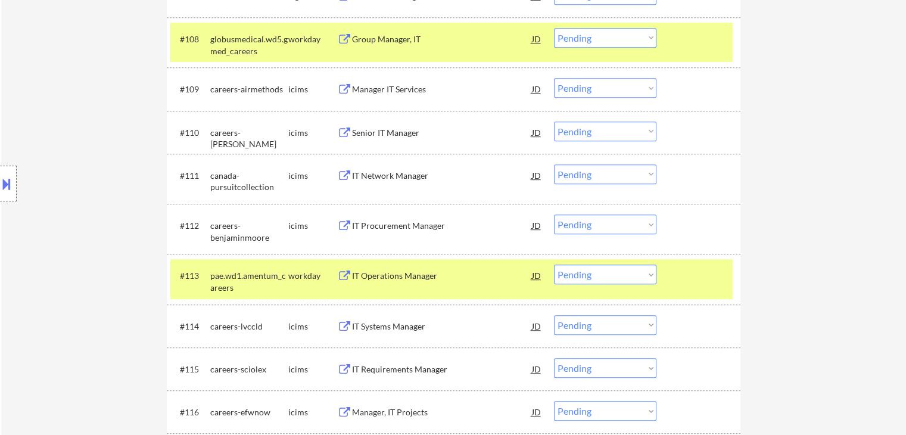
scroll to position [715, 0]
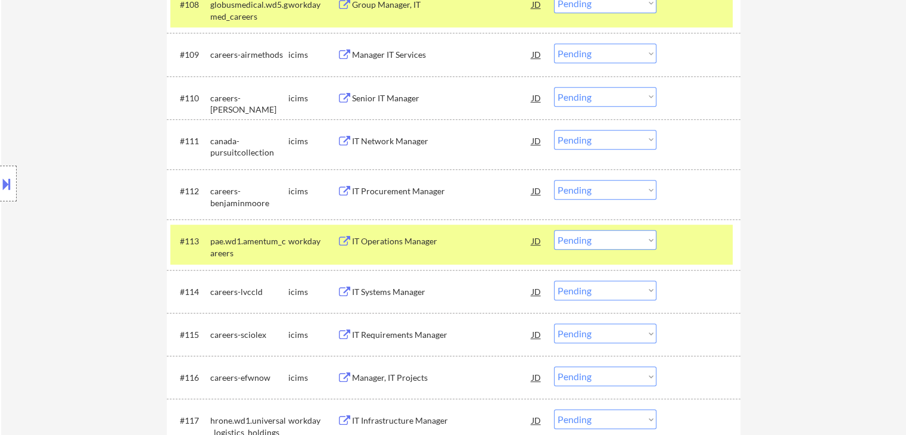
click at [398, 239] on div "IT Operations Manager" at bounding box center [442, 241] width 180 height 12
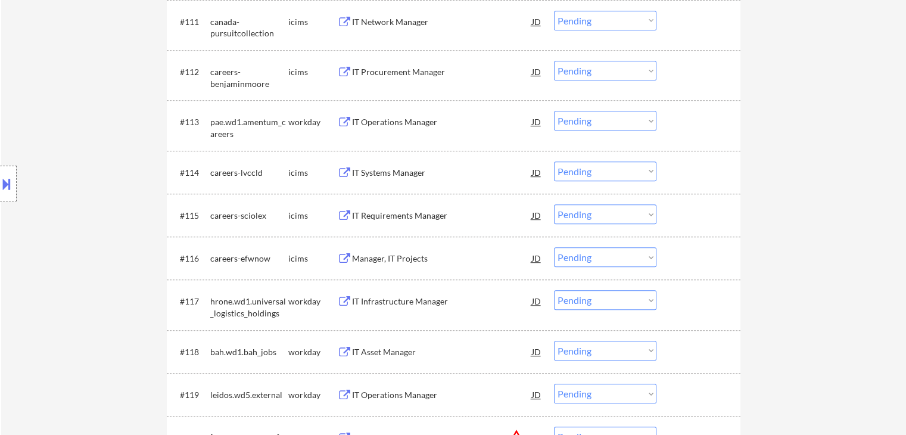
scroll to position [893, 0]
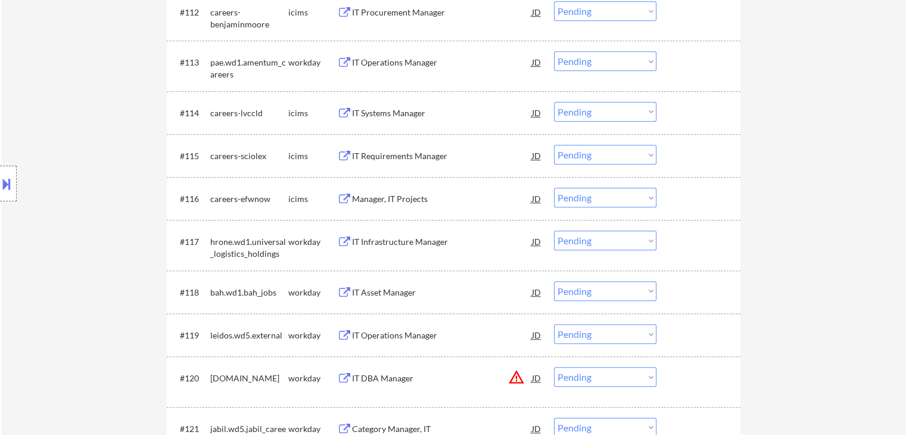
click at [370, 244] on div "IT Infrastructure Manager" at bounding box center [442, 242] width 180 height 12
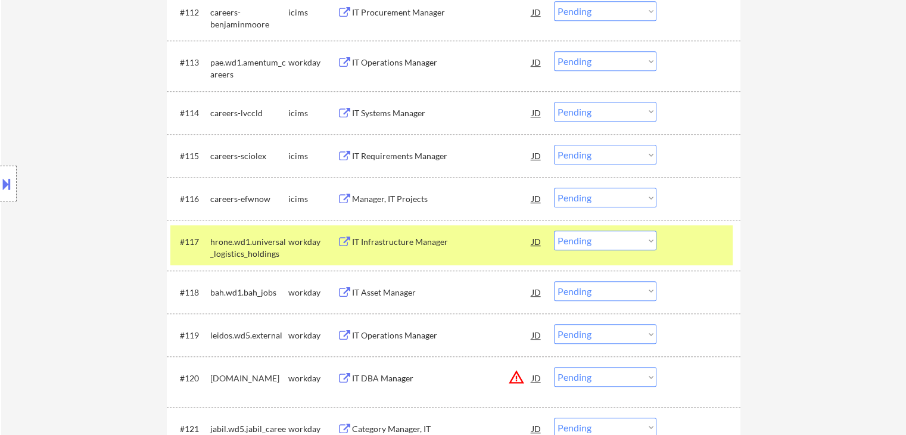
click at [369, 291] on div "IT Asset Manager" at bounding box center [442, 292] width 180 height 12
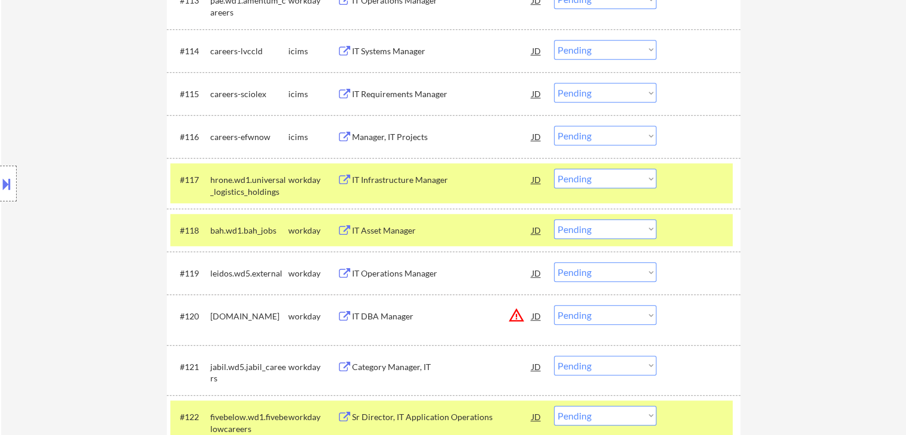
scroll to position [1013, 0]
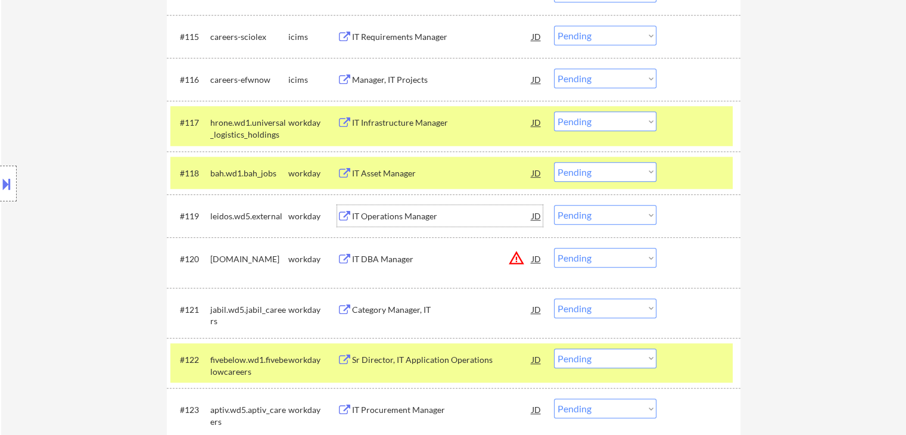
click at [384, 225] on div "IT Operations Manager" at bounding box center [442, 215] width 180 height 21
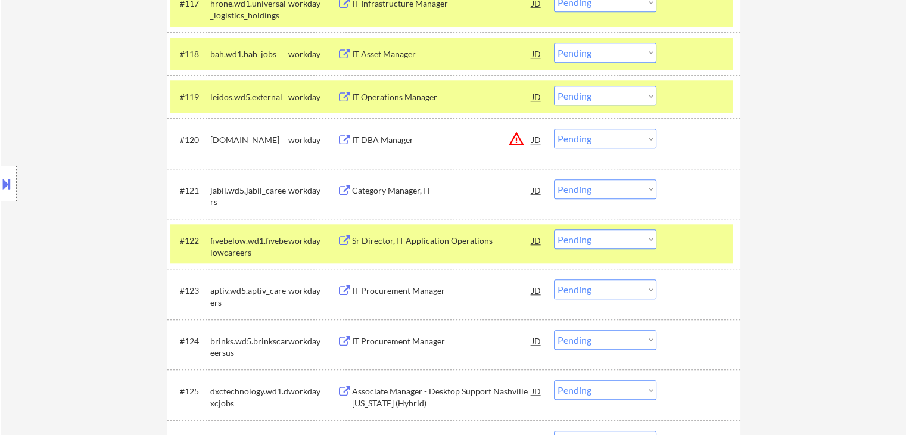
click at [393, 188] on div "Category Manager, IT" at bounding box center [442, 191] width 180 height 12
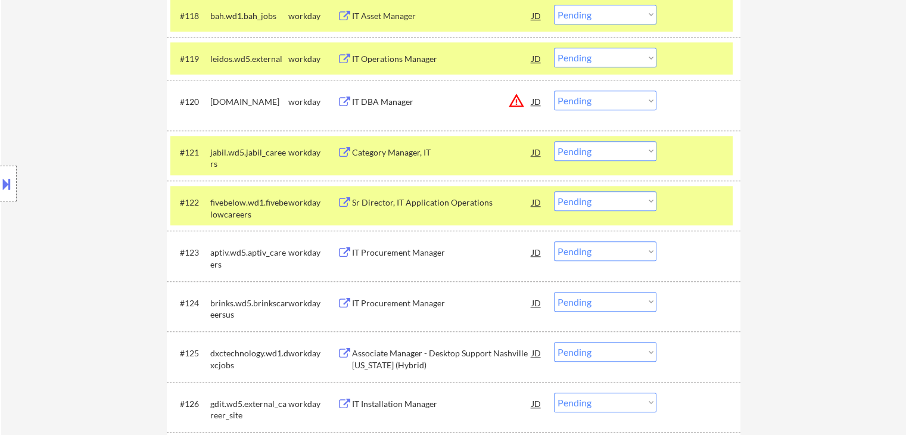
scroll to position [1191, 0]
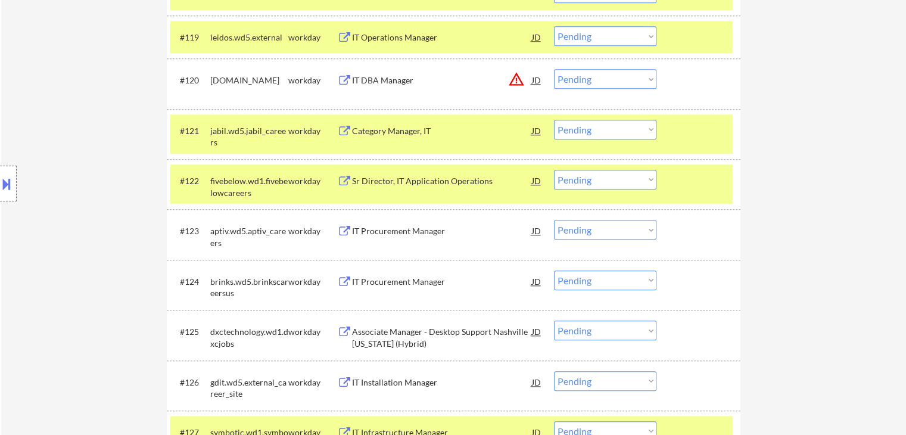
click at [381, 232] on div "IT Procurement Manager" at bounding box center [442, 231] width 180 height 12
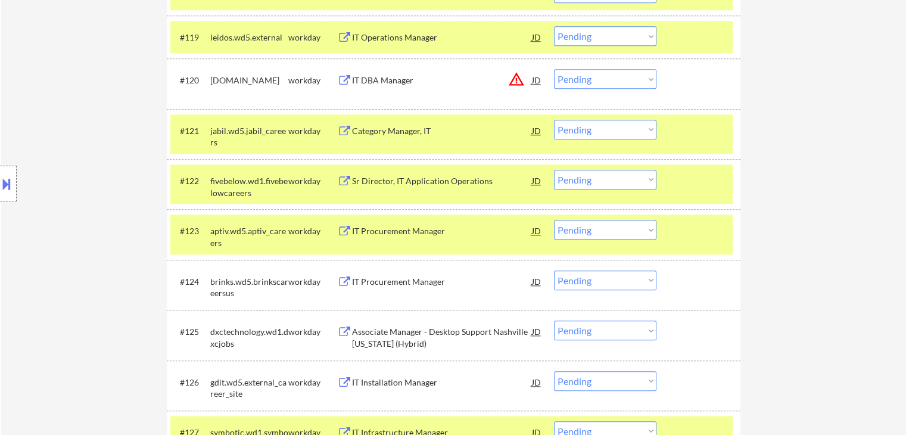
click at [390, 161] on div "#122 fivebelow.wd1.fivebelowcareers workday Sr Director, IT Application Operati…" at bounding box center [454, 184] width 574 height 50
click at [393, 176] on div "Sr Director, IT Application Operations" at bounding box center [442, 181] width 180 height 12
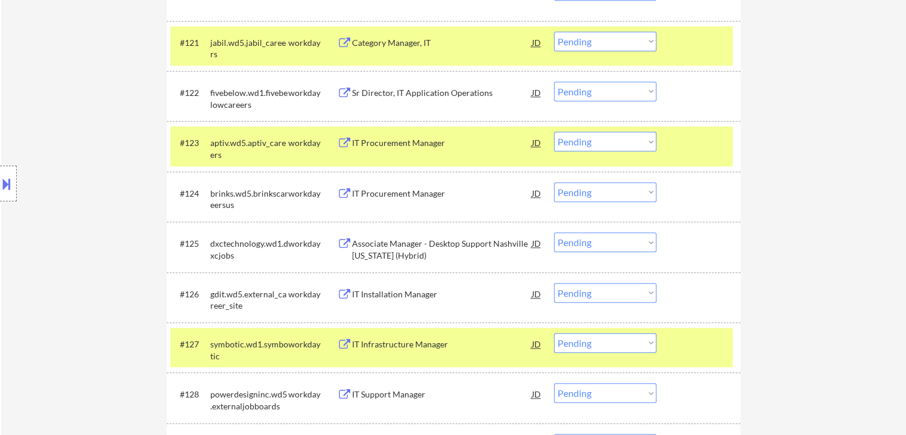
click at [379, 217] on div "#124 brinks.wd5.brinkscareersus workday IT Procurement Manager JD Choose an opt…" at bounding box center [454, 197] width 574 height 50
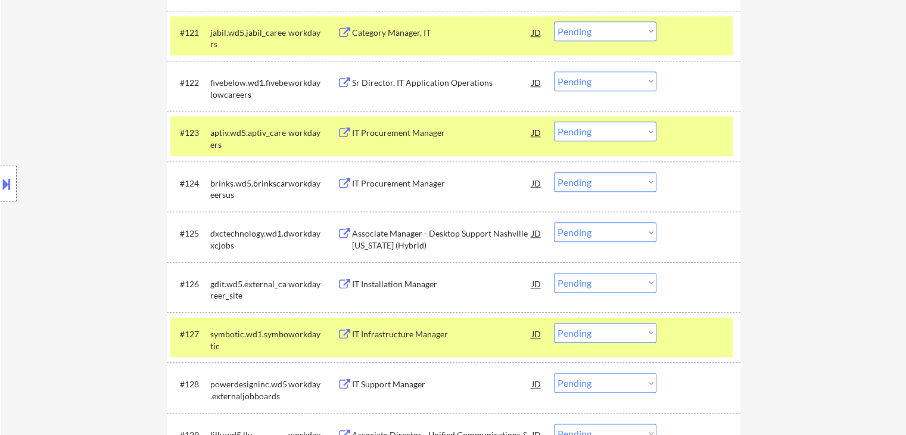
scroll to position [1310, 0]
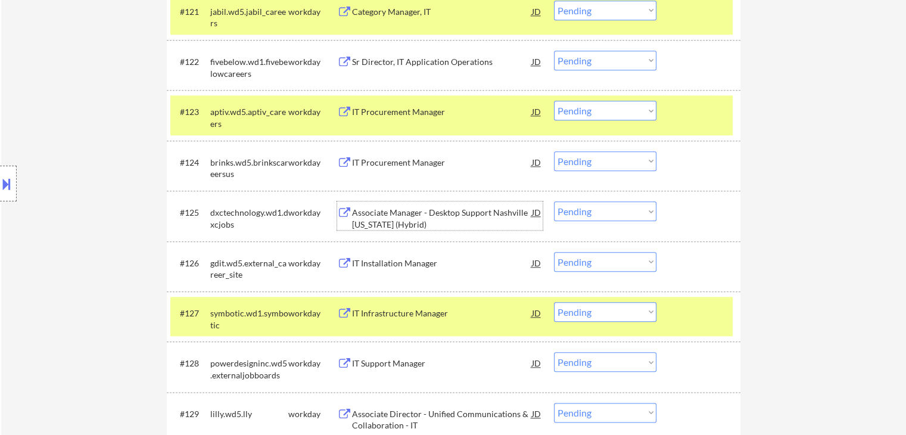
click at [384, 217] on div "Associate Manager - Desktop Support Nashville [US_STATE] (Hybrid)" at bounding box center [442, 218] width 180 height 23
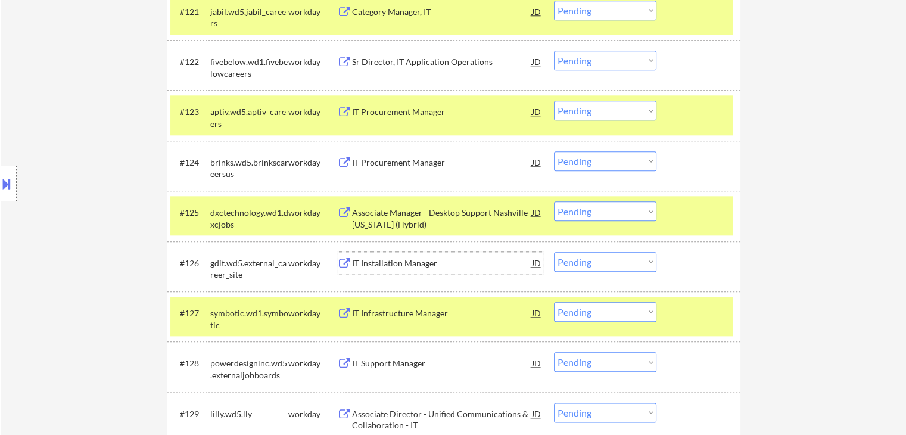
click at [378, 266] on div "IT Installation Manager" at bounding box center [442, 263] width 180 height 12
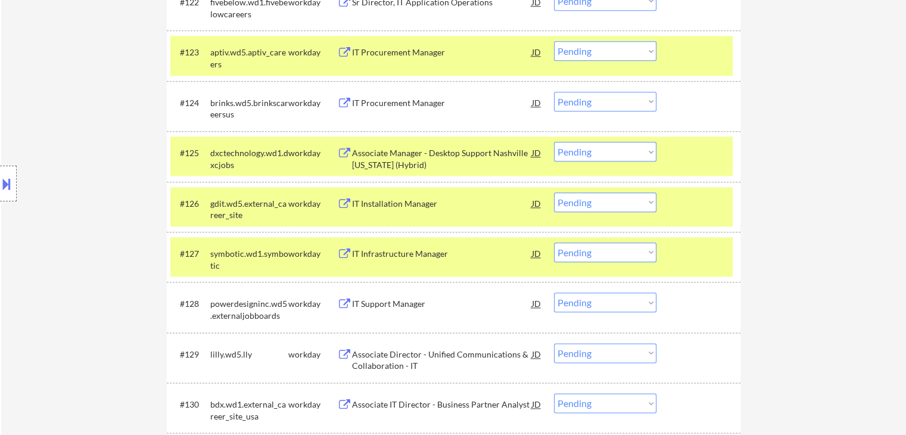
click at [393, 309] on div "IT Support Manager" at bounding box center [442, 304] width 180 height 12
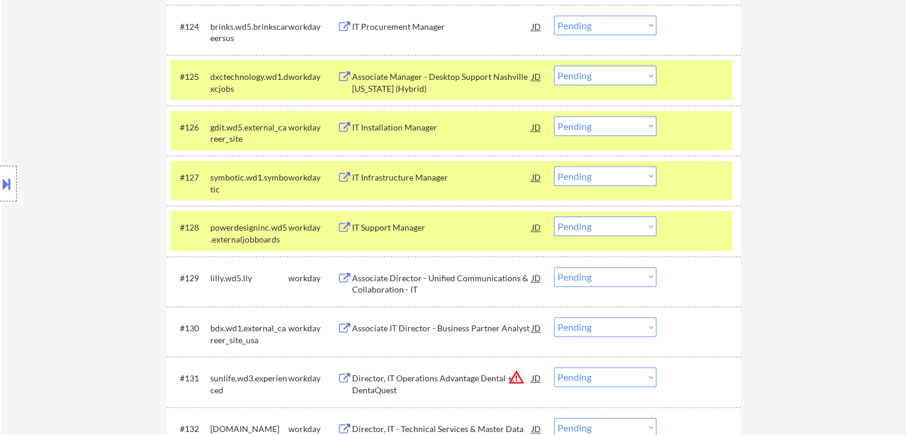
scroll to position [1489, 0]
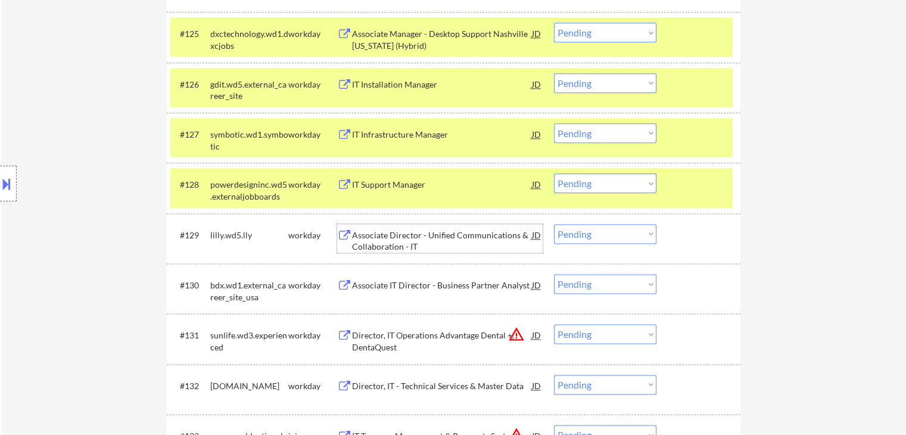
click at [354, 228] on div "Associate Director - Unified Communications & Collaboration - IT" at bounding box center [442, 238] width 180 height 29
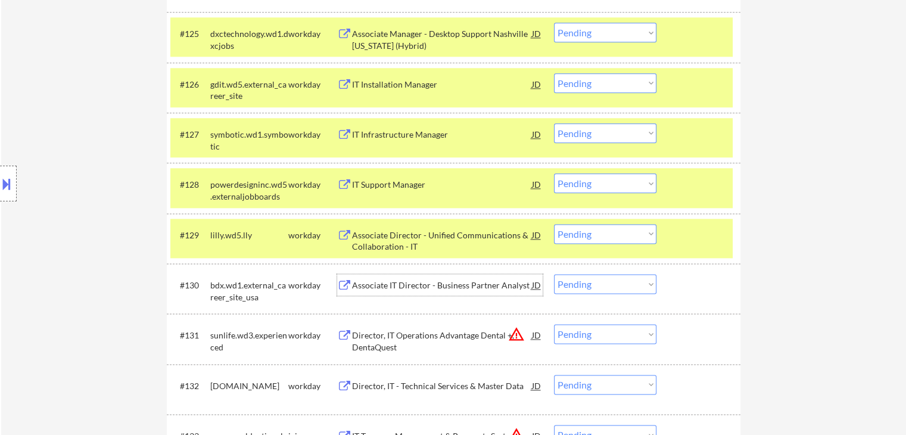
click at [395, 279] on div "Associate IT Director - Business Partner Analyst" at bounding box center [442, 285] width 180 height 12
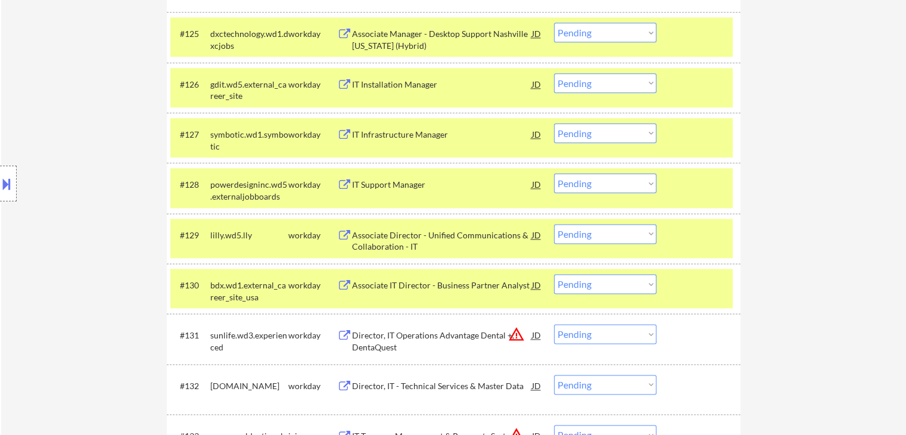
scroll to position [414, 0]
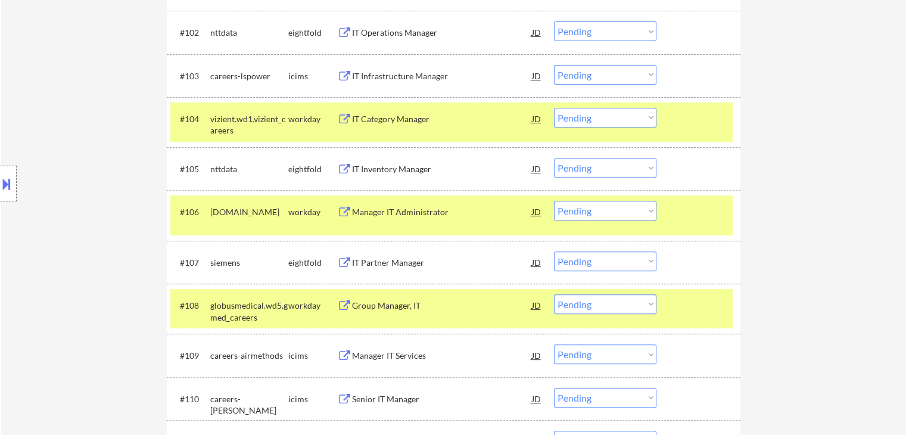
click at [619, 213] on select "Choose an option... Pending Applied Excluded (Questions) Excluded (Expired) Exc…" at bounding box center [605, 211] width 102 height 20
click at [554, 201] on select "Choose an option... Pending Applied Excluded (Questions) Excluded (Expired) Exc…" at bounding box center [605, 211] width 102 height 20
select select ""pending""
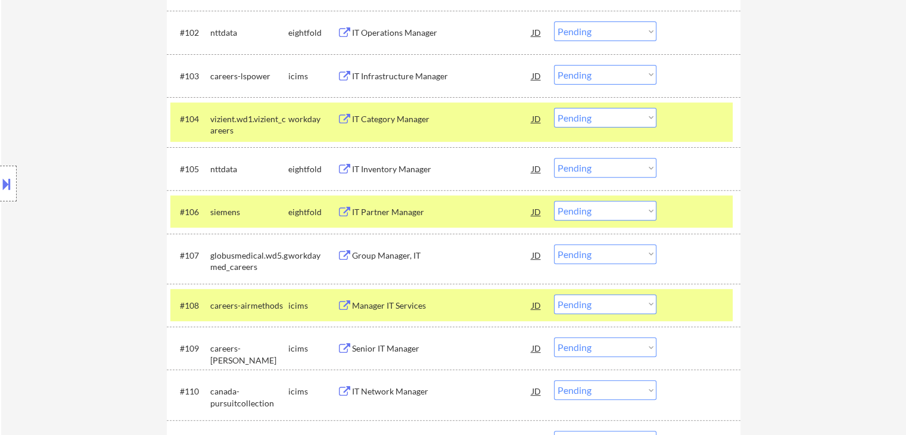
click at [603, 253] on select "Choose an option... Pending Applied Excluded (Questions) Excluded (Expired) Exc…" at bounding box center [605, 254] width 102 height 20
click at [554, 244] on select "Choose an option... Pending Applied Excluded (Questions) Excluded (Expired) Exc…" at bounding box center [605, 254] width 102 height 20
select select ""pending""
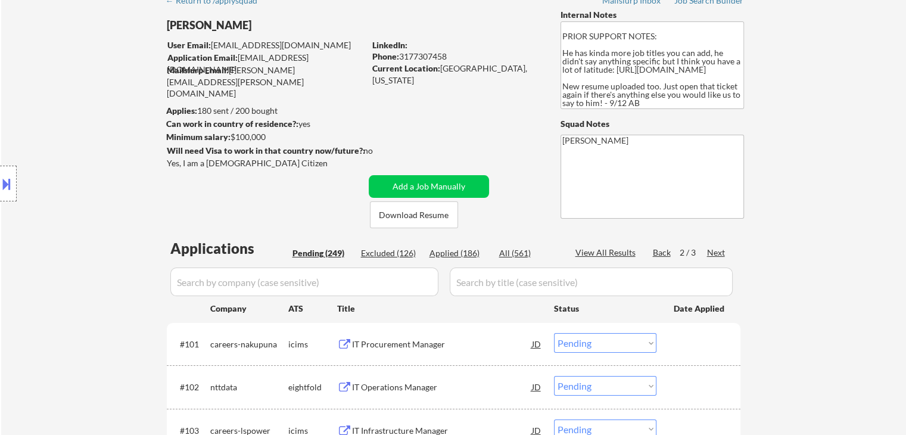
scroll to position [1356, 0]
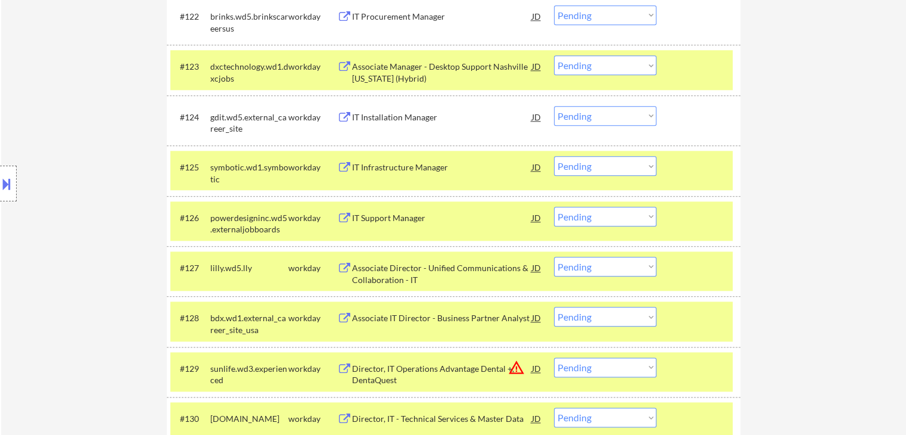
click at [600, 207] on select "Choose an option... Pending Applied Excluded (Questions) Excluded (Expired) Exc…" at bounding box center [605, 217] width 102 height 20
click at [600, 217] on select "Choose an option... Pending Applied Excluded (Questions) Excluded (Expired) Exc…" at bounding box center [605, 217] width 102 height 20
click at [609, 219] on select "Choose an option... Pending Applied Excluded (Questions) Excluded (Expired) Exc…" at bounding box center [605, 217] width 102 height 20
click at [554, 207] on select "Choose an option... Pending Applied Excluded (Questions) Excluded (Expired) Exc…" at bounding box center [605, 217] width 102 height 20
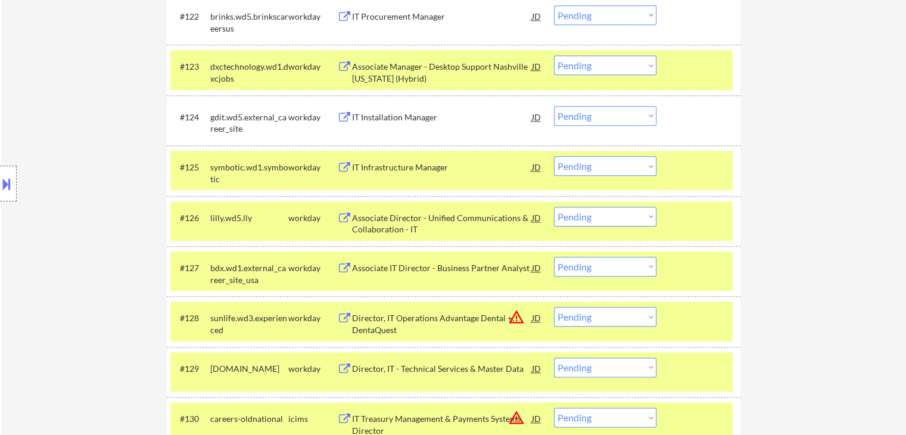
click at [626, 217] on select "Choose an option... Pending Applied Excluded (Questions) Excluded (Expired) Exc…" at bounding box center [605, 217] width 102 height 20
click at [554, 207] on select "Choose an option... Pending Applied Excluded (Questions) Excluded (Expired) Exc…" at bounding box center [605, 217] width 102 height 20
select select ""pending""
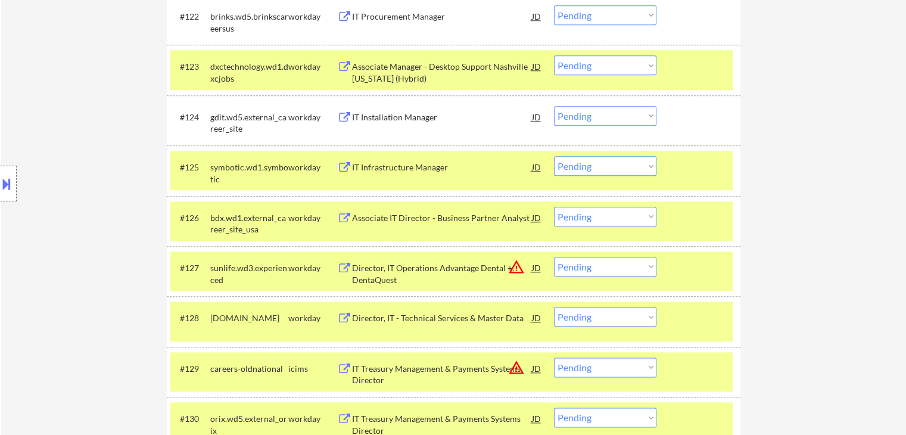
drag, startPoint x: 816, startPoint y: 107, endPoint x: 792, endPoint y: 117, distance: 25.9
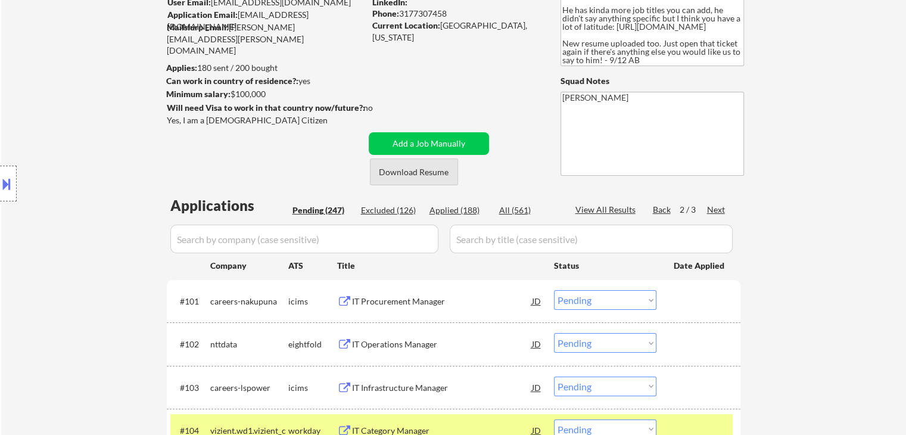
scroll to position [119, 0]
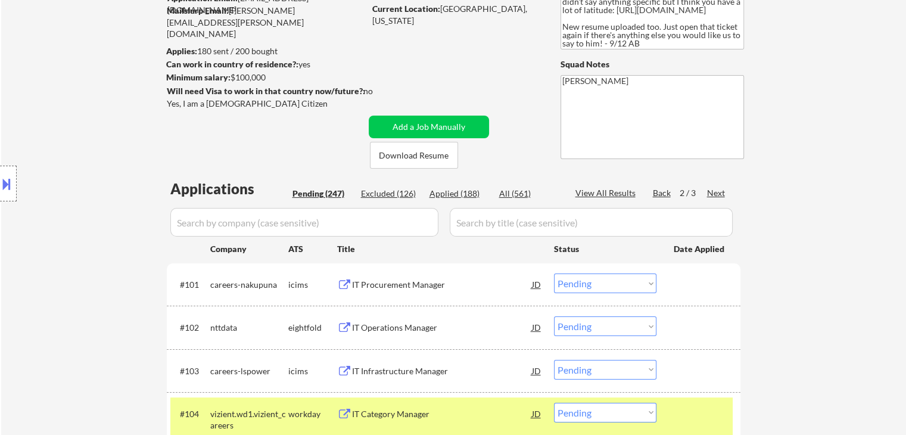
click at [127, 139] on div "Location Inclusions: country:[GEOGRAPHIC_DATA]" at bounding box center [106, 183] width 213 height 221
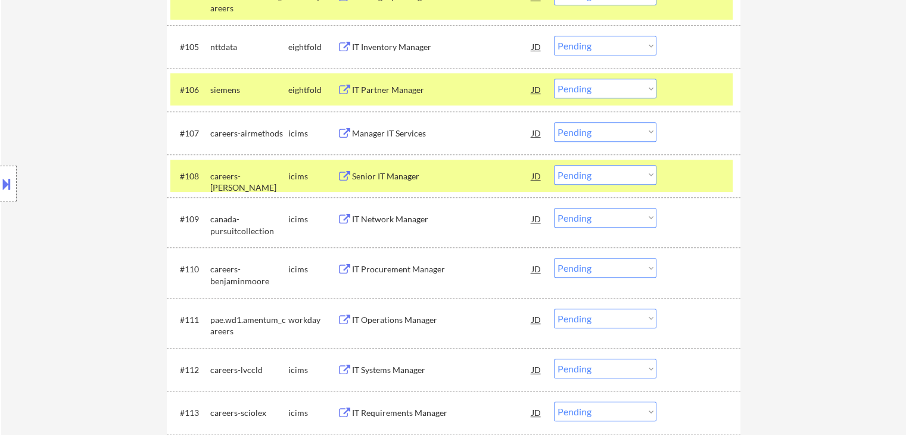
scroll to position [179, 0]
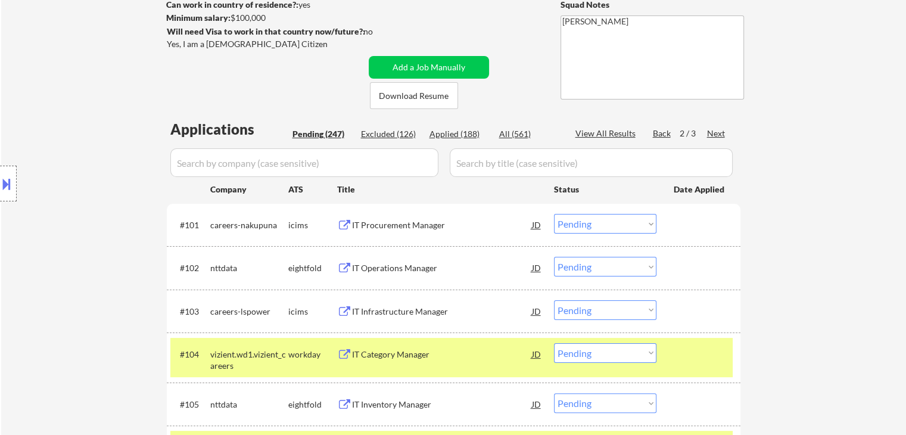
drag, startPoint x: 111, startPoint y: 237, endPoint x: 412, endPoint y: 238, distance: 300.8
click at [108, 233] on div "Location Inclusions: country:[GEOGRAPHIC_DATA]" at bounding box center [106, 183] width 213 height 221
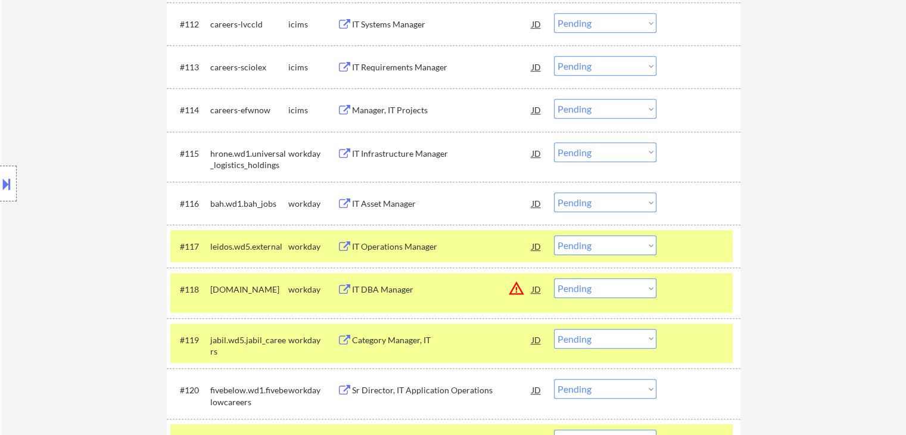
scroll to position [936, 0]
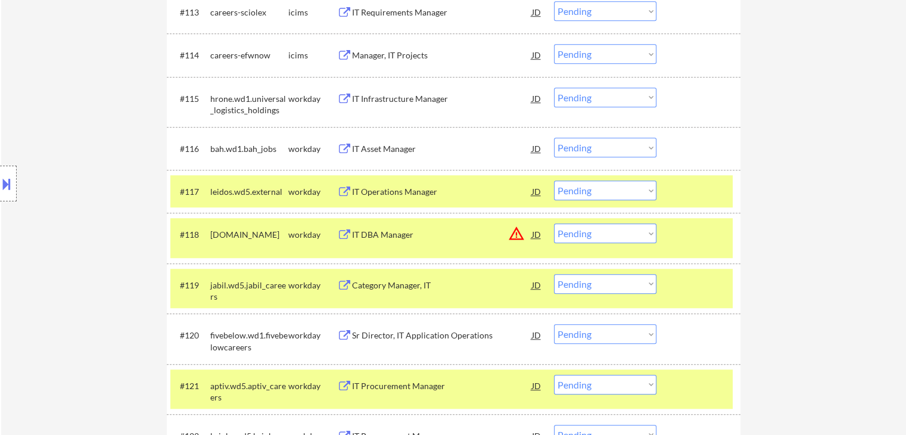
click at [614, 96] on select "Choose an option... Pending Applied Excluded (Questions) Excluded (Expired) Exc…" at bounding box center [605, 98] width 102 height 20
click at [554, 88] on select "Choose an option... Pending Applied Excluded (Questions) Excluded (Expired) Exc…" at bounding box center [605, 98] width 102 height 20
select select ""pending""
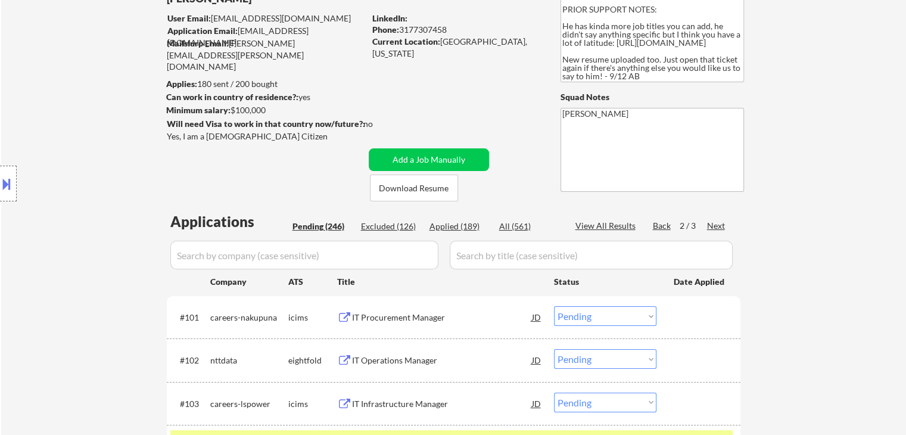
scroll to position [0, 0]
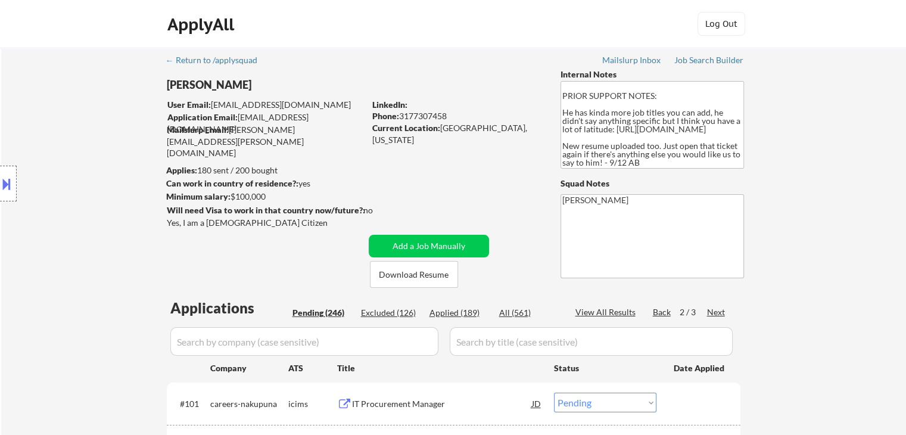
click at [143, 179] on div "Location Inclusions: country:[GEOGRAPHIC_DATA]" at bounding box center [106, 183] width 213 height 221
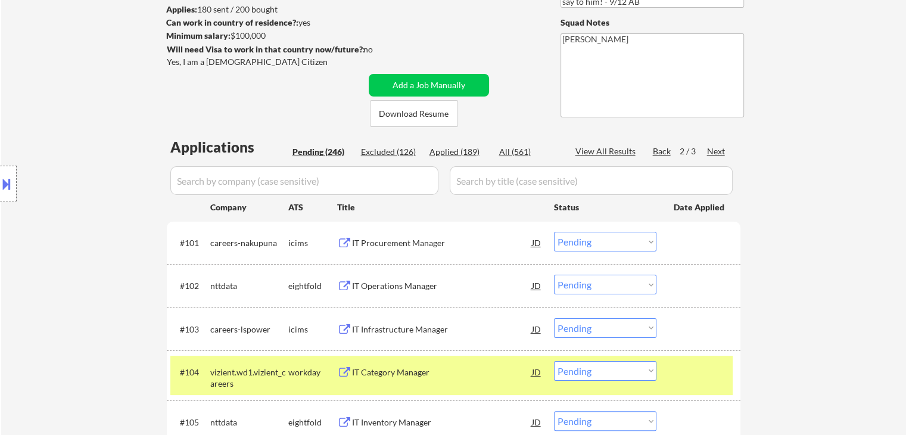
scroll to position [119, 0]
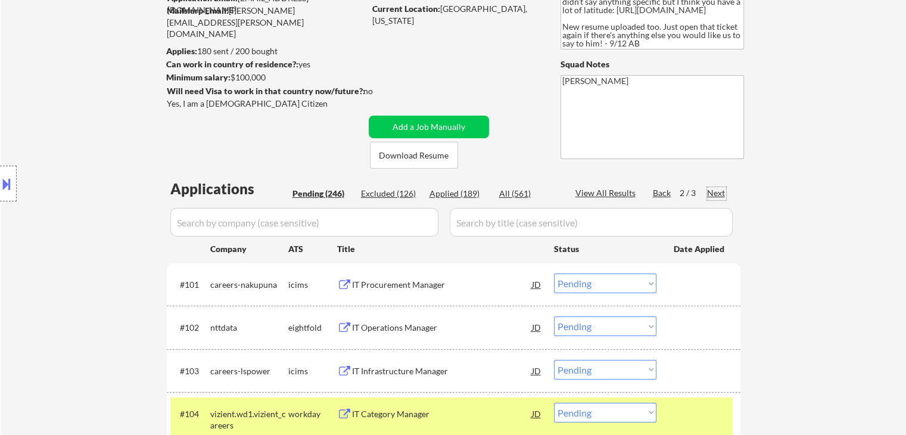
click at [721, 189] on div "Next" at bounding box center [716, 193] width 19 height 12
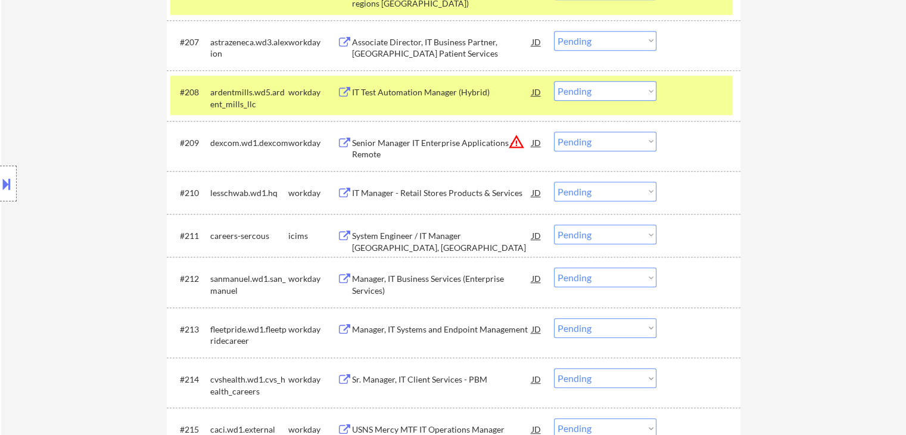
scroll to position [655, 0]
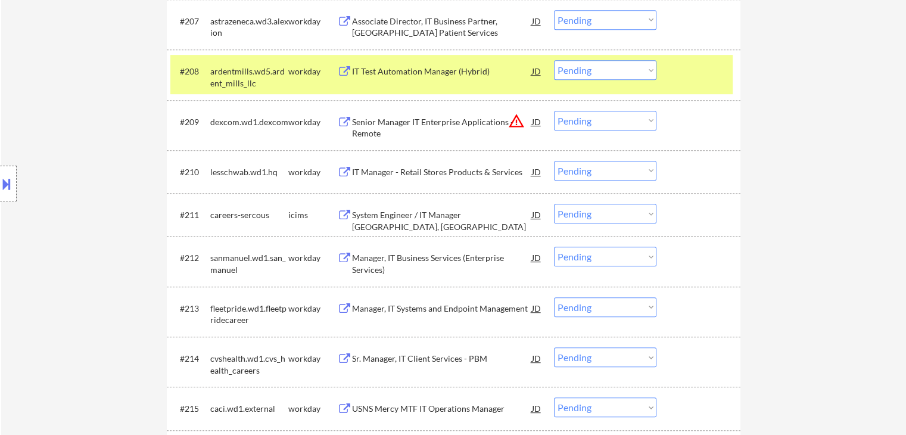
click at [387, 265] on div "Manager, IT Business Services (Enterprise Services)" at bounding box center [442, 263] width 180 height 23
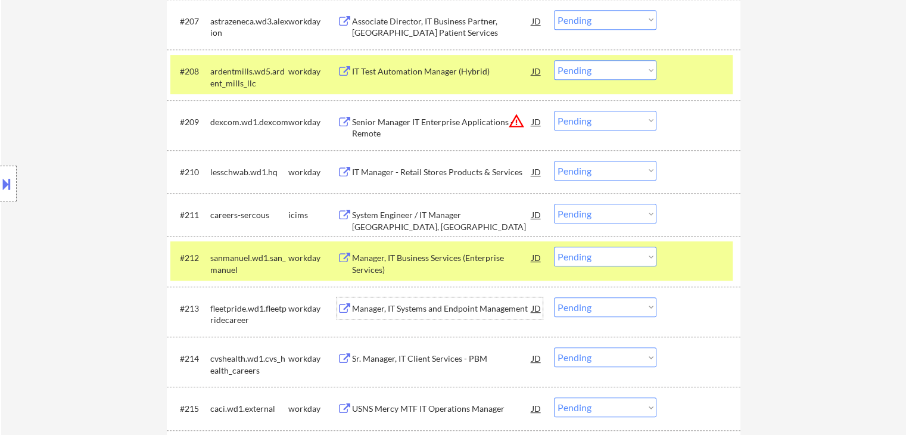
click at [387, 307] on div "Manager, IT Systems and Endpoint Management" at bounding box center [442, 309] width 180 height 12
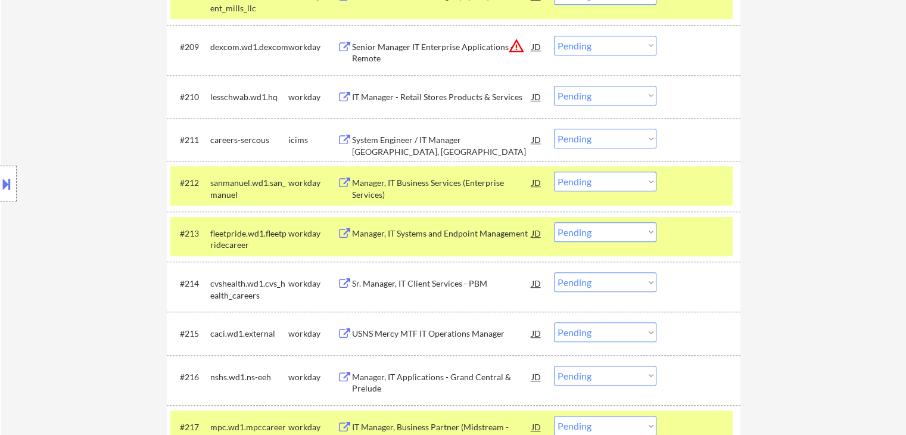
scroll to position [774, 0]
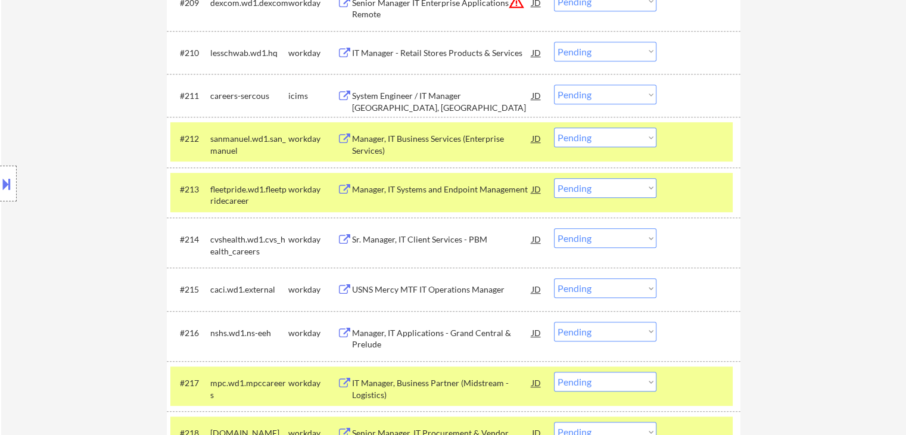
click at [376, 244] on div "Sr. Manager, IT Client Services - PBM" at bounding box center [442, 239] width 180 height 12
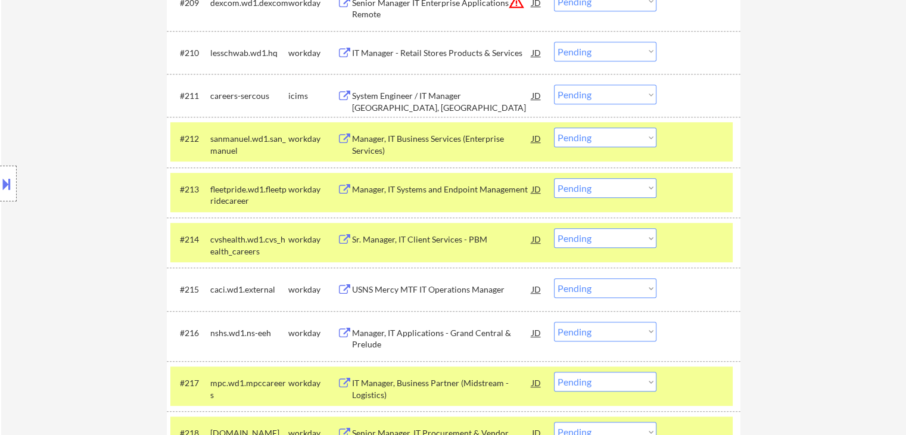
click at [408, 284] on div "USNS Mercy MTF IT Operations Manager" at bounding box center [442, 290] width 180 height 12
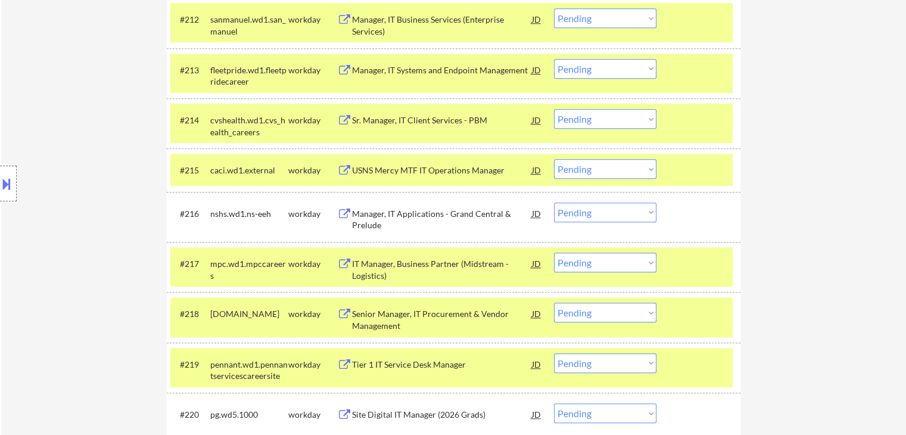
click at [372, 217] on div "Manager, IT Applications - Grand Central & Prelude" at bounding box center [442, 219] width 180 height 23
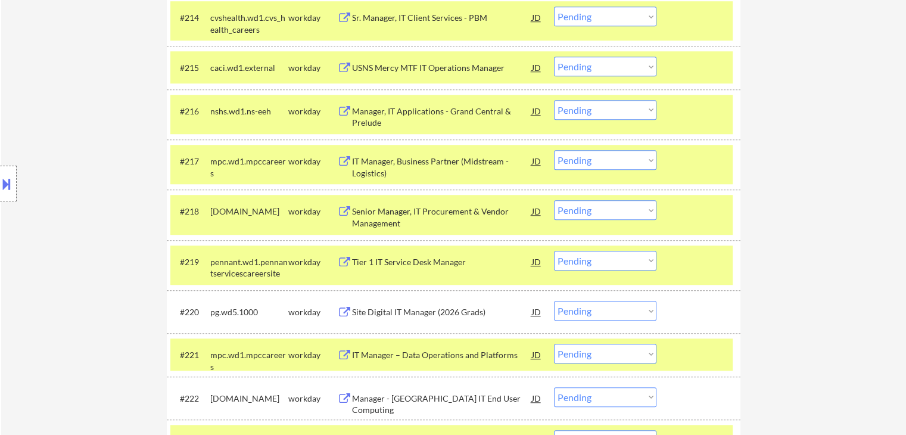
scroll to position [1013, 0]
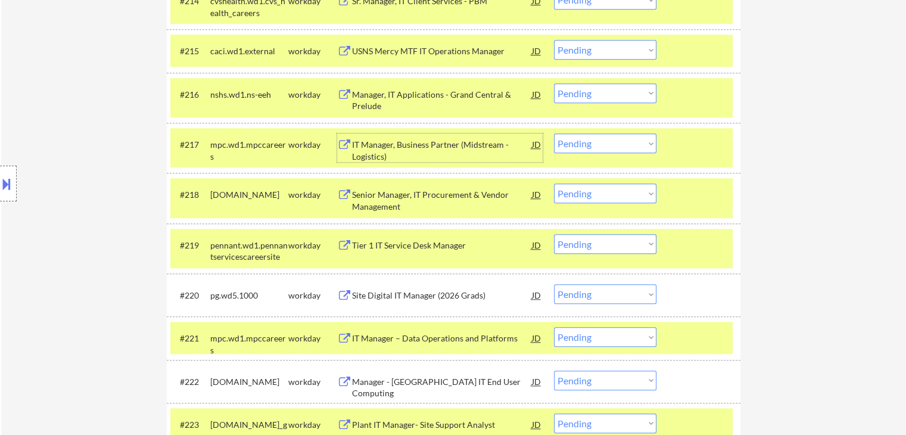
click at [375, 150] on div "IT Manager, Business Partner (Midstream - Logistics)" at bounding box center [442, 150] width 180 height 23
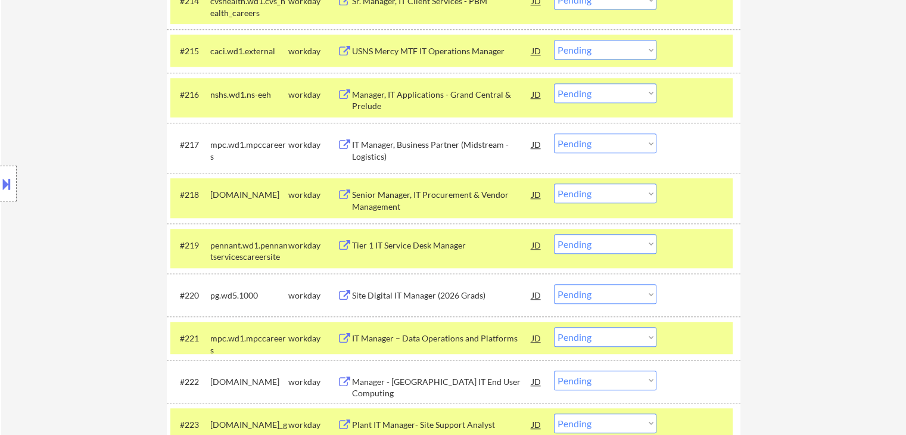
click at [383, 194] on div "Senior Manager, IT Procurement & Vendor Management" at bounding box center [442, 200] width 180 height 23
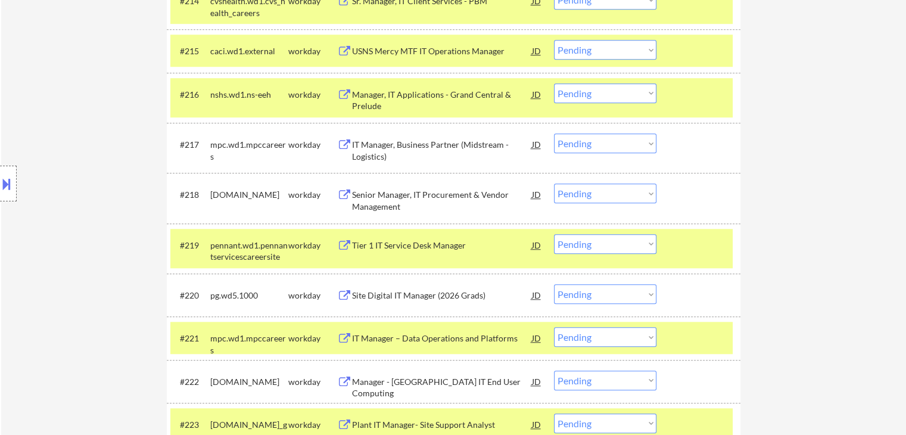
click at [383, 244] on div "Tier 1 IT Service Desk Manager" at bounding box center [442, 245] width 180 height 12
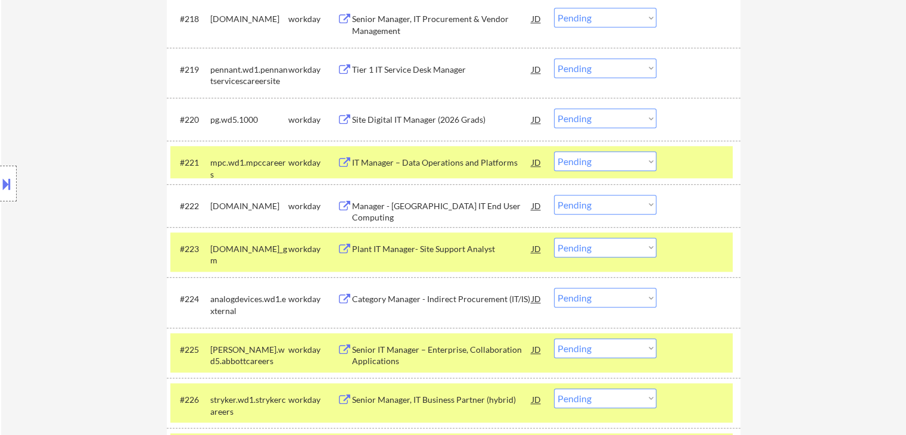
scroll to position [1191, 0]
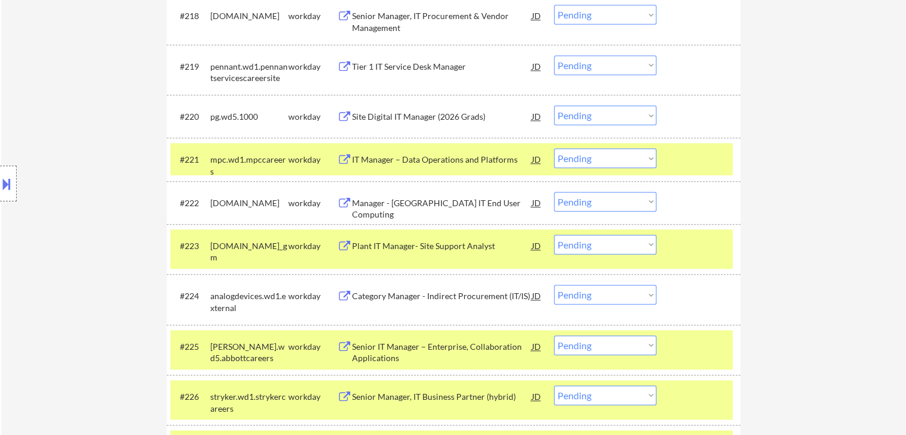
click at [381, 158] on div "IT Manager – Data Operations and Platforms" at bounding box center [442, 160] width 180 height 12
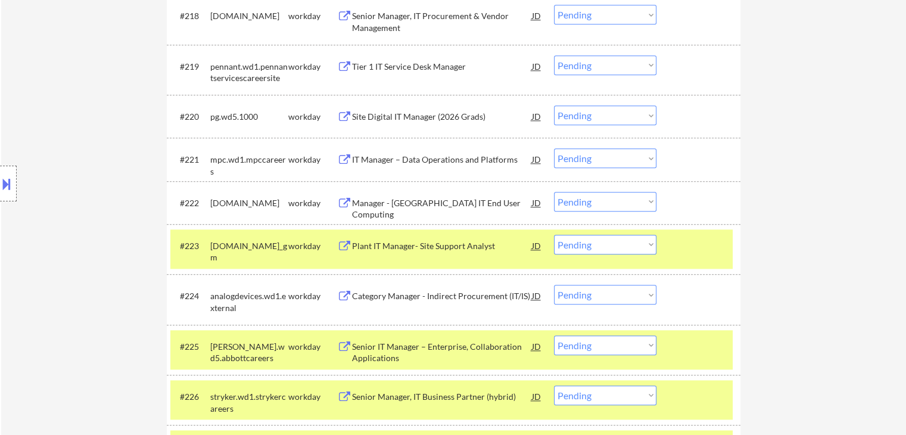
drag, startPoint x: 373, startPoint y: 194, endPoint x: 390, endPoint y: 246, distance: 55.0
click at [374, 193] on div "Manager - [GEOGRAPHIC_DATA] IT End User Computing" at bounding box center [442, 202] width 180 height 21
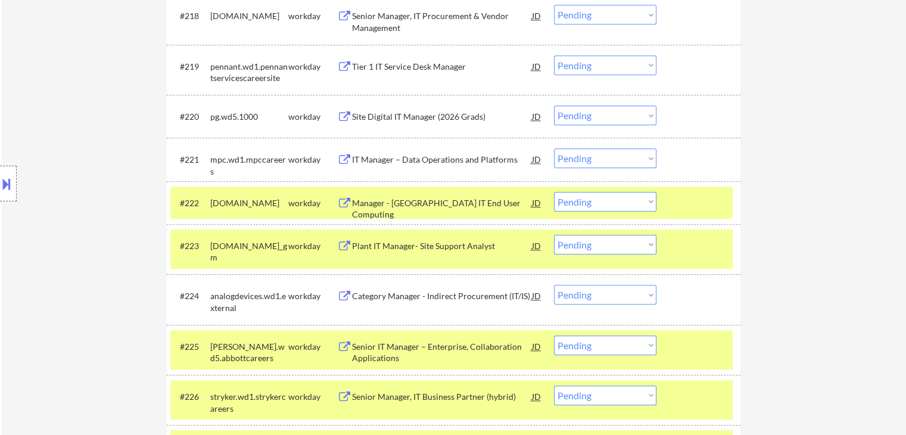
drag, startPoint x: 391, startPoint y: 246, endPoint x: 395, endPoint y: 275, distance: 29.0
click at [391, 246] on div "Plant IT Manager- Site Support Analyst​" at bounding box center [442, 246] width 180 height 12
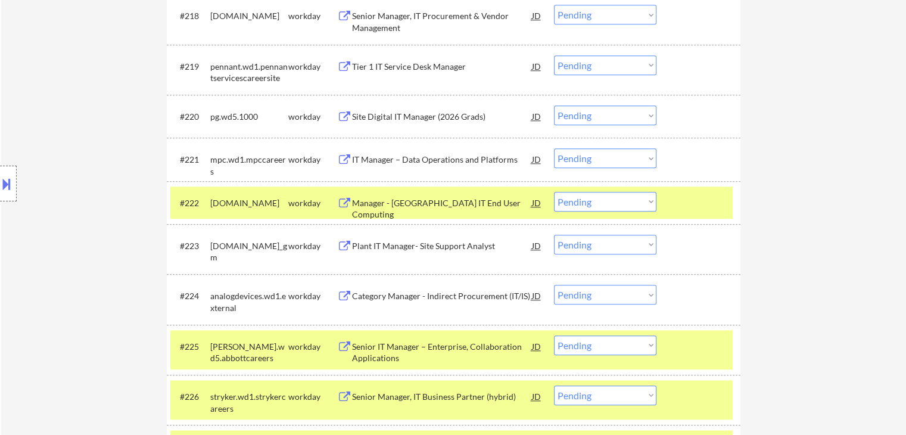
click at [382, 301] on div "Category Manager - Indirect Procurement (IT/IS)" at bounding box center [442, 296] width 180 height 12
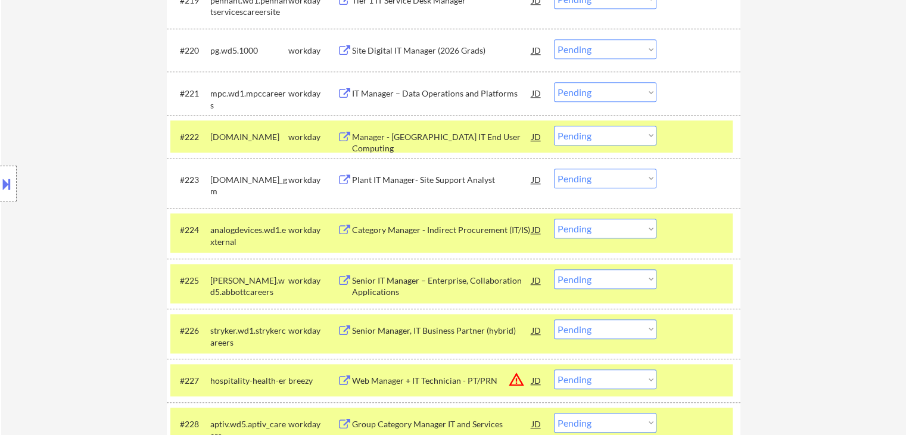
scroll to position [1310, 0]
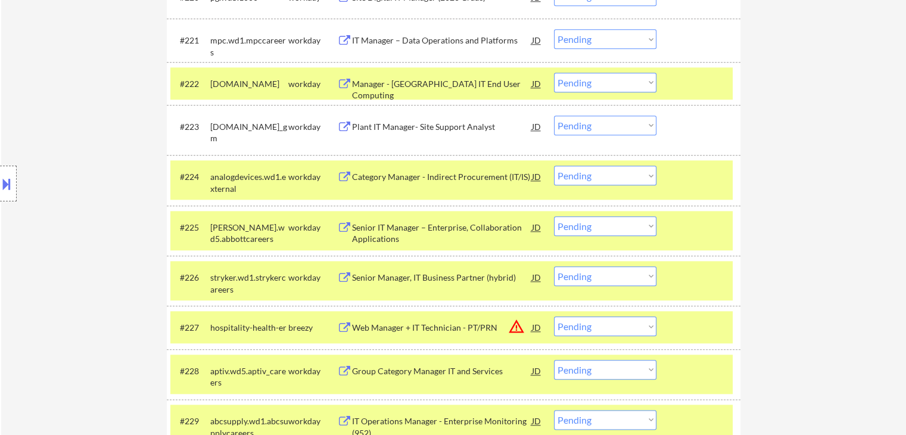
click at [391, 236] on div "Senior IT Manager – Enterprise, Collaboration Applications" at bounding box center [442, 233] width 180 height 23
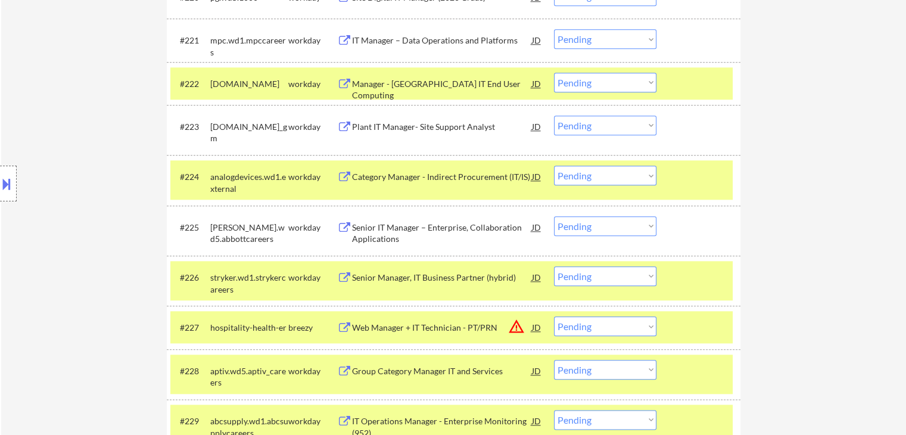
click at [397, 277] on div "Senior Manager, IT Business Partner (hybrid)" at bounding box center [442, 278] width 180 height 12
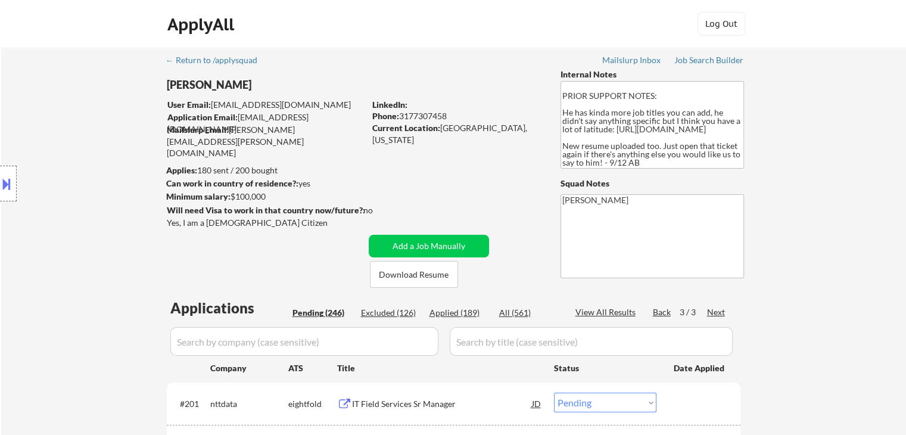
scroll to position [746, 0]
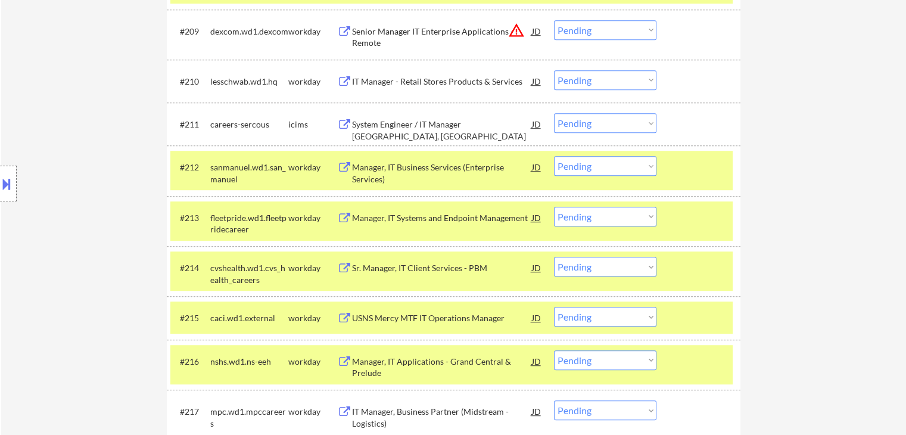
click at [621, 220] on select "Choose an option... Pending Applied Excluded (Questions) Excluded (Expired) Exc…" at bounding box center [605, 217] width 102 height 20
click at [554, 207] on select "Choose an option... Pending Applied Excluded (Questions) Excluded (Expired) Exc…" at bounding box center [605, 217] width 102 height 20
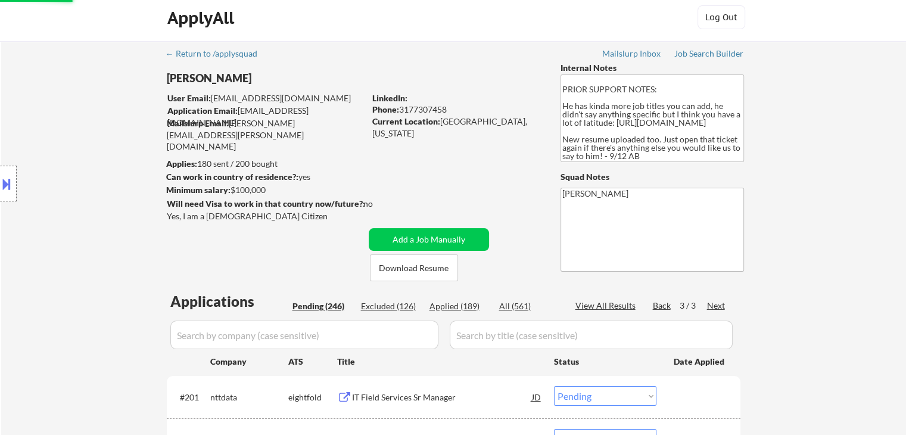
scroll to position [0, 0]
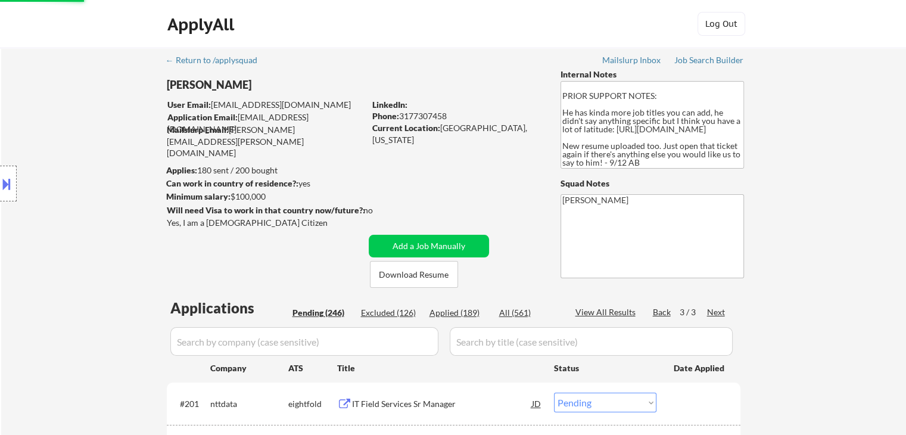
select select ""pending""
click at [108, 225] on div "Location Inclusions: country:[GEOGRAPHIC_DATA]" at bounding box center [106, 183] width 213 height 221
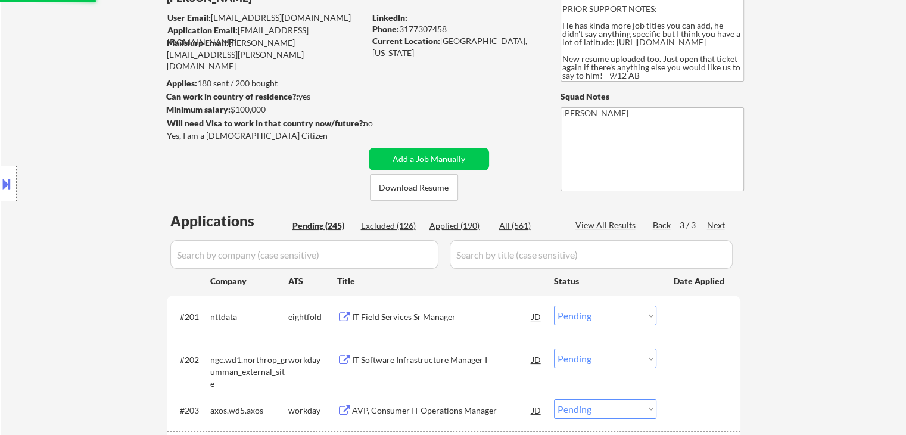
scroll to position [119, 0]
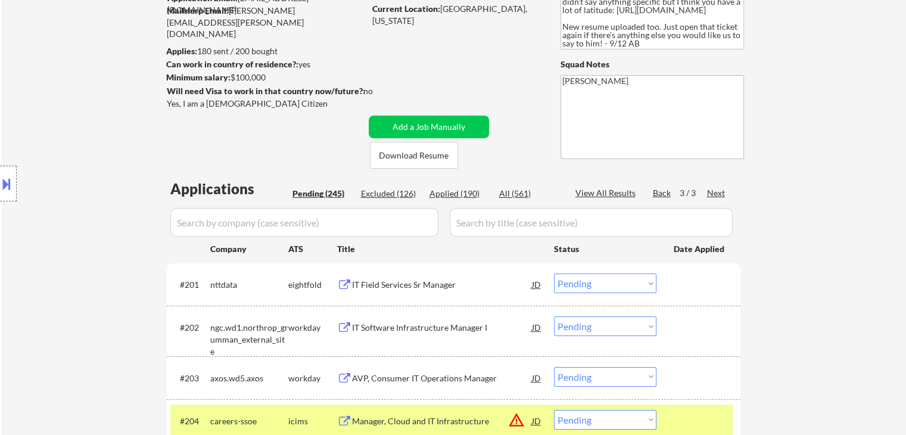
click at [449, 189] on div "Applied (190)" at bounding box center [459, 194] width 60 height 12
select select ""applied""
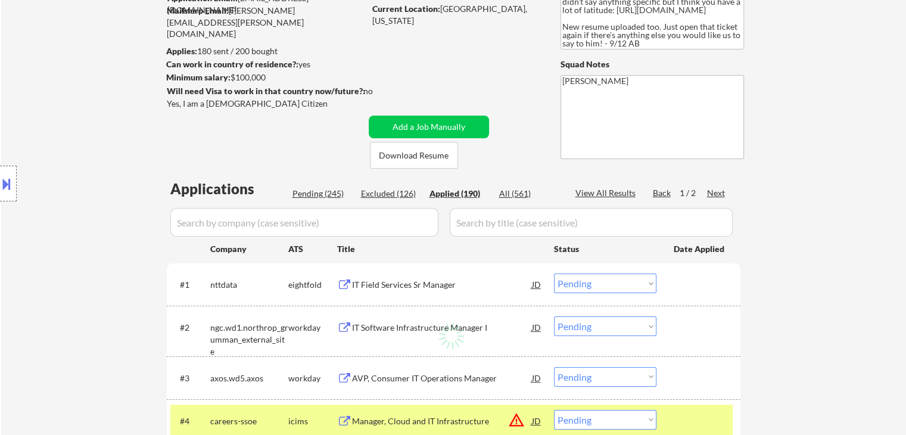
select select ""applied""
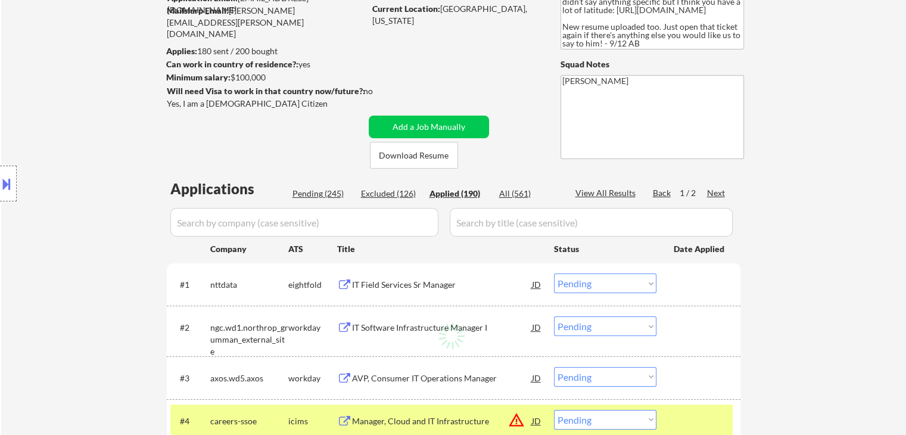
select select ""applied""
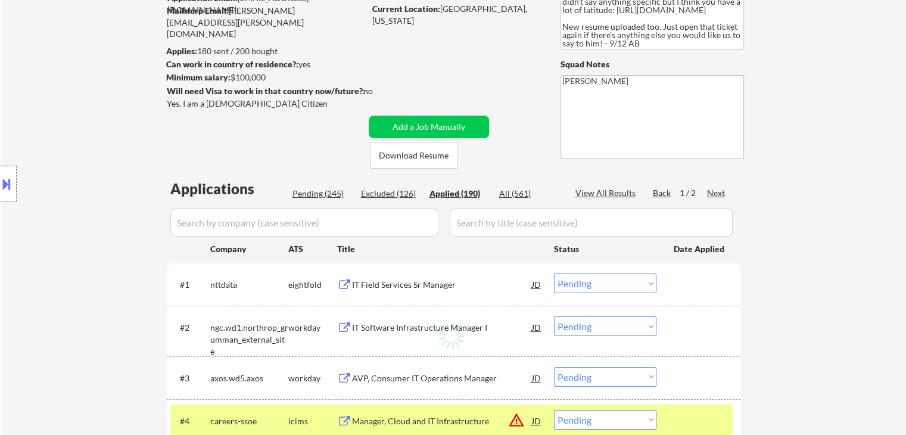
select select ""applied""
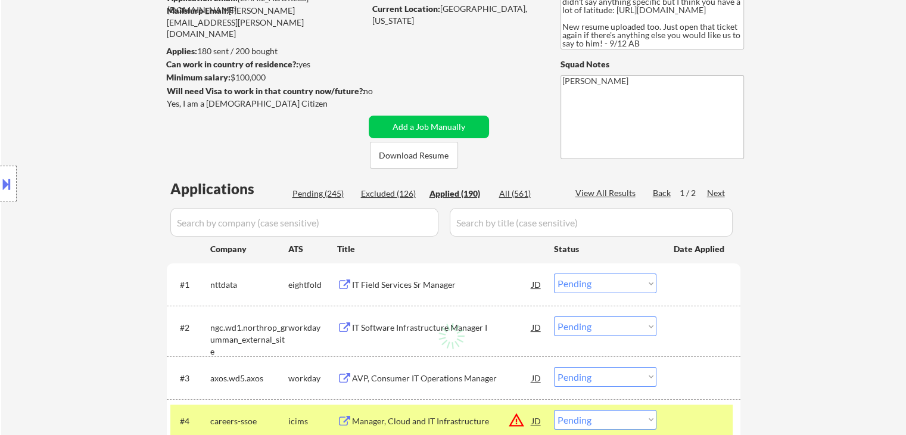
select select ""applied""
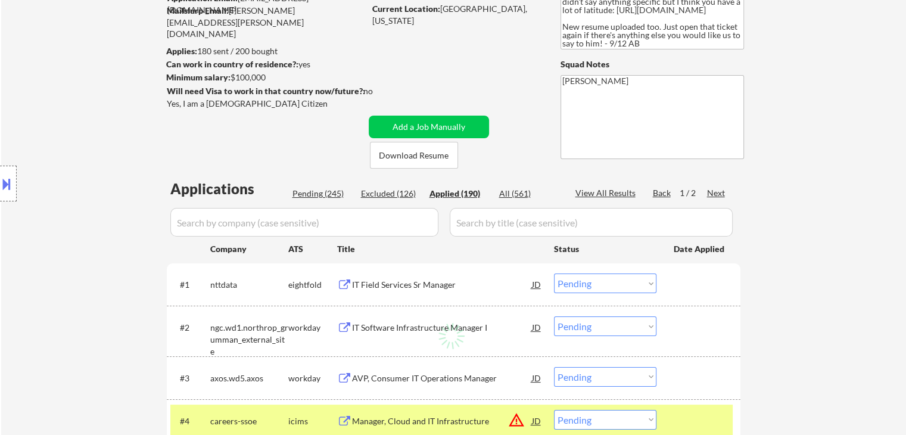
select select ""applied""
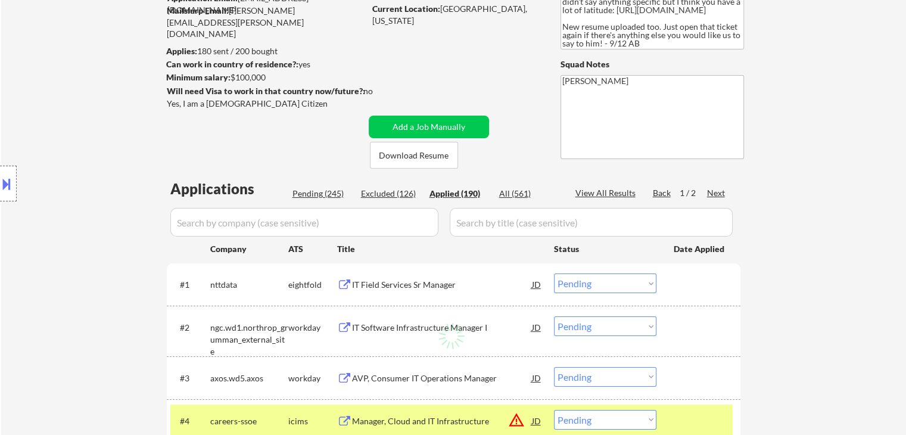
select select ""applied""
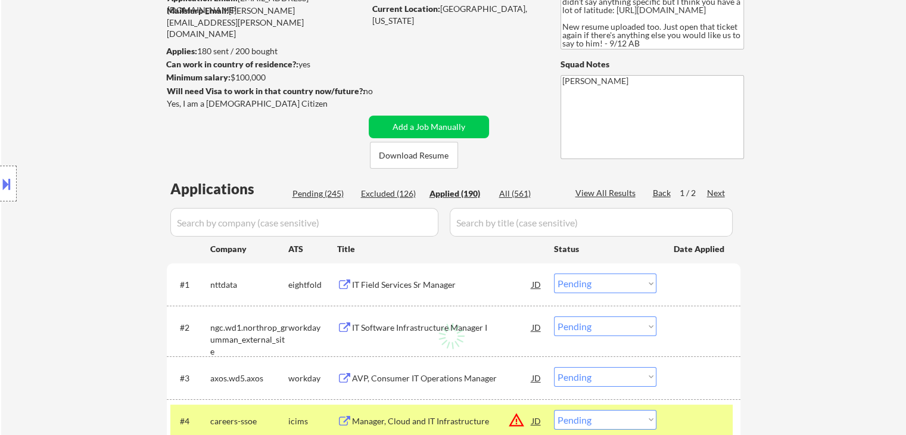
select select ""applied""
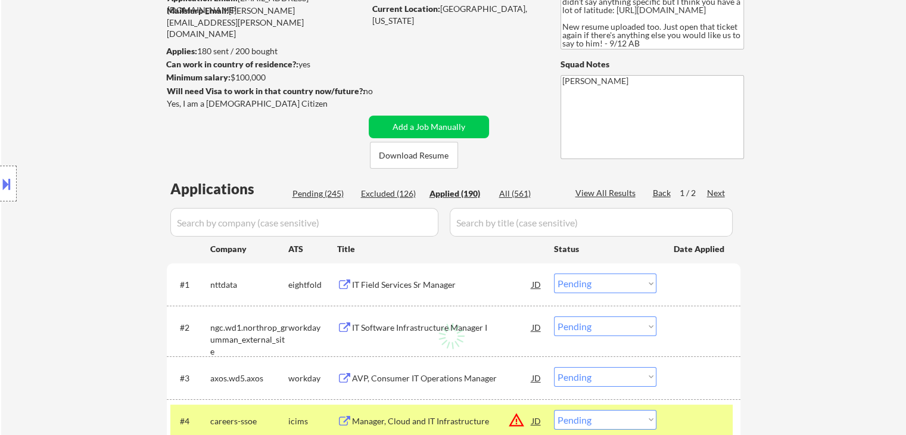
select select ""applied""
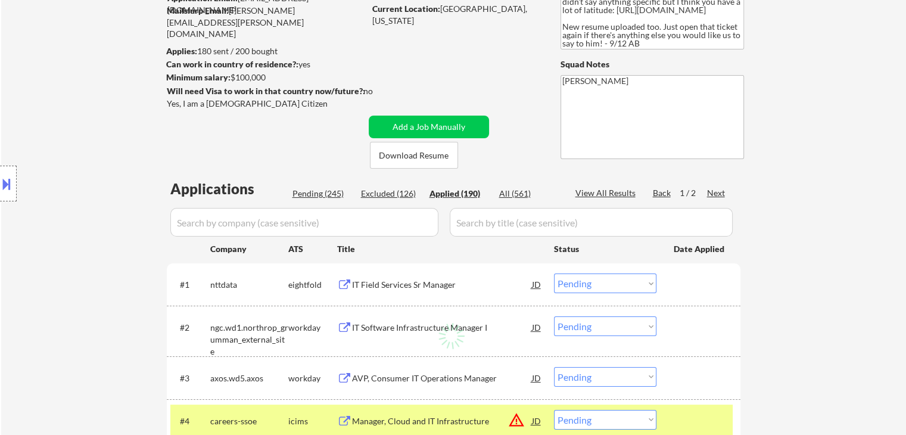
select select ""applied""
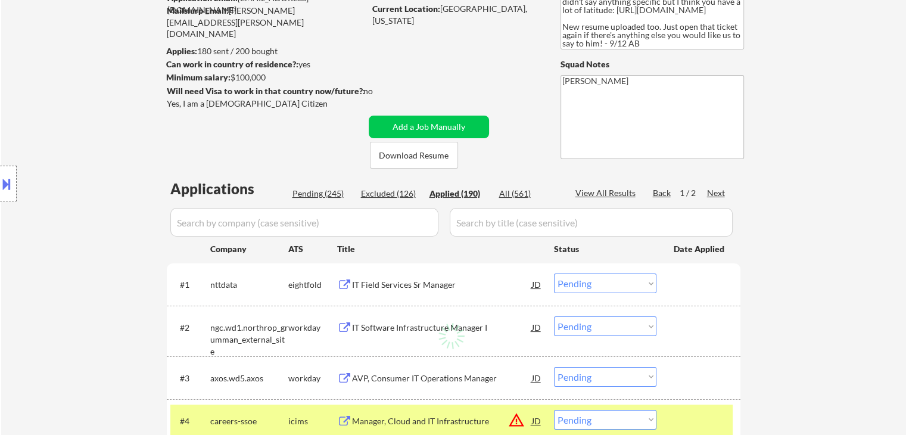
select select ""applied""
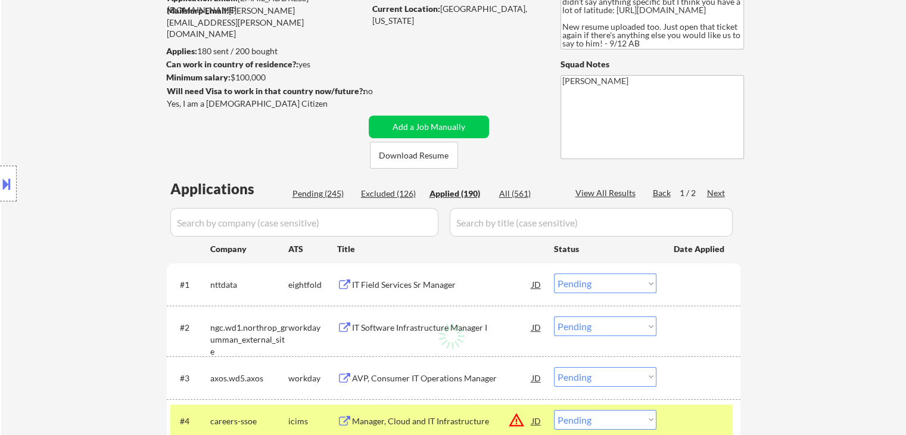
select select ""applied""
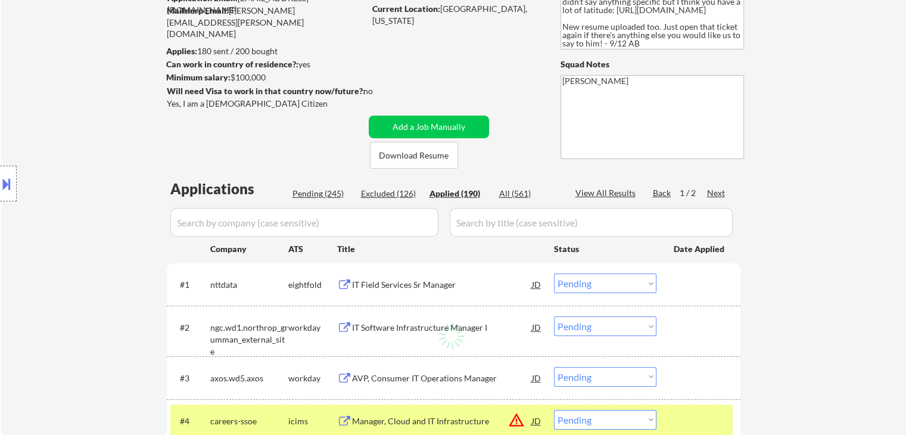
select select ""applied""
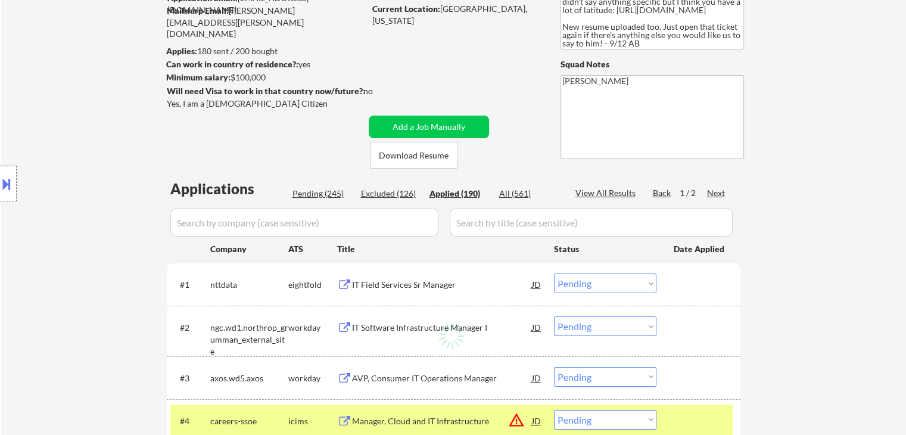
select select ""applied""
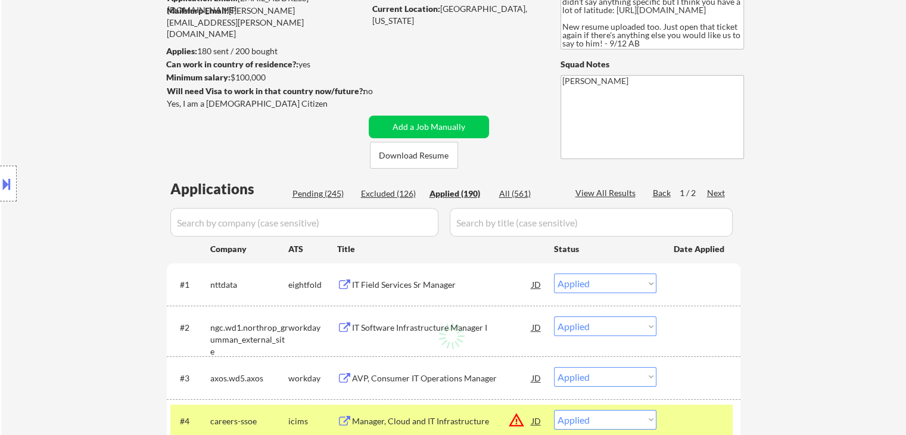
select select ""applied""
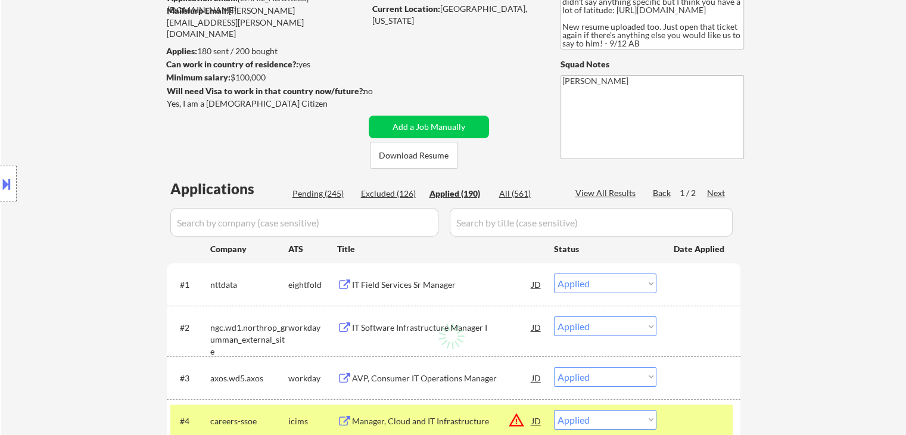
select select ""applied""
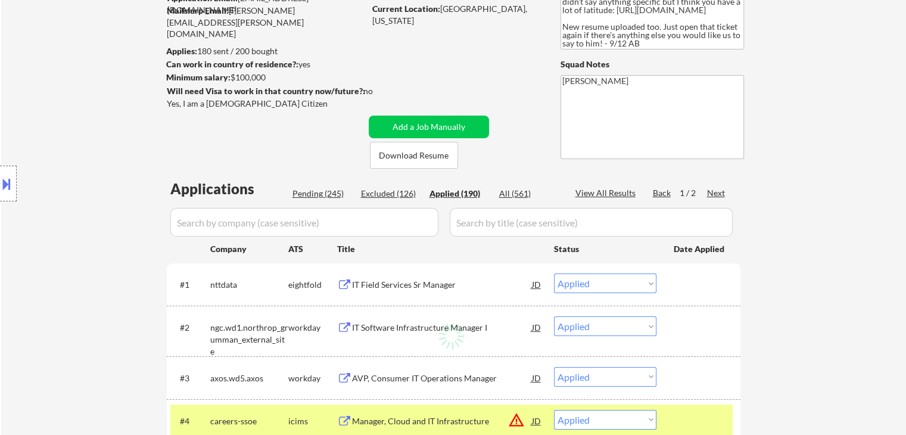
select select ""applied""
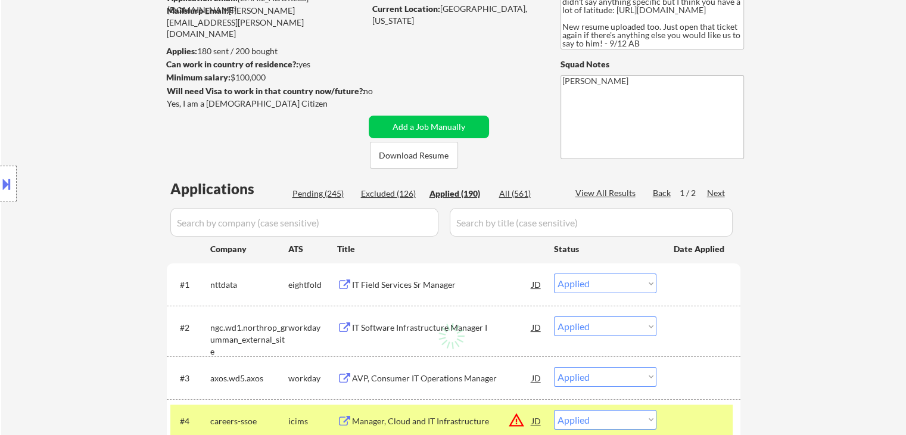
select select ""applied""
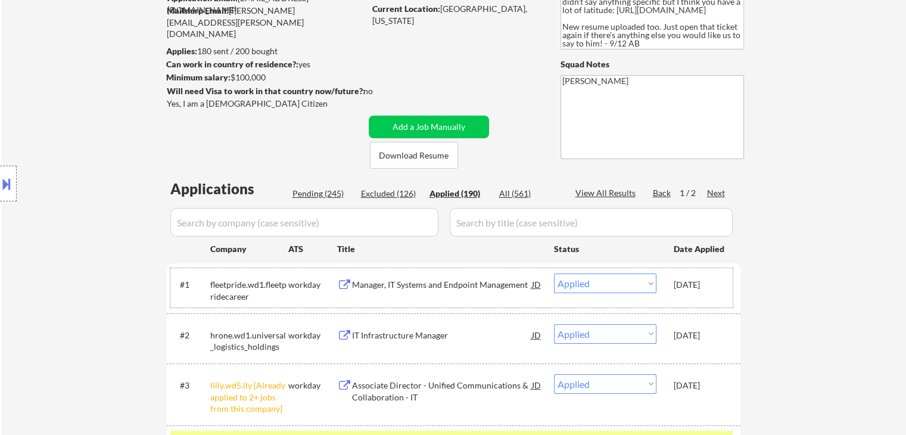
drag, startPoint x: 672, startPoint y: 286, endPoint x: 722, endPoint y: 288, distance: 49.5
click at [722, 288] on div "#1 fleetpride.wd1.fleetpridecareer workday Manager, IT Systems and Endpoint Man…" at bounding box center [451, 287] width 562 height 39
copy div "[DATE]"
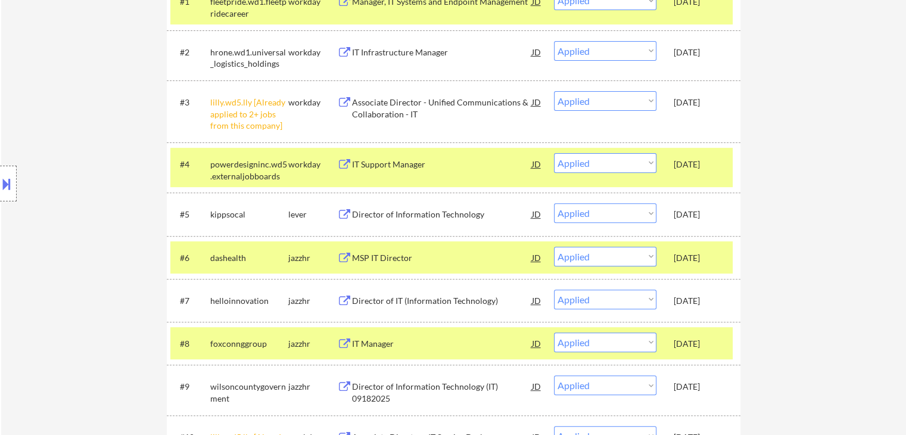
scroll to position [417, 0]
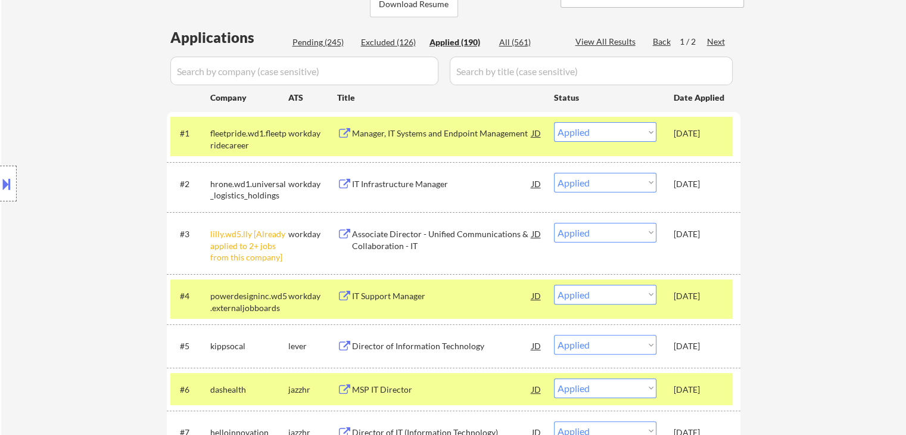
scroll to position [179, 0]
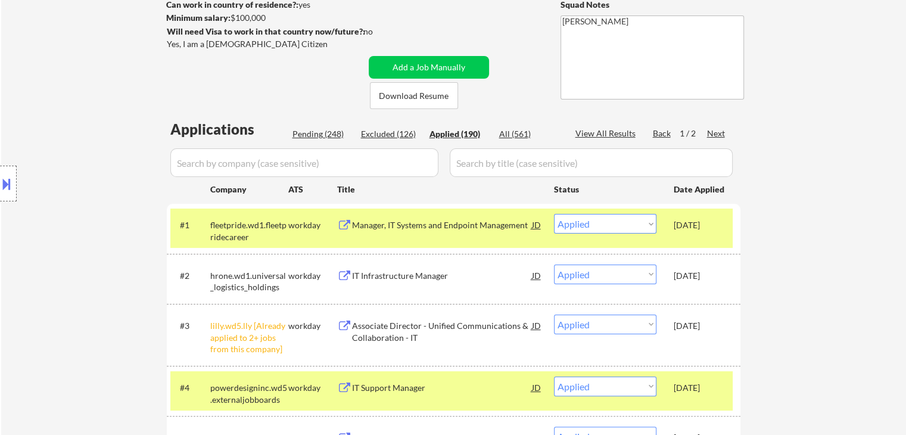
click at [720, 135] on div "Next" at bounding box center [716, 133] width 19 height 12
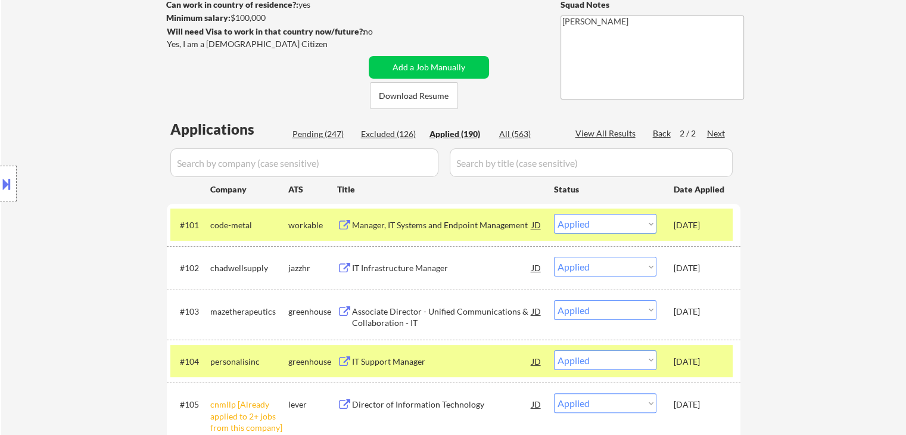
click at [317, 138] on div "Pending (247)" at bounding box center [322, 134] width 60 height 12
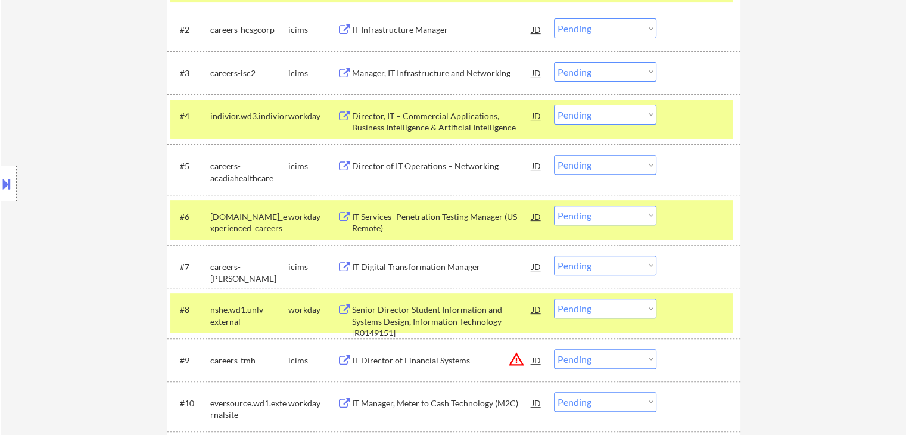
click at [86, 173] on div "Location Inclusions: country:[GEOGRAPHIC_DATA]" at bounding box center [106, 183] width 213 height 221
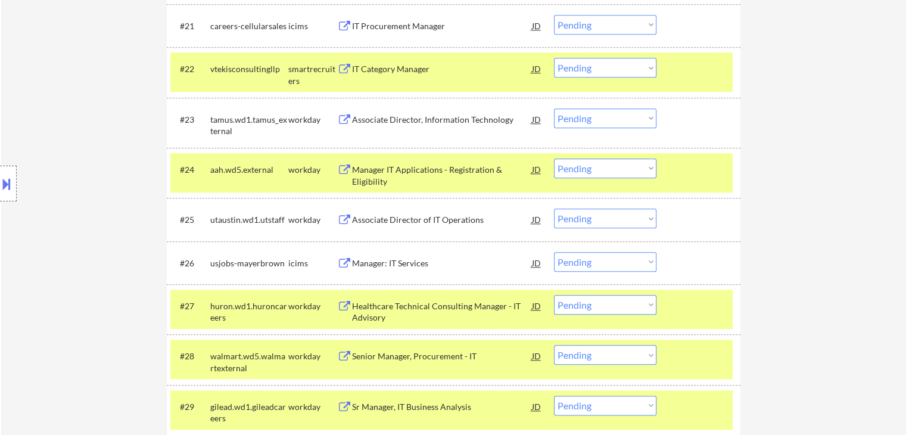
scroll to position [1191, 0]
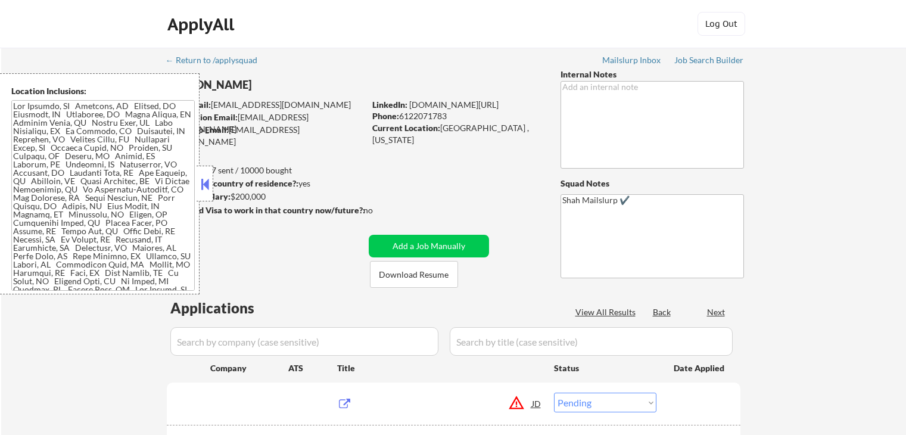
select select ""pending""
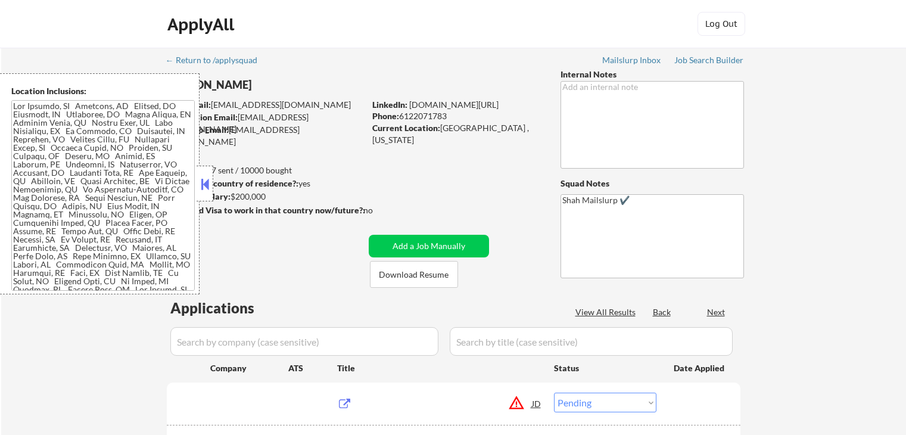
select select ""pending""
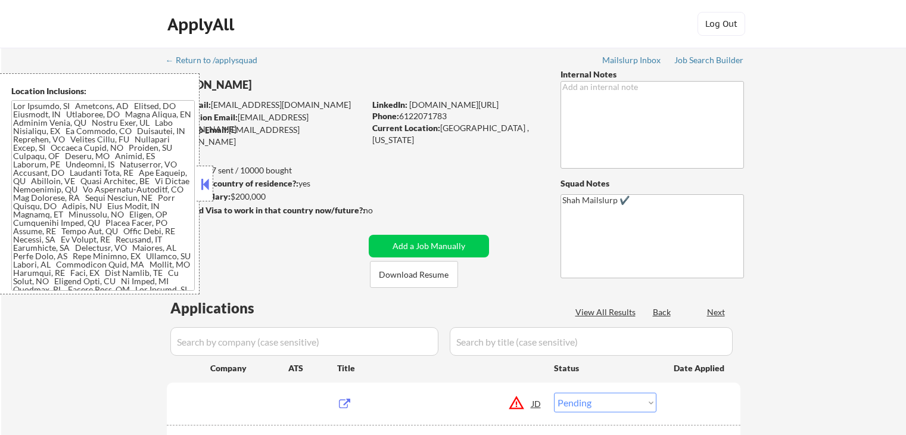
select select ""pending""
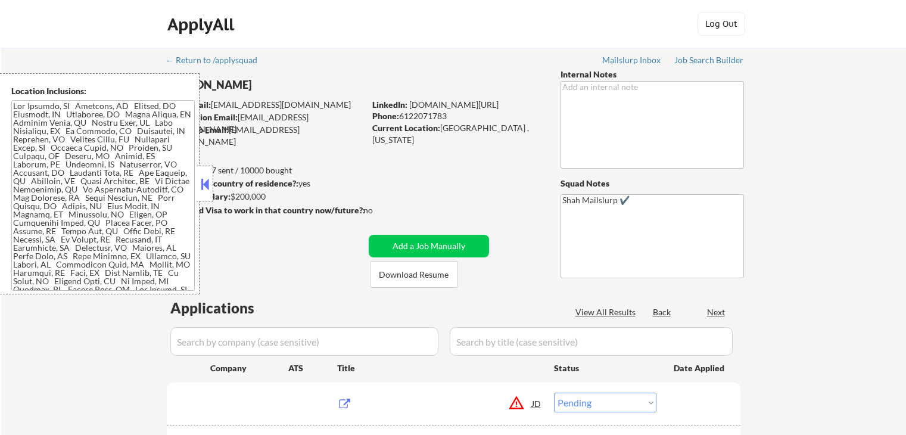
select select ""pending""
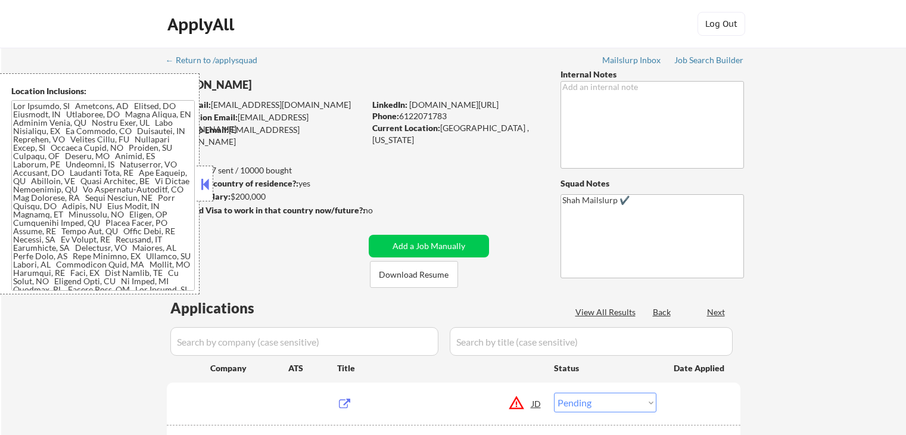
select select ""pending""
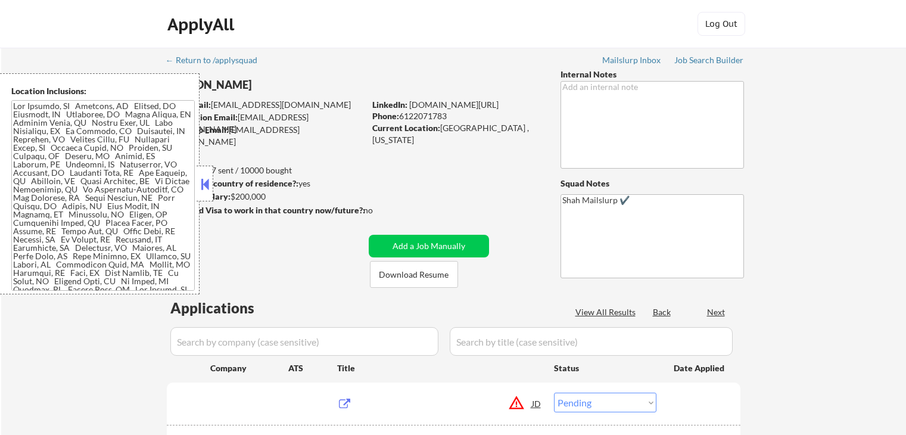
select select ""pending""
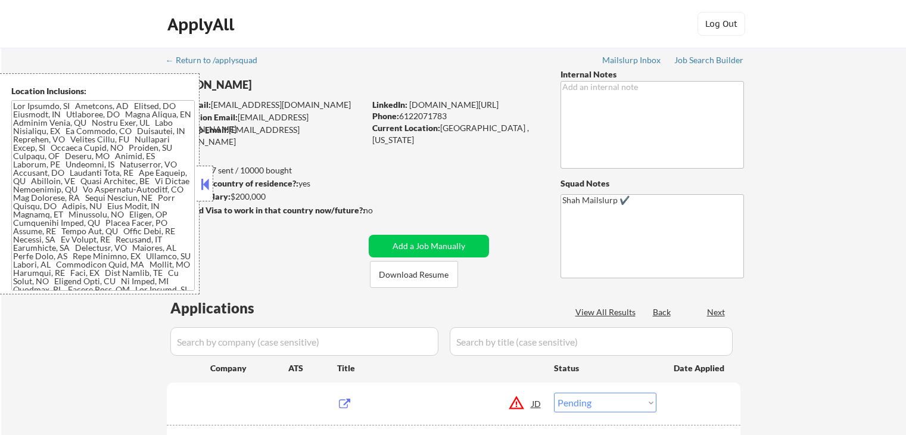
select select ""pending""
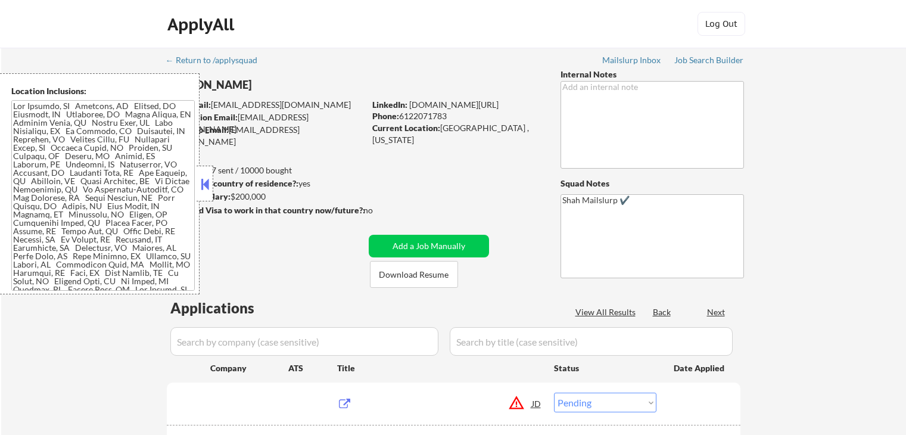
select select ""pending""
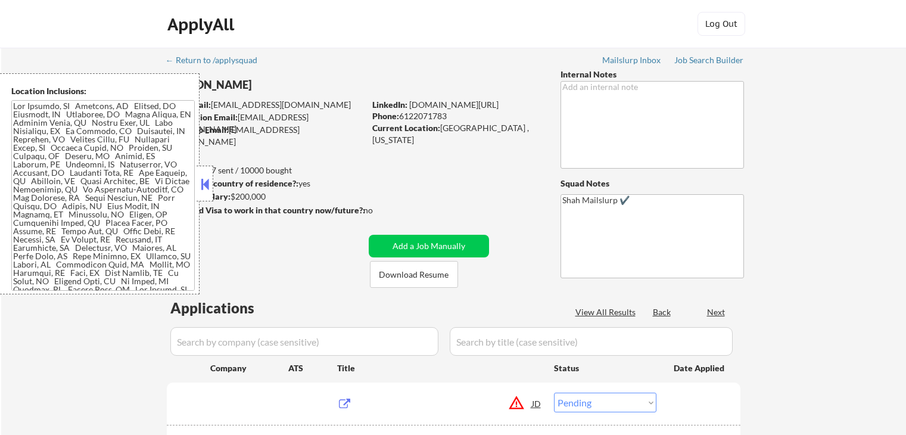
select select ""pending""
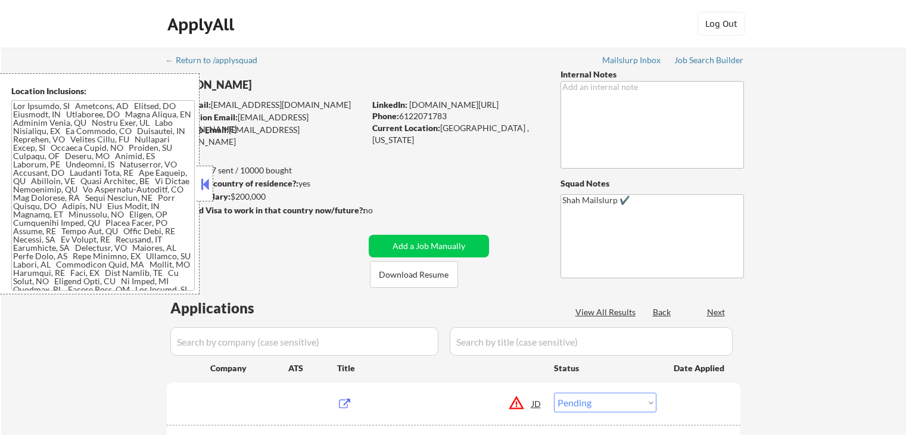
select select ""pending""
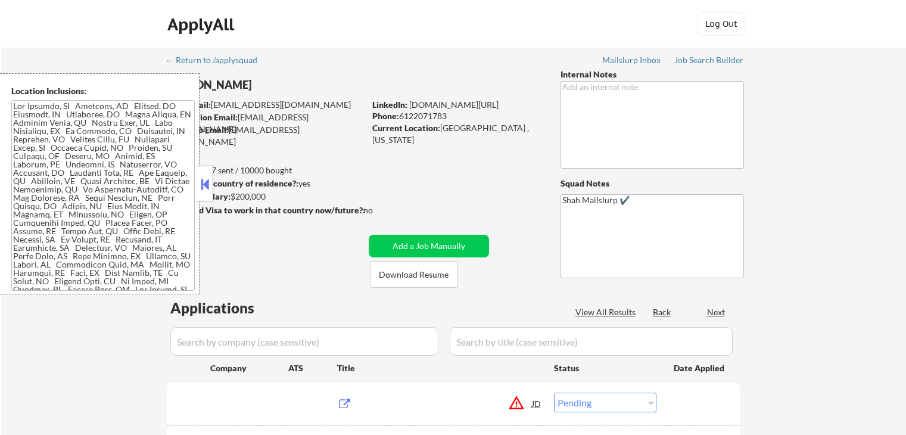
select select ""pending""
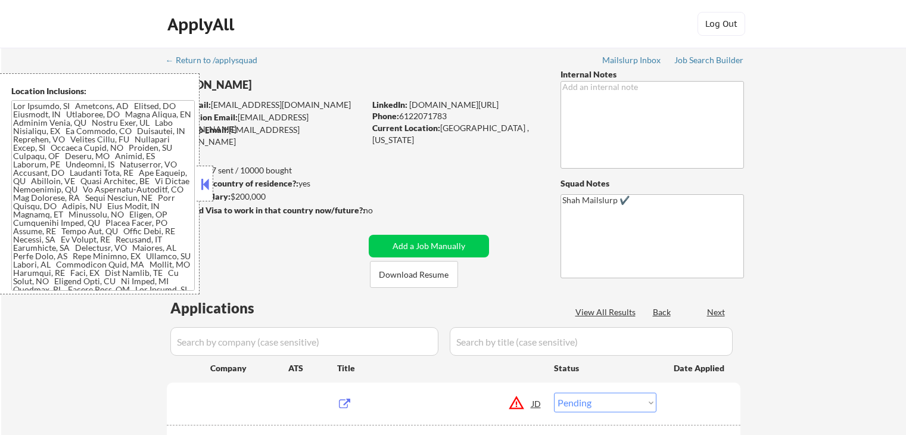
select select ""pending""
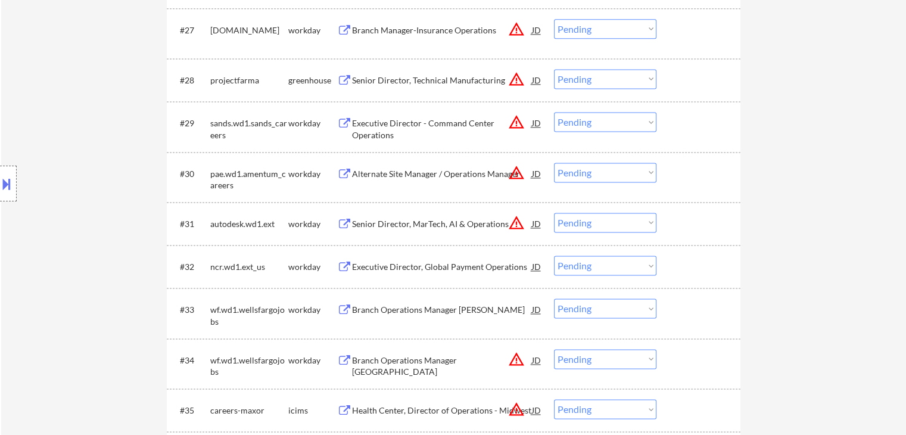
scroll to position [1489, 0]
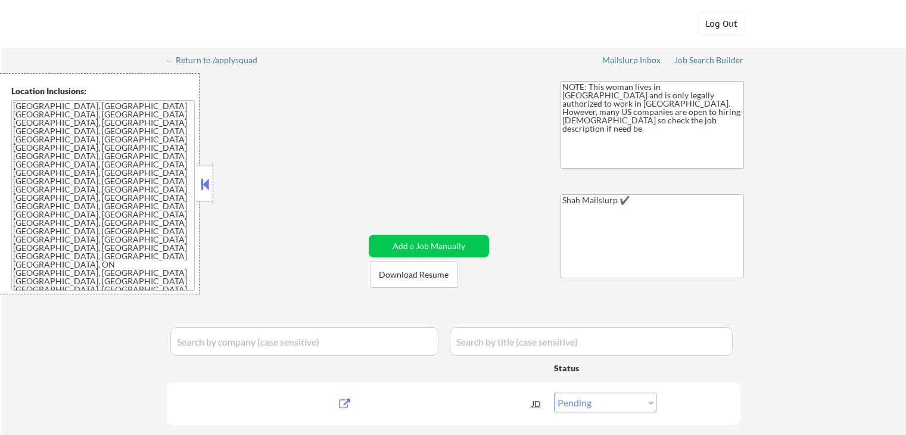
select select ""pending""
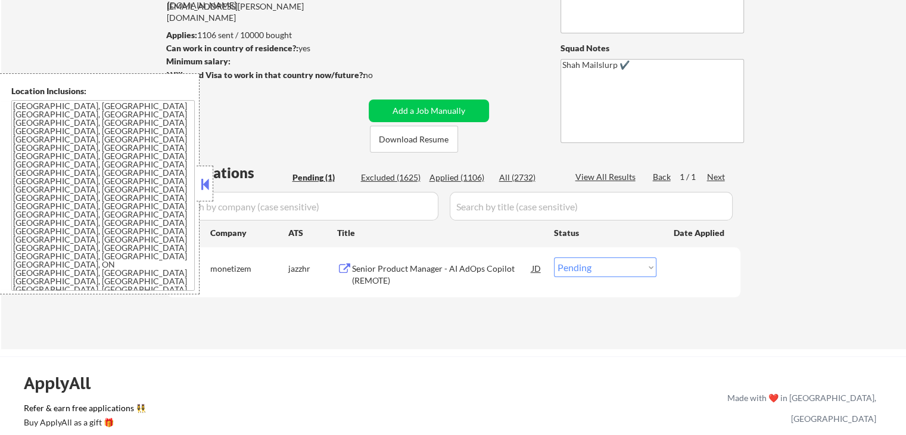
scroll to position [179, 0]
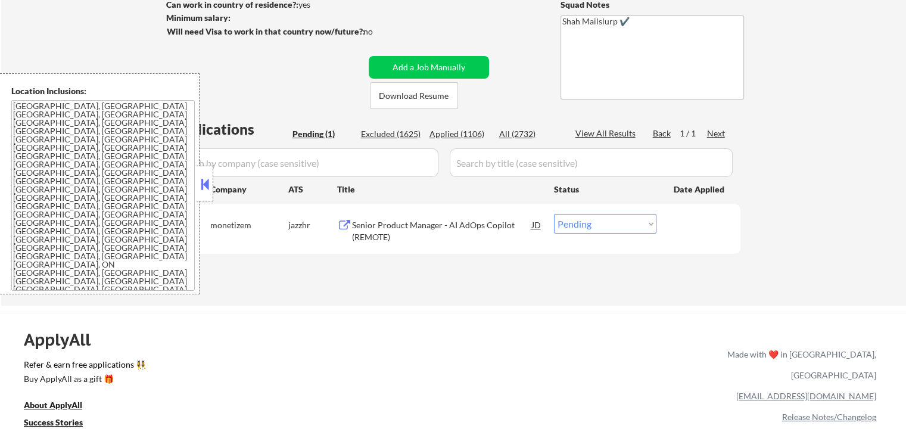
click at [205, 186] on button at bounding box center [204, 184] width 13 height 18
